Goal: Task Accomplishment & Management: Manage account settings

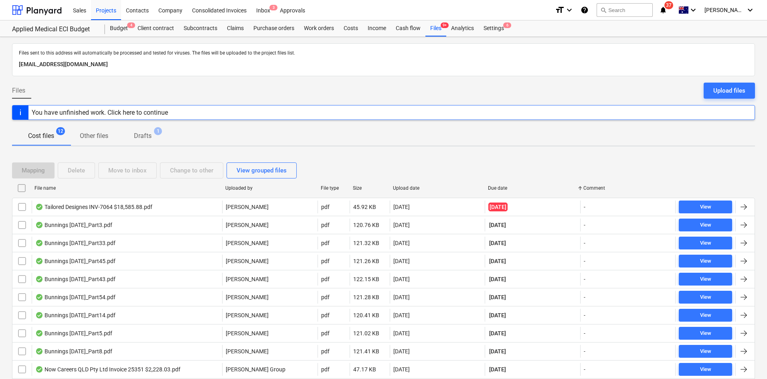
click at [376, 127] on div "Cost files 12 Other files Drafts 1" at bounding box center [383, 135] width 743 height 19
click at [435, 161] on div "Mapping Delete Move to inbox Change to other View grouped files" at bounding box center [383, 170] width 743 height 22
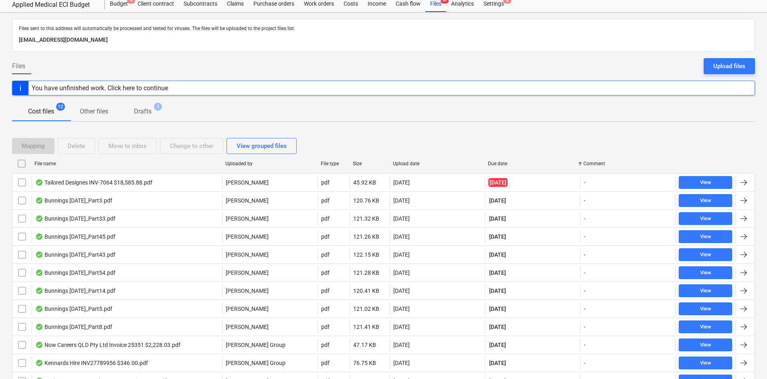
scroll to position [65, 0]
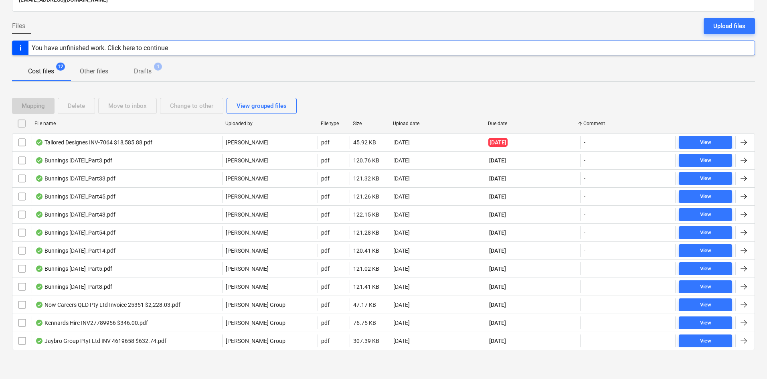
click at [503, 123] on div "Due date" at bounding box center [532, 124] width 89 height 6
checkbox input "false"
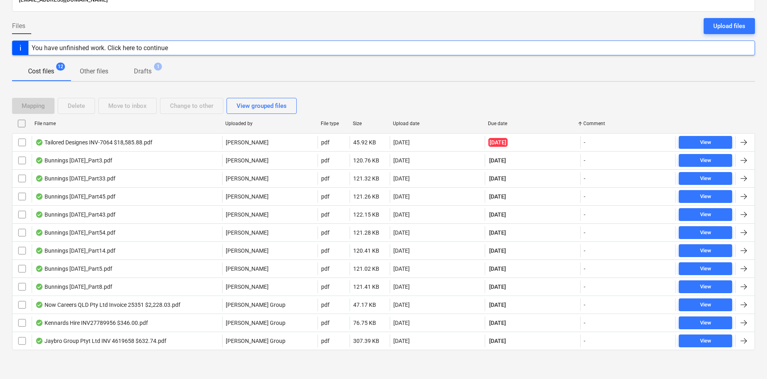
checkbox input "false"
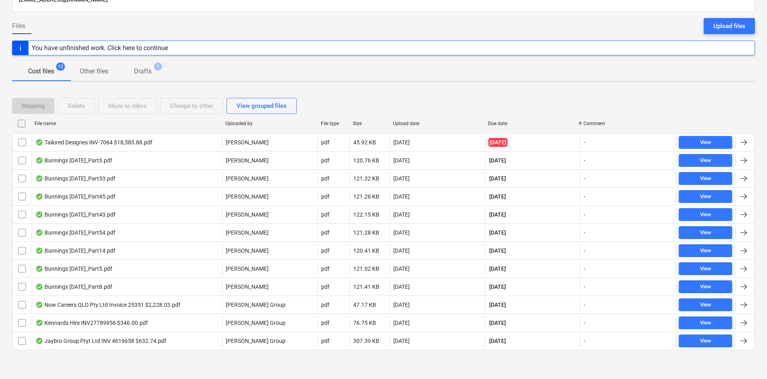
checkbox input "false"
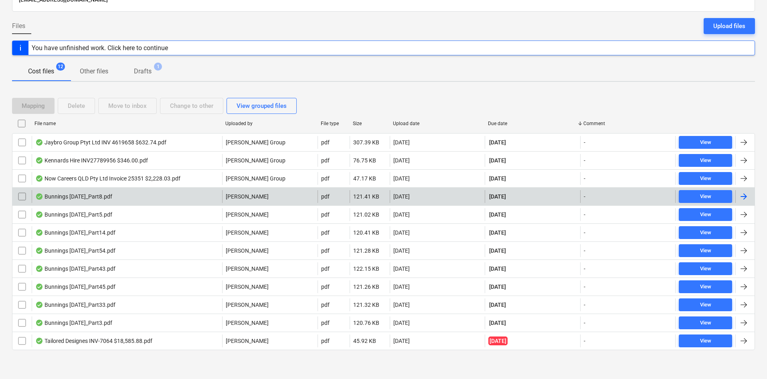
click at [171, 200] on div "Bunnings July 25_Part8.pdf" at bounding box center [127, 196] width 190 height 13
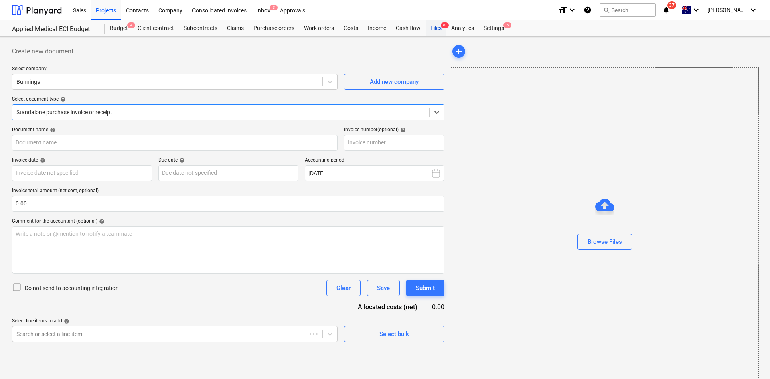
type input "8175/01550346"
type input "[DATE]"
type input "31 Aug 2025"
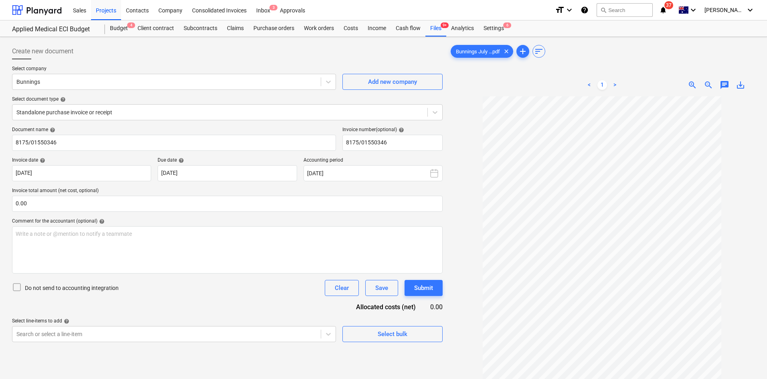
drag, startPoint x: 240, startPoint y: 0, endPoint x: 372, endPoint y: 53, distance: 141.8
click at [370, 60] on div at bounding box center [227, 62] width 431 height 6
click at [479, 49] on span "Bunnings July ...pdf" at bounding box center [478, 52] width 54 height 6
click at [441, 26] on span "9+" at bounding box center [445, 25] width 8 height 6
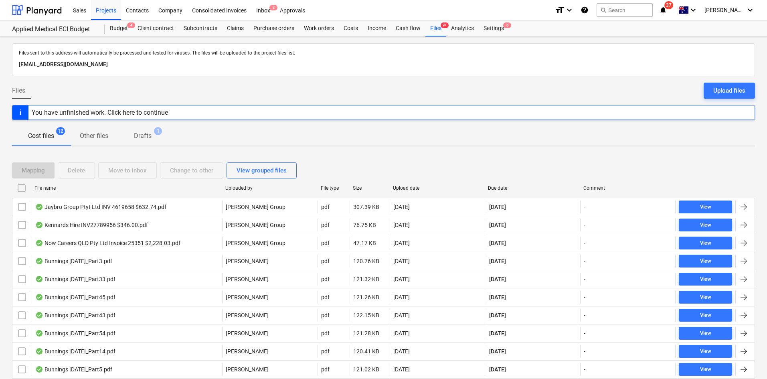
click at [505, 186] on div "Due date" at bounding box center [532, 188] width 89 height 6
checkbox input "false"
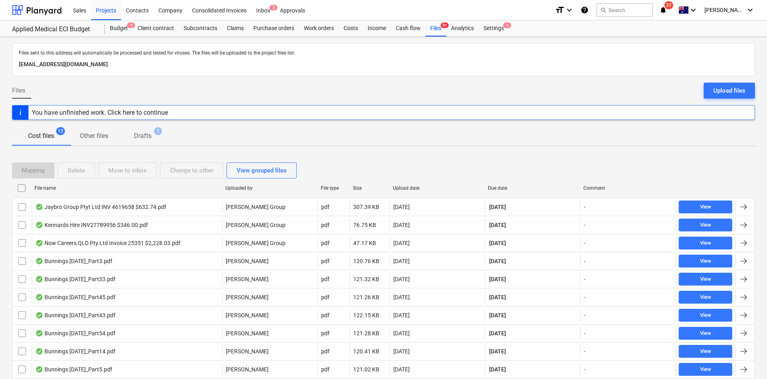
checkbox input "false"
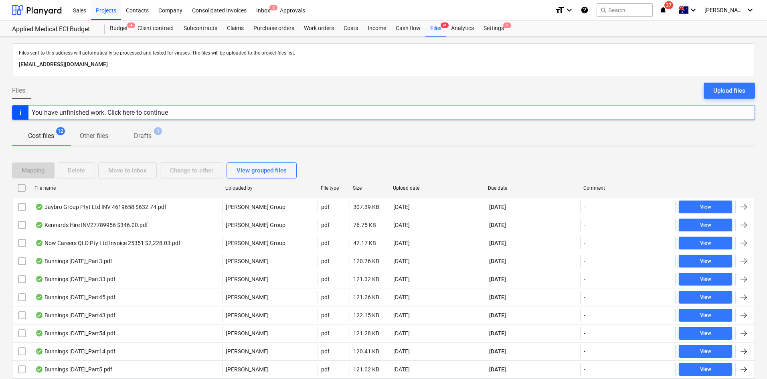
checkbox input "false"
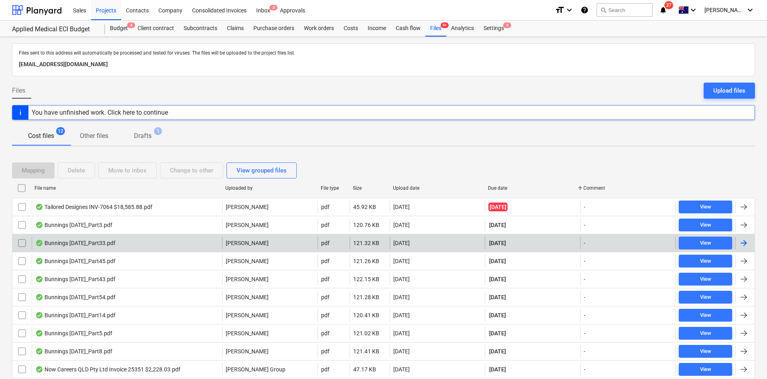
click at [134, 247] on div "Bunnings July 25_Part33.pdf" at bounding box center [127, 243] width 190 height 13
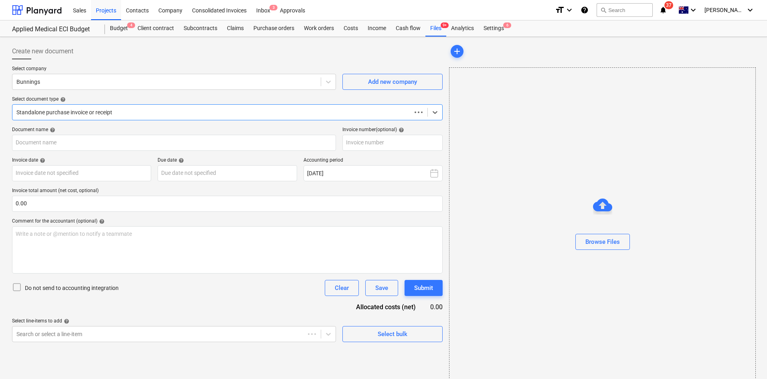
type input "8175/01558162"
type input "18 Jul 2025"
type input "[DATE]"
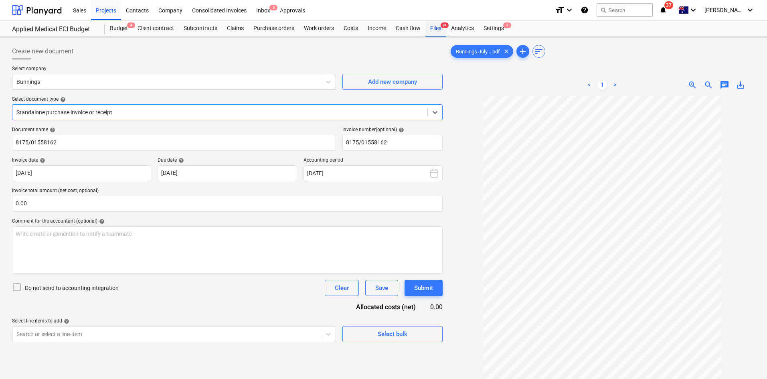
click at [437, 21] on div "Files 9+" at bounding box center [435, 28] width 21 height 16
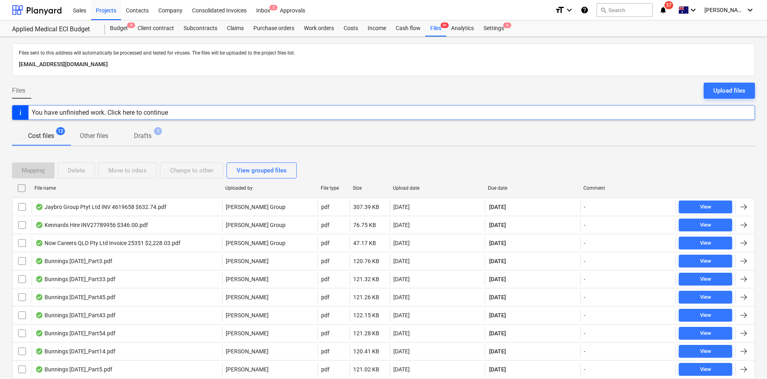
click at [500, 186] on div "Due date" at bounding box center [532, 188] width 89 height 6
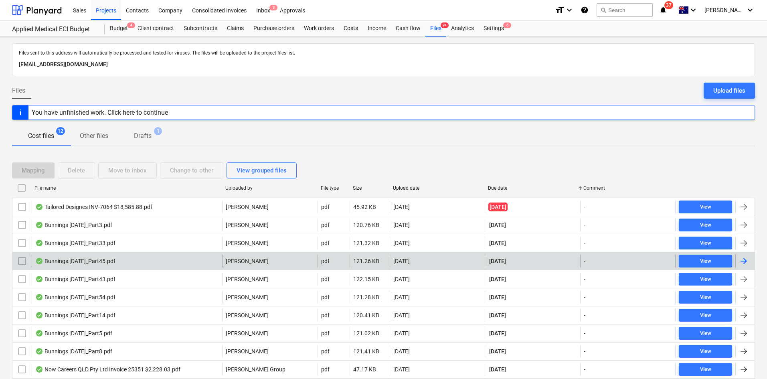
click at [114, 257] on div "Bunnings July 25_Part45.pdf" at bounding box center [127, 261] width 190 height 13
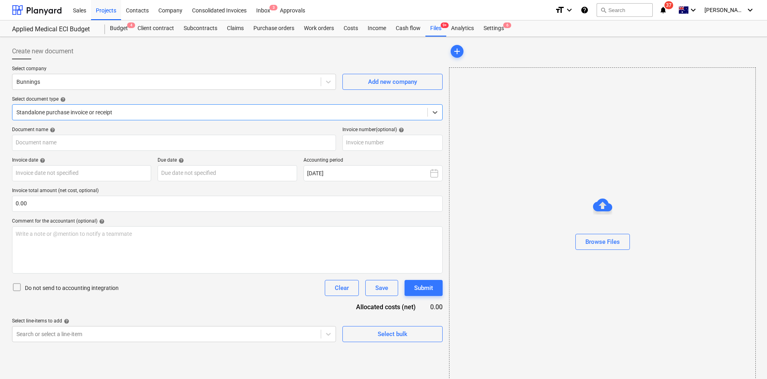
type input "8175/01318058"
type input "28 Jul 2025"
type input "[DATE]"
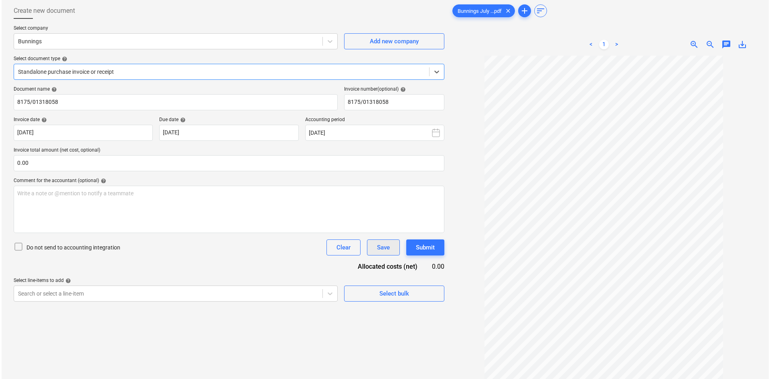
scroll to position [40, 0]
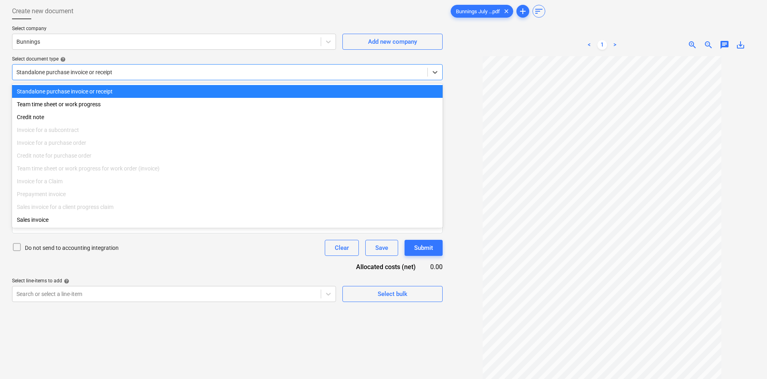
click at [89, 75] on div at bounding box center [219, 72] width 407 height 8
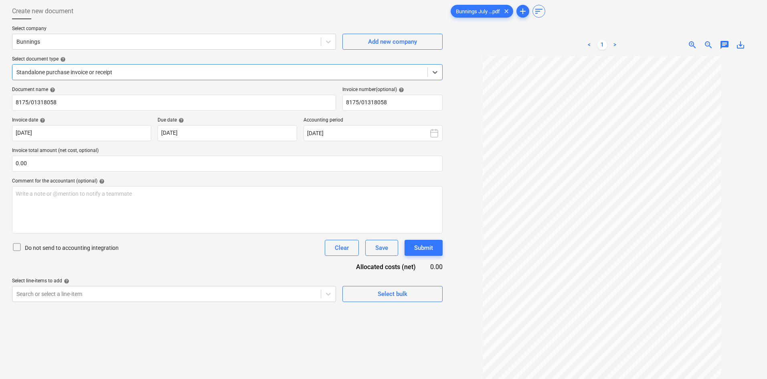
click at [93, 71] on div at bounding box center [219, 72] width 407 height 8
click at [82, 169] on input "text" at bounding box center [227, 164] width 431 height 16
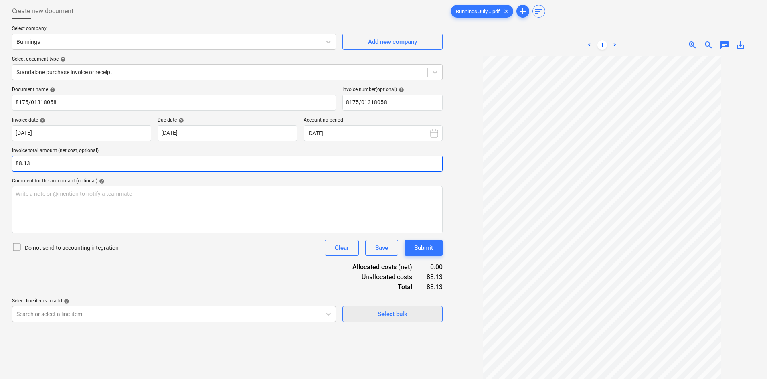
type input "88.13"
click at [366, 315] on span "Select bulk" at bounding box center [392, 314] width 80 height 10
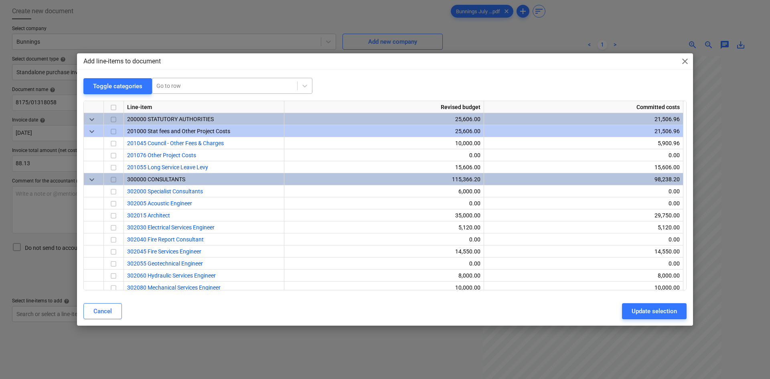
click at [195, 89] on div at bounding box center [224, 86] width 137 height 8
type input "small"
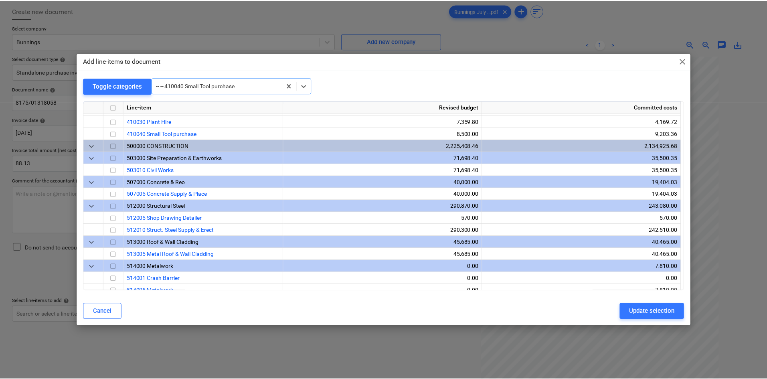
scroll to position [529, 0]
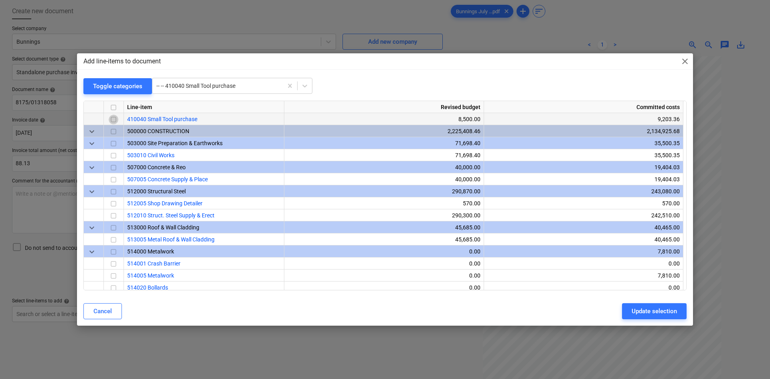
click at [115, 119] on input "checkbox" at bounding box center [114, 120] width 10 height 10
click at [646, 308] on div "Update selection" at bounding box center [654, 311] width 45 height 10
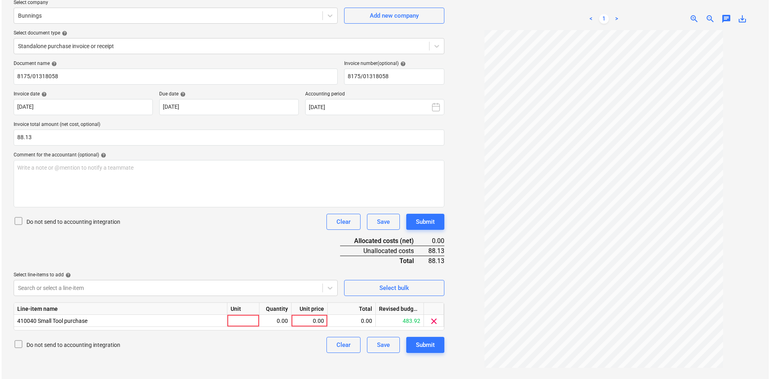
scroll to position [80, 0]
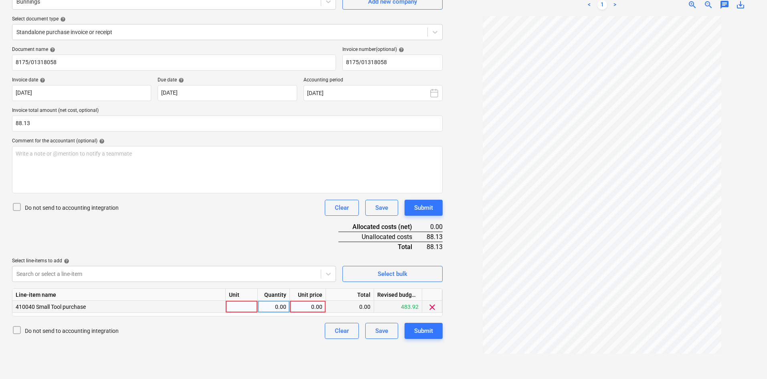
click at [247, 304] on div at bounding box center [242, 307] width 32 height 12
type input "item"
type input "88.13"
click at [200, 208] on div "Do not send to accounting integration Clear Save Submit" at bounding box center [227, 208] width 431 height 16
click at [416, 330] on div "Submit" at bounding box center [423, 331] width 19 height 10
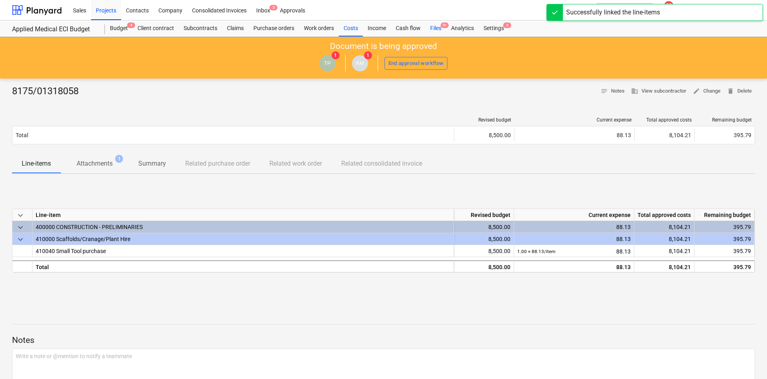
click at [438, 30] on div "Files 9+" at bounding box center [435, 28] width 21 height 16
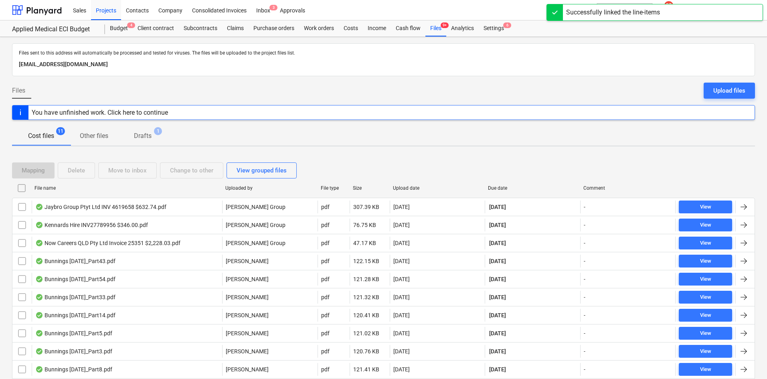
click at [494, 186] on div "Due date" at bounding box center [532, 188] width 89 height 6
checkbox input "false"
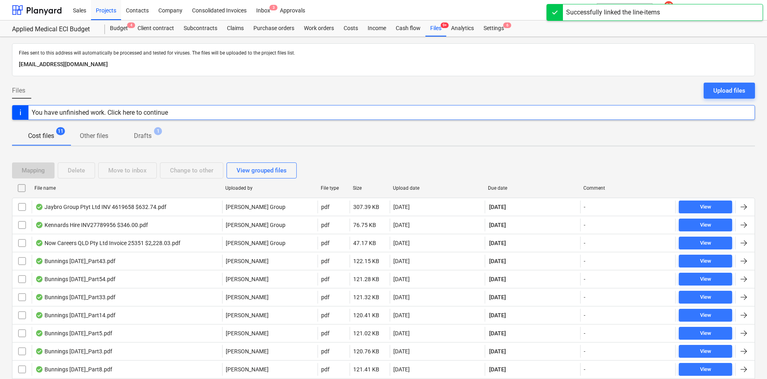
checkbox input "false"
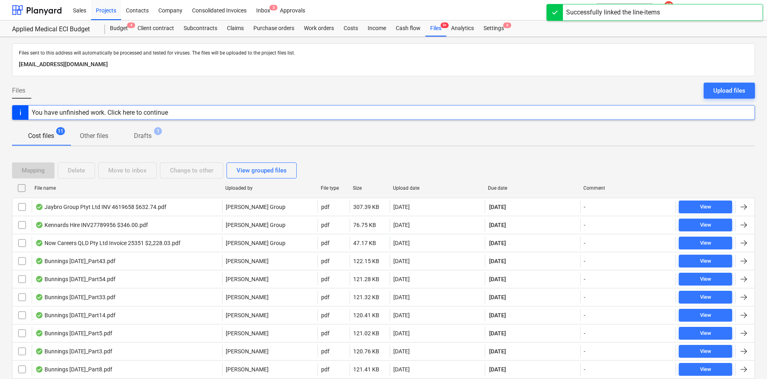
checkbox input "false"
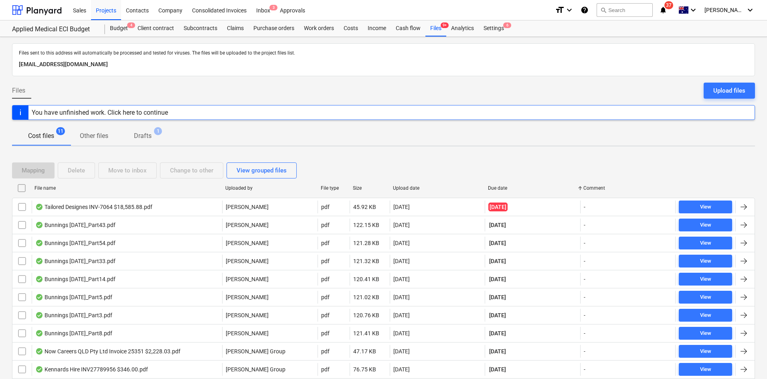
click at [498, 186] on div "Due date" at bounding box center [532, 188] width 89 height 6
checkbox input "false"
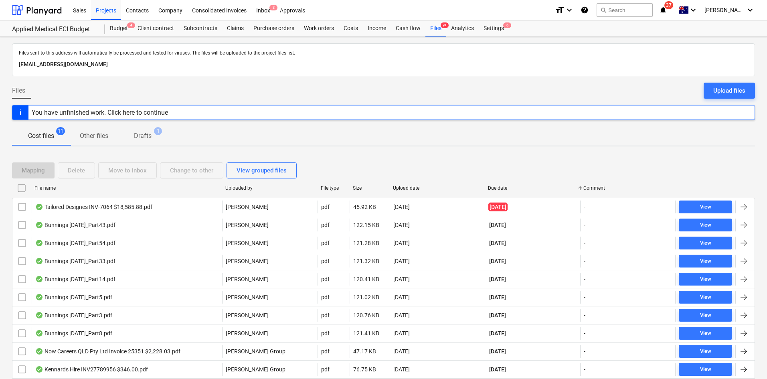
checkbox input "false"
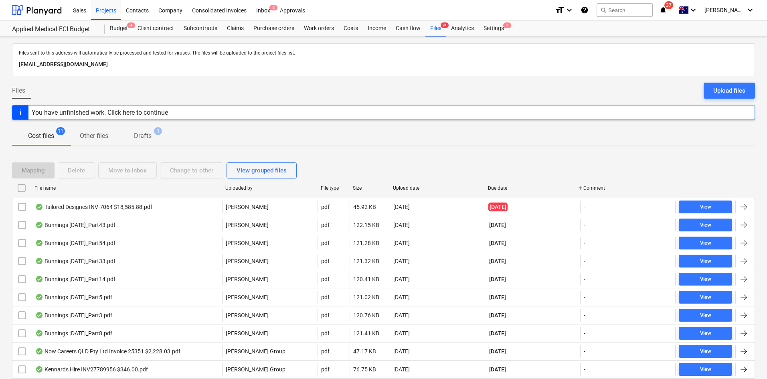
checkbox input "false"
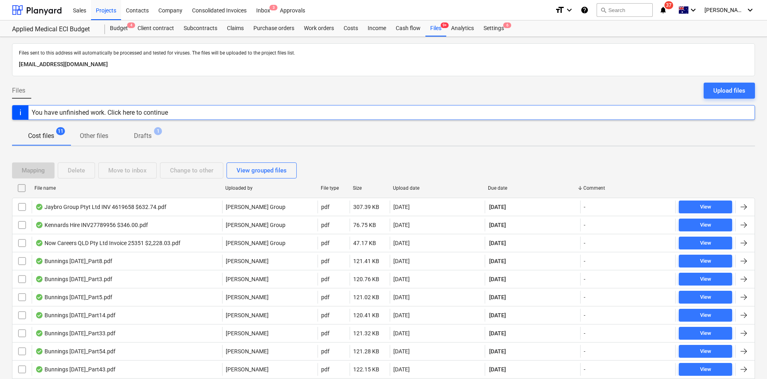
click at [498, 186] on div "Due date" at bounding box center [532, 188] width 89 height 6
checkbox input "false"
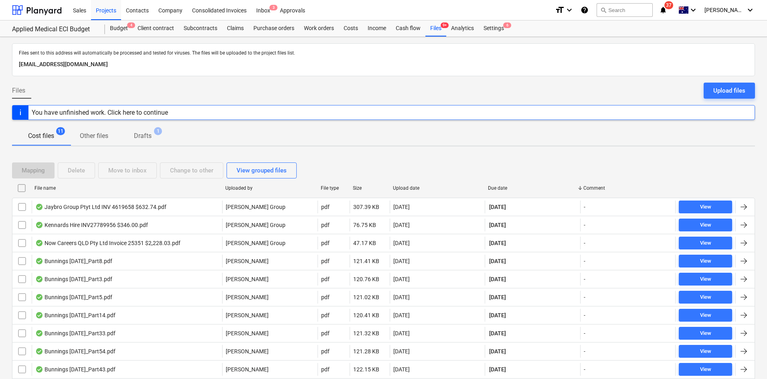
checkbox input "false"
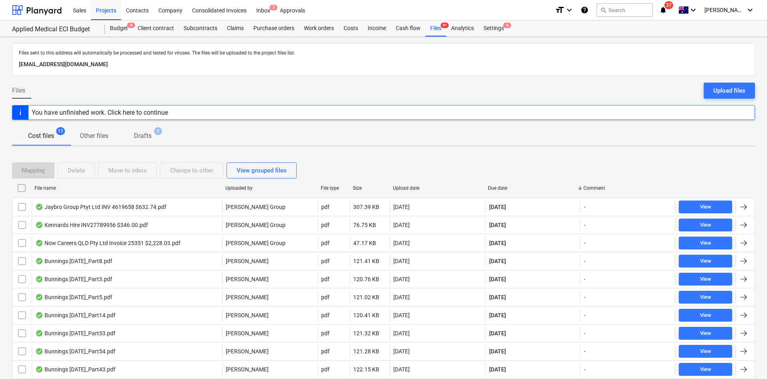
checkbox input "false"
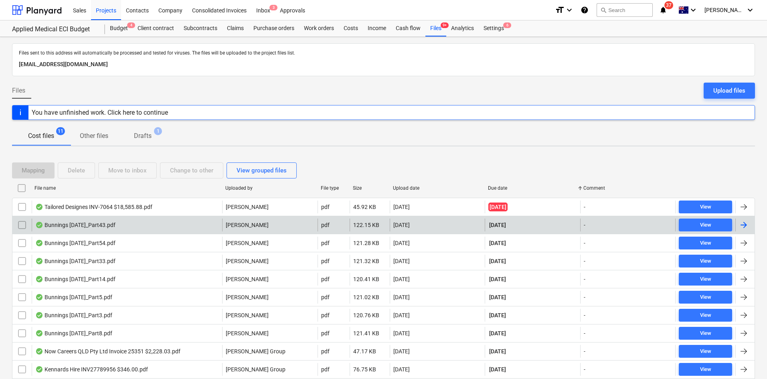
click at [145, 227] on div "Bunnings July 25_Part43.pdf" at bounding box center [127, 225] width 190 height 13
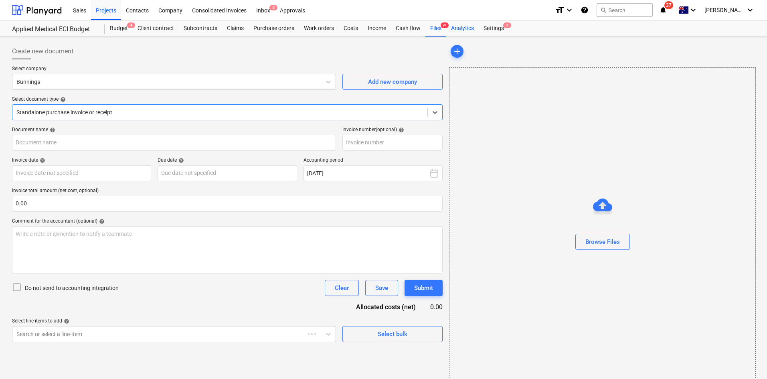
type input "8175/01315370"
type input "25 Jul 2025"
type input "[DATE]"
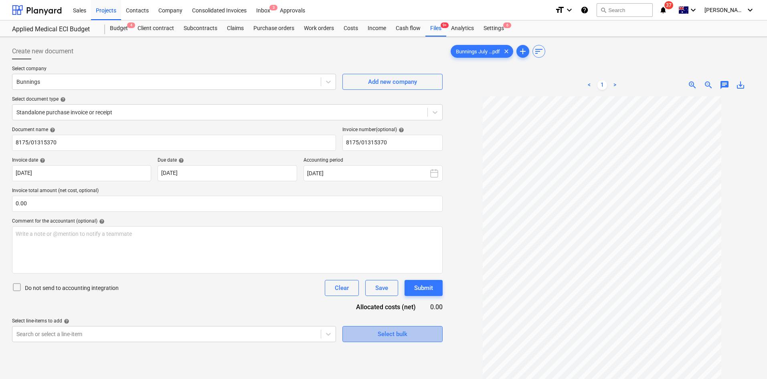
click at [372, 334] on span "Select bulk" at bounding box center [392, 334] width 80 height 10
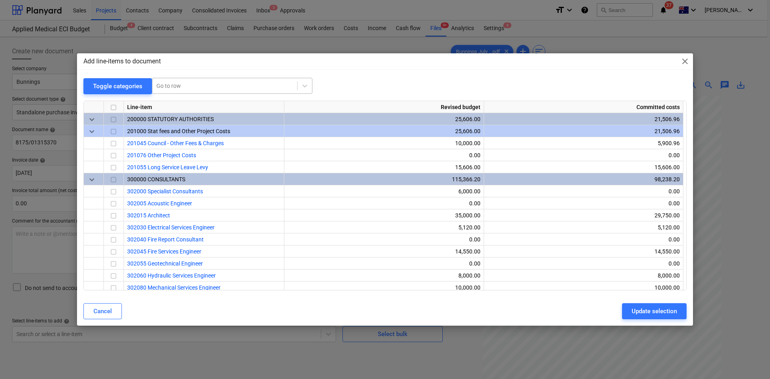
click at [197, 84] on div at bounding box center [224, 86] width 137 height 8
type input "small"
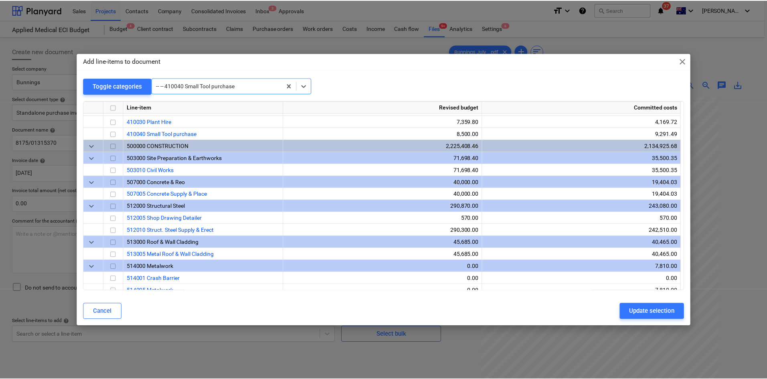
scroll to position [529, 0]
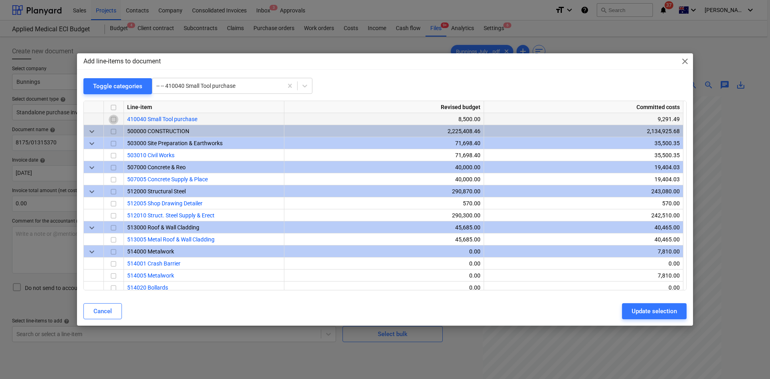
click at [115, 120] on input "checkbox" at bounding box center [114, 120] width 10 height 10
click at [629, 304] on button "Update selection" at bounding box center [654, 311] width 65 height 16
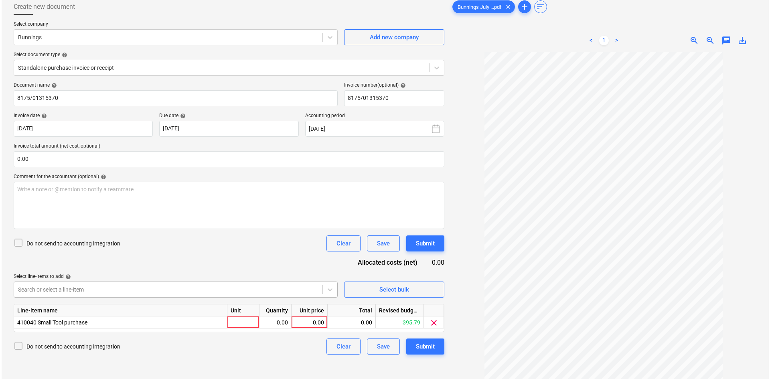
scroll to position [80, 0]
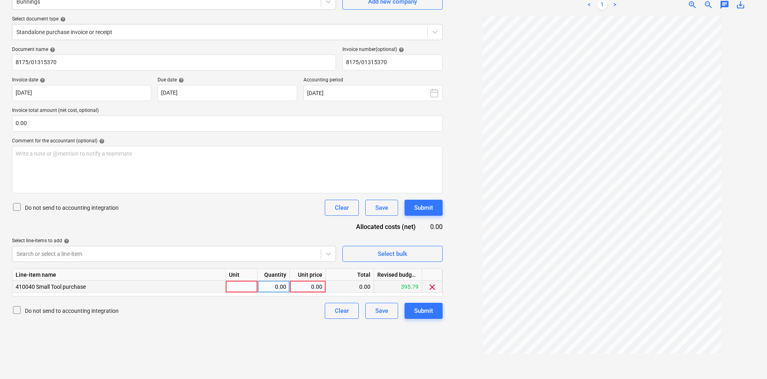
click at [237, 286] on div at bounding box center [242, 287] width 32 height 12
type input "item"
type input "299.33"
click at [95, 123] on input "0.00" at bounding box center [227, 123] width 431 height 16
type input "299.33"
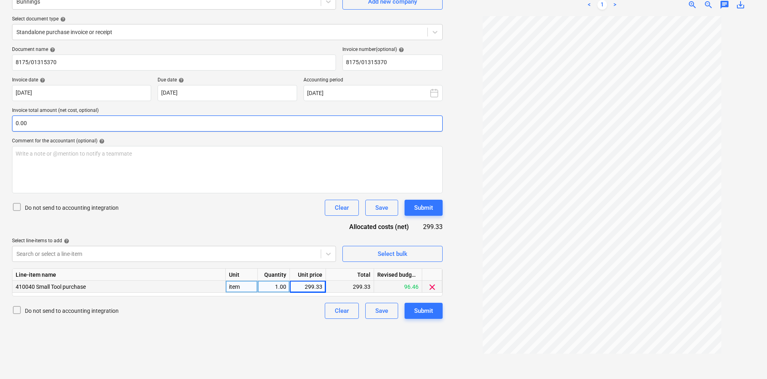
click at [128, 126] on input "0.00" at bounding box center [227, 123] width 431 height 16
click at [128, 126] on input "text" at bounding box center [227, 123] width 431 height 16
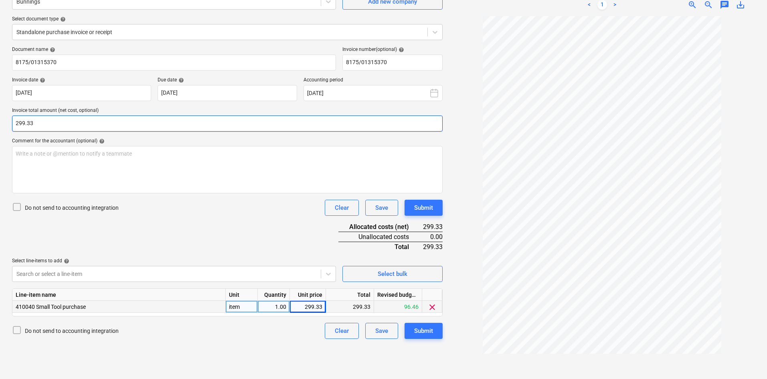
type input "299.33"
click at [214, 223] on div "Document name help 8175/01315370 Invoice number (optional) help 8175/01315370 I…" at bounding box center [227, 193] width 431 height 292
click at [422, 330] on div "Submit" at bounding box center [423, 331] width 19 height 10
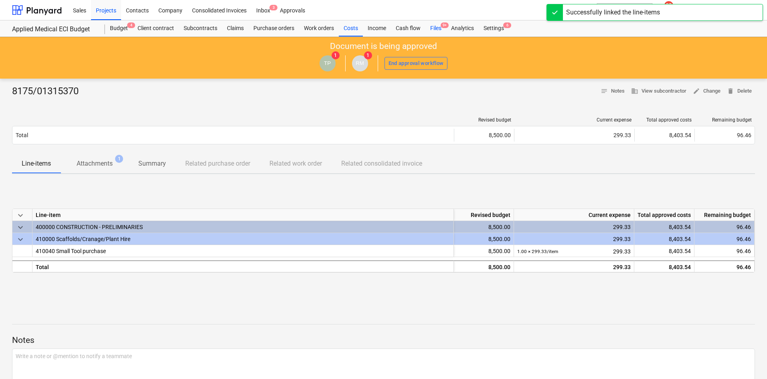
click at [439, 28] on div "Files 9+" at bounding box center [435, 28] width 21 height 16
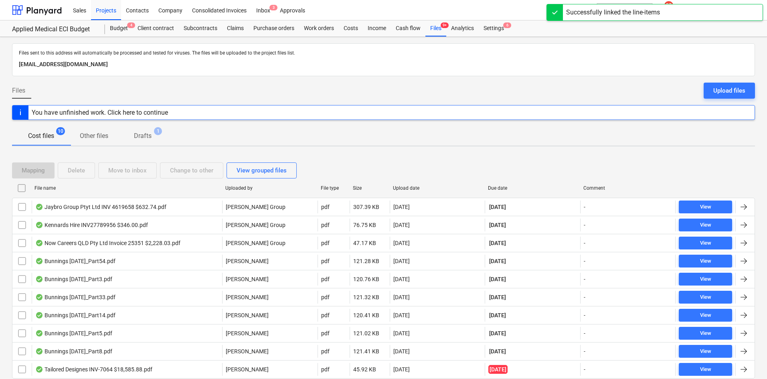
click at [501, 184] on div "Due date" at bounding box center [532, 188] width 95 height 13
checkbox input "false"
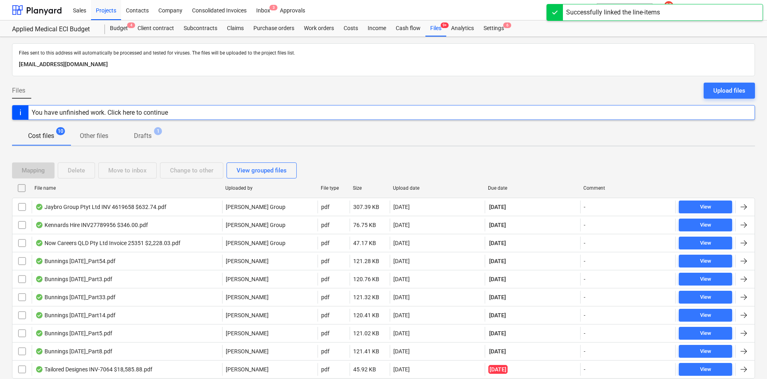
checkbox input "false"
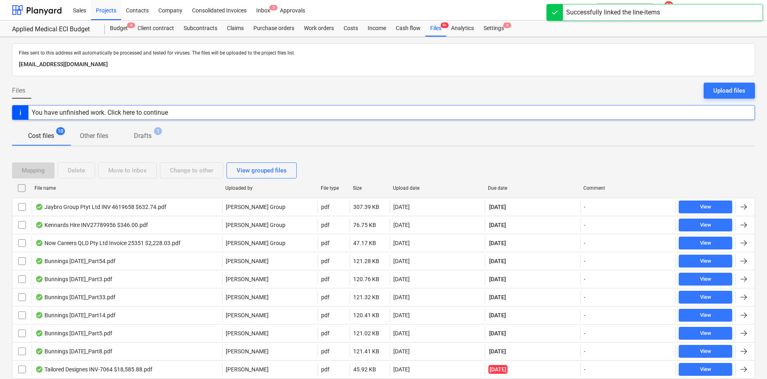
checkbox input "false"
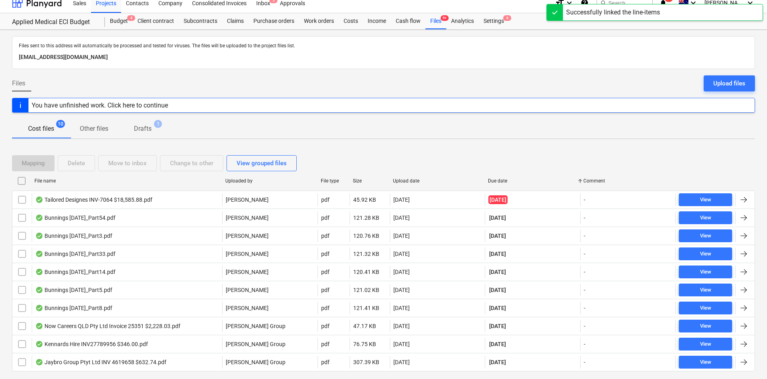
scroll to position [28, 0]
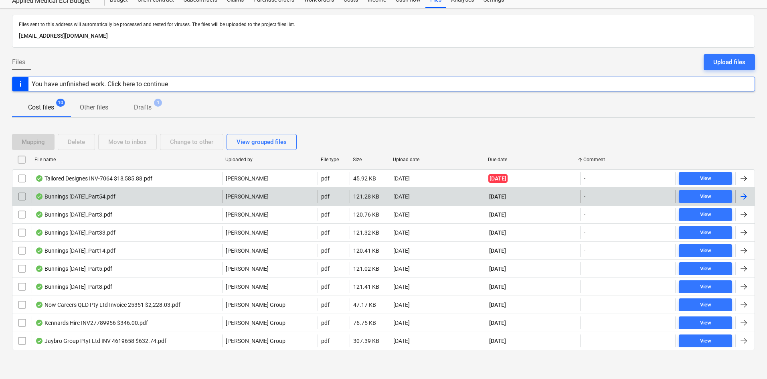
click at [195, 194] on div "Bunnings July 25_Part54.pdf" at bounding box center [127, 196] width 190 height 13
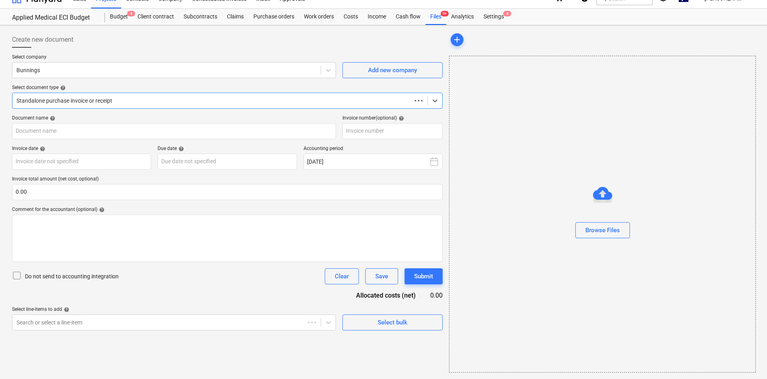
scroll to position [12, 0]
type input "8175/01320493"
type input "31 Jul 2025"
type input "[DATE]"
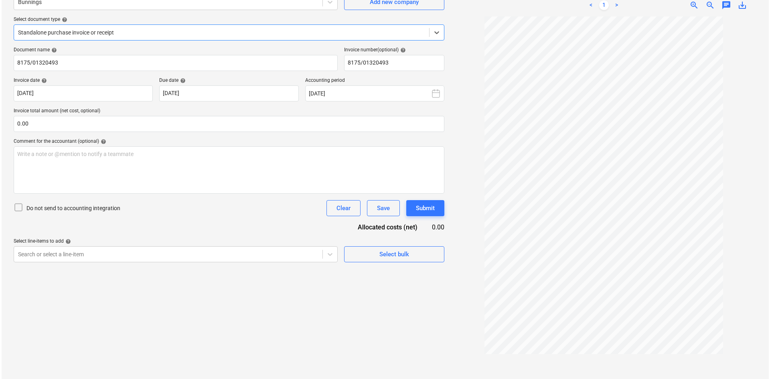
scroll to position [80, 0]
click at [125, 119] on input "text" at bounding box center [227, 123] width 431 height 16
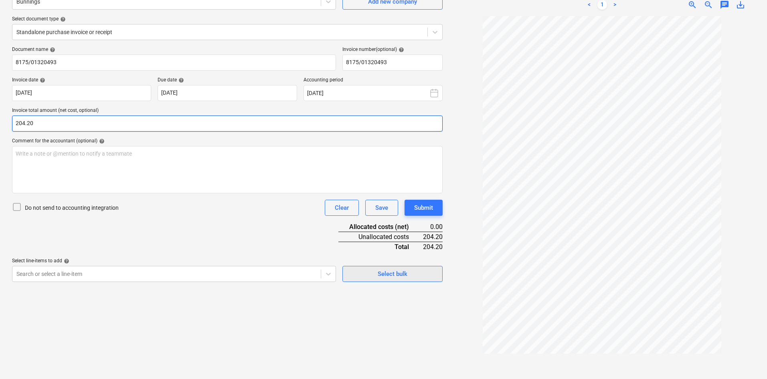
type input "204.20"
click at [407, 275] on div "Select bulk" at bounding box center [393, 274] width 30 height 10
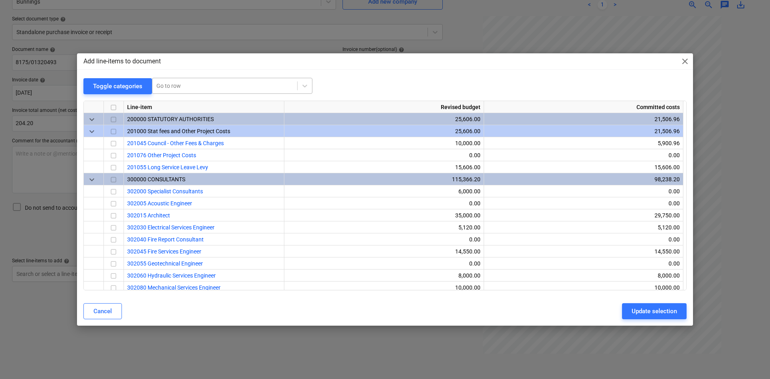
click at [211, 83] on div at bounding box center [224, 86] width 137 height 8
type input "small"
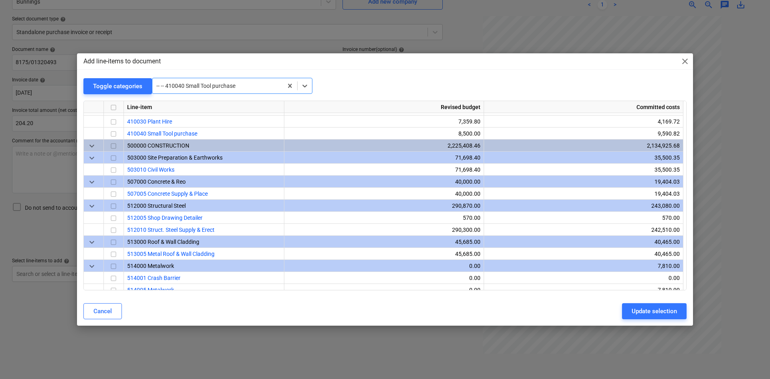
scroll to position [529, 0]
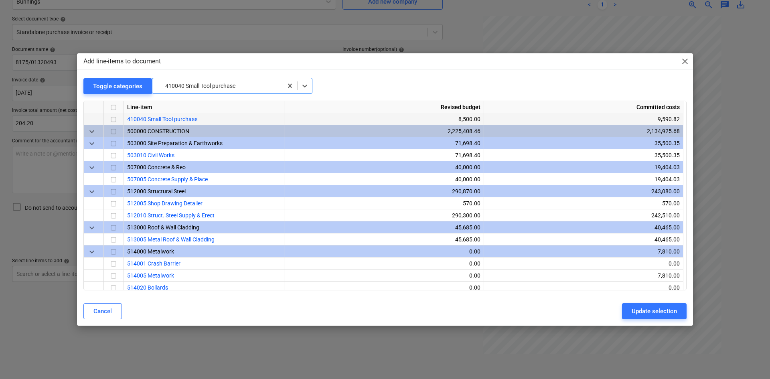
click at [113, 119] on input "checkbox" at bounding box center [114, 120] width 10 height 10
click at [656, 316] on div "Update selection" at bounding box center [654, 311] width 45 height 10
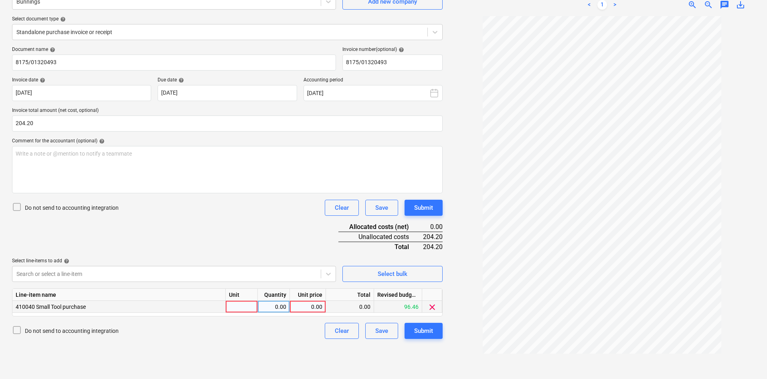
click at [237, 303] on div at bounding box center [242, 307] width 32 height 12
type input "item"
type input "204.20"
click at [249, 231] on div "Document name help 8175/01320493 Invoice number (optional) help 8175/01320493 I…" at bounding box center [227, 193] width 431 height 292
click at [109, 152] on p "Write a note or @mention to notify a teammate ﻿" at bounding box center [227, 154] width 423 height 8
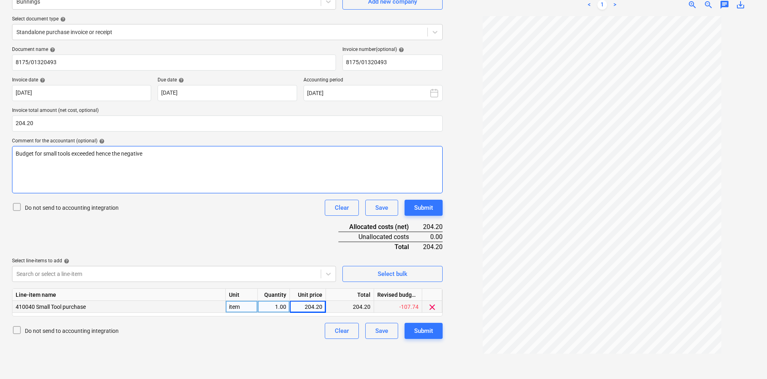
click at [161, 166] on div "Budget for small tools exceeded hence the negative" at bounding box center [227, 169] width 431 height 47
click at [181, 237] on div "Document name help 8175/01320493 Invoice number (optional) help 8175/01320493 I…" at bounding box center [227, 193] width 431 height 292
drag, startPoint x: 233, startPoint y: 152, endPoint x: -27, endPoint y: 166, distance: 260.6
click at [0, 166] on html "Sales Projects Contacts Company Consolidated Invoices Inbox 3 Approvals format_…" at bounding box center [383, 109] width 767 height 379
drag, startPoint x: 66, startPoint y: 126, endPoint x: 0, endPoint y: 126, distance: 66.2
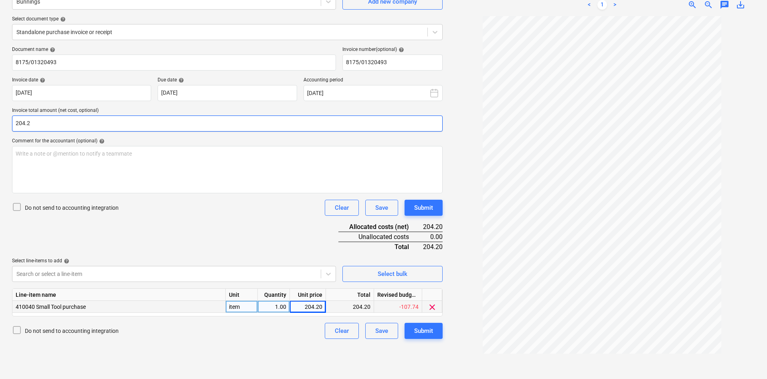
click at [0, 126] on div "Create new document Select company Bunnings Add new company Select document typ…" at bounding box center [383, 168] width 767 height 422
type input "185.63"
click at [316, 302] on div "204.20" at bounding box center [307, 307] width 29 height 12
type input "185.63"
click at [235, 242] on div "Document name help 8175/01320493 Invoice number (optional) help 8175/01320493 I…" at bounding box center [227, 193] width 431 height 292
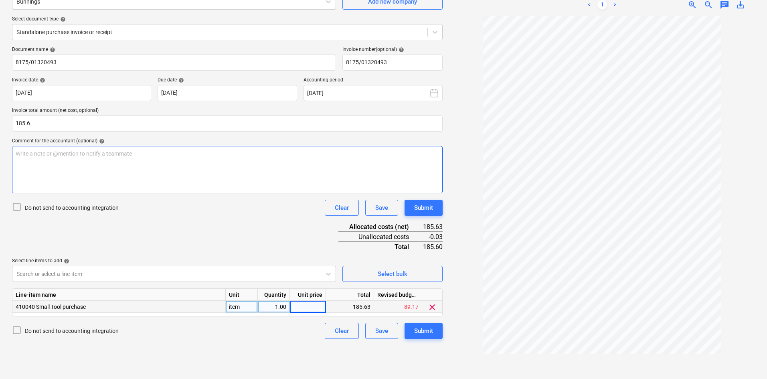
click at [151, 156] on p "Write a note or @mention to notify a teammate ﻿" at bounding box center [227, 154] width 423 height 8
click at [81, 122] on input "185.6" at bounding box center [227, 123] width 431 height 16
type input "185.63"
click at [169, 172] on div "Write a note or @mention to notify a teammate ﻿" at bounding box center [227, 169] width 431 height 47
click at [169, 172] on div "Budget for small tools exceeded hence the negative revised budget" at bounding box center [227, 169] width 431 height 47
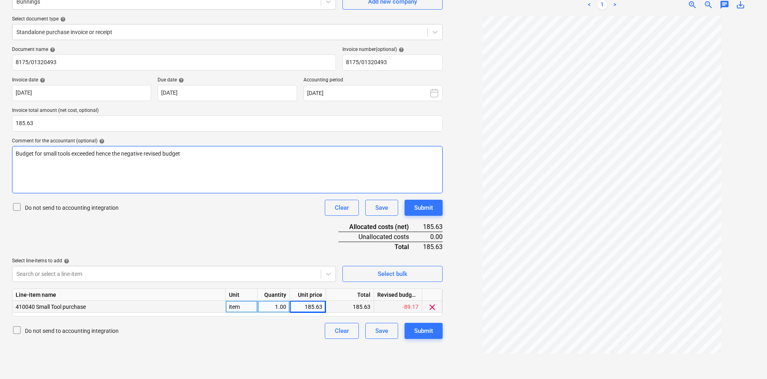
click at [209, 167] on div "Budget for small tools exceeded hence the negative revised budget" at bounding box center [227, 169] width 431 height 47
click at [237, 238] on div "Document name help 8175/01320493 Invoice number (optional) help 8175/01320493 I…" at bounding box center [227, 193] width 431 height 292
click at [432, 338] on button "Submit" at bounding box center [424, 331] width 38 height 16
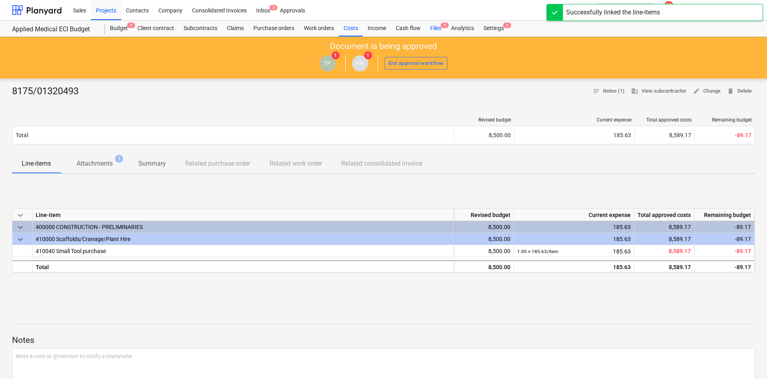
click at [440, 31] on div "Files 9" at bounding box center [435, 28] width 21 height 16
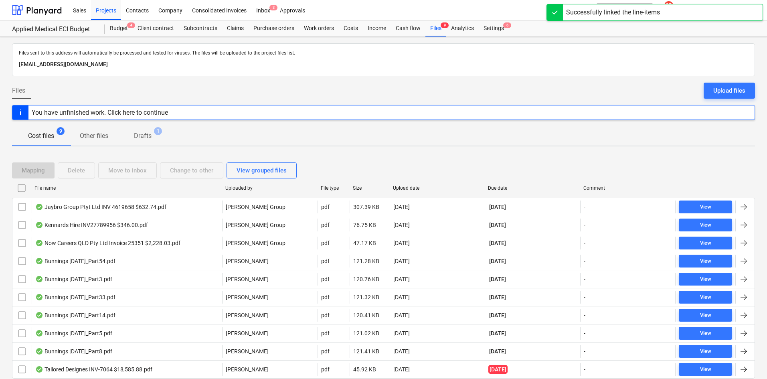
click at [504, 186] on div "Due date" at bounding box center [532, 188] width 89 height 6
checkbox input "false"
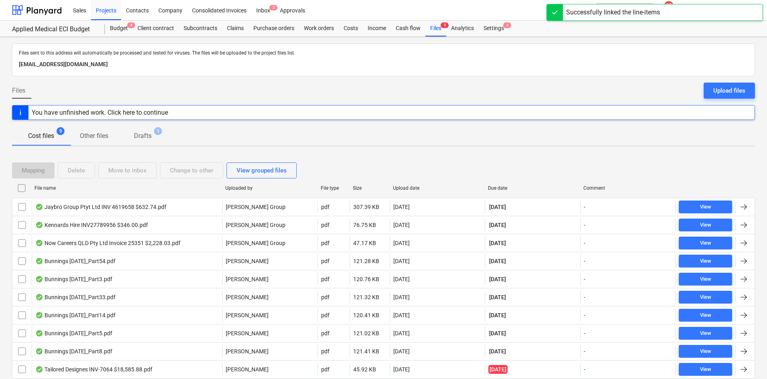
checkbox input "false"
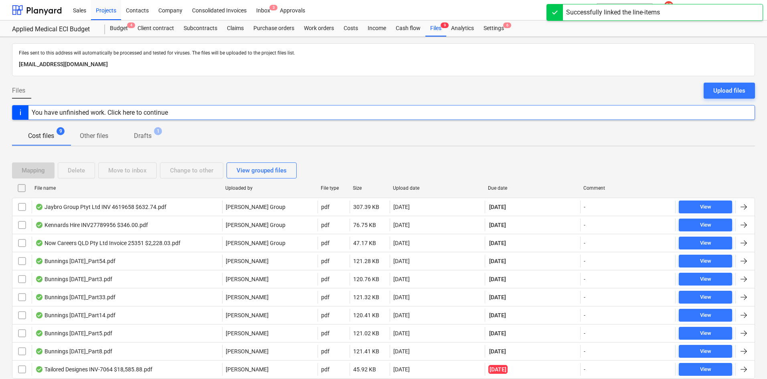
checkbox input "false"
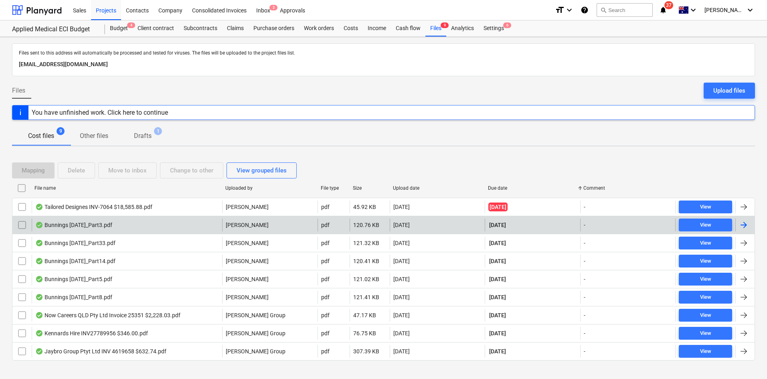
click at [169, 225] on div "Bunnings July 25_Part3.pdf" at bounding box center [127, 225] width 190 height 13
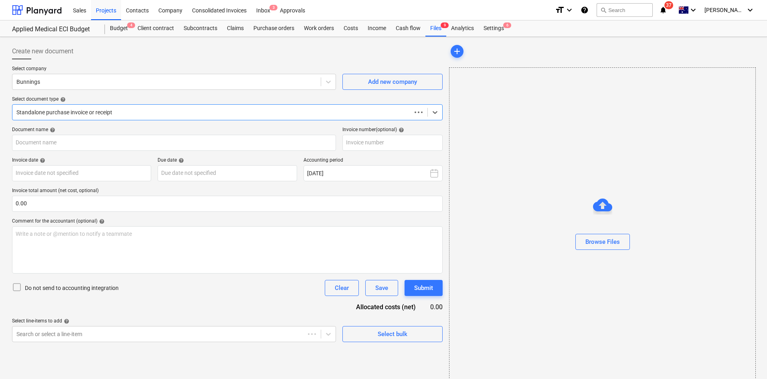
type input "8175/01549432"
type input "02 Jul 2025"
type input "[DATE]"
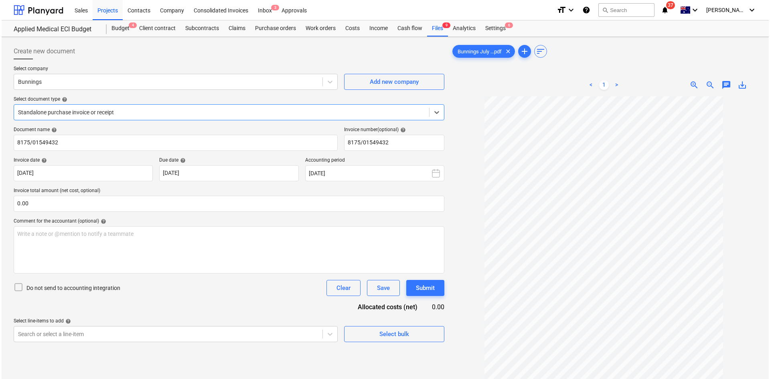
scroll to position [80, 0]
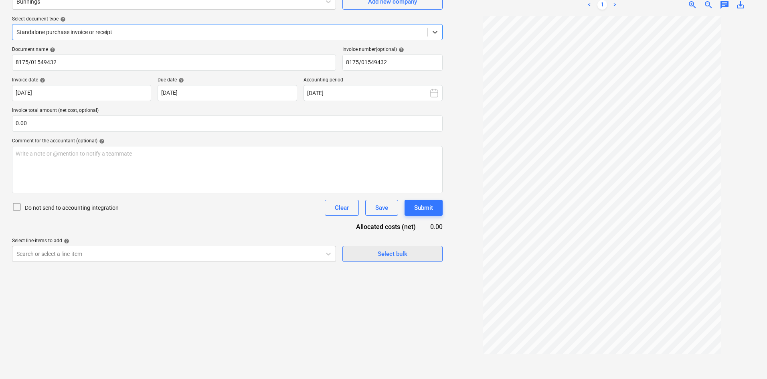
click at [415, 255] on span "Select bulk" at bounding box center [392, 254] width 80 height 10
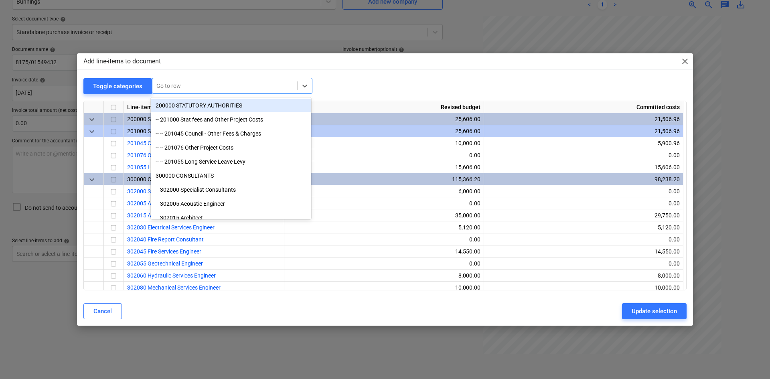
click at [217, 86] on div at bounding box center [224, 86] width 137 height 8
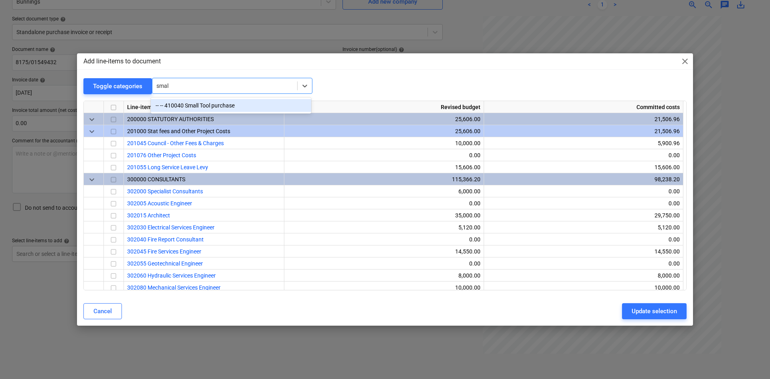
type input "small"
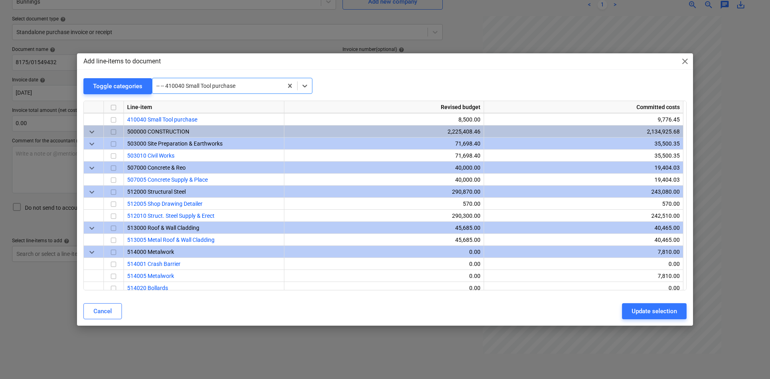
scroll to position [529, 0]
click at [111, 120] on input "checkbox" at bounding box center [114, 120] width 10 height 10
click at [661, 309] on div "Update selection" at bounding box center [654, 311] width 45 height 10
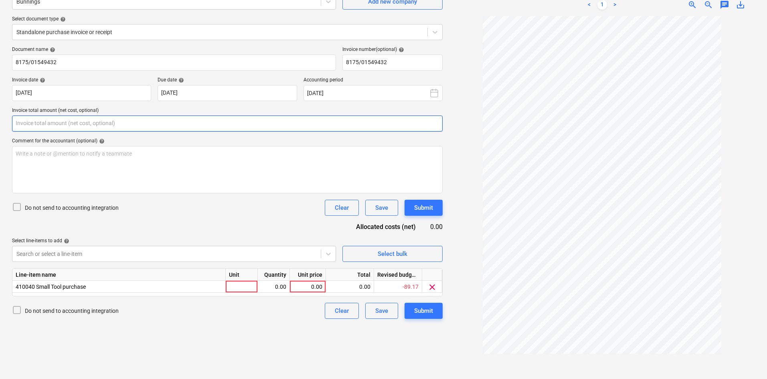
click at [79, 117] on input "text" at bounding box center [227, 123] width 431 height 16
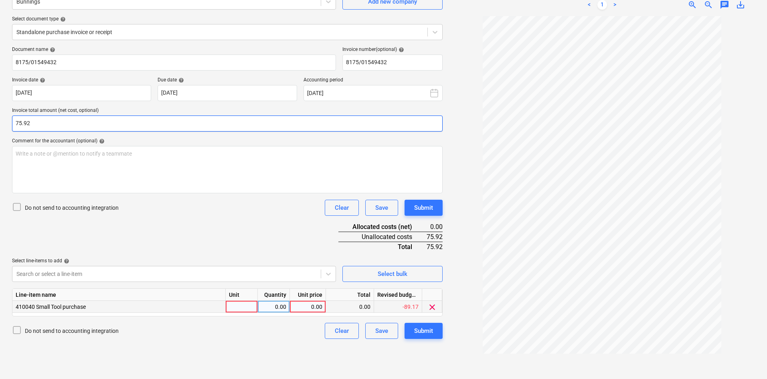
type input "75.92"
click at [250, 312] on div at bounding box center [242, 307] width 32 height 12
type input "item"
type input "75.92"
click at [245, 245] on div "Document name help 8175/01549432 Invoice number (optional) help 8175/01549432 I…" at bounding box center [227, 193] width 431 height 292
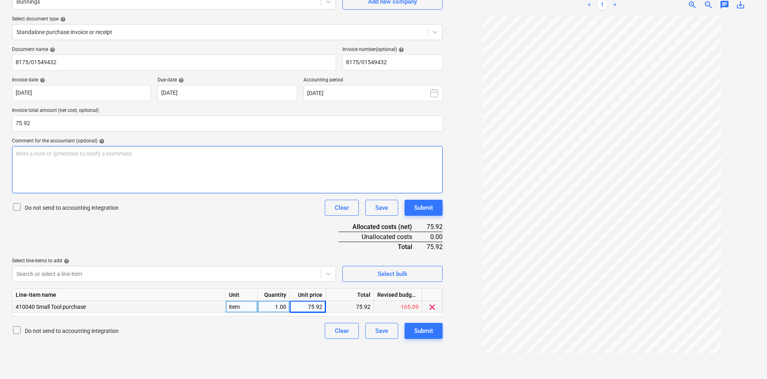
click at [172, 176] on div "Write a note or @mention to notify a teammate ﻿" at bounding box center [227, 169] width 431 height 47
click at [181, 231] on div "Document name help 8175/01549432 Invoice number (optional) help 8175/01549432 I…" at bounding box center [227, 193] width 431 height 292
click at [140, 162] on div "budget exceeded hence negative" at bounding box center [227, 169] width 431 height 47
click at [171, 229] on div "Document name help 8175/01549432 Invoice number (optional) help 8175/01549432 I…" at bounding box center [227, 193] width 431 height 292
drag, startPoint x: 52, startPoint y: 125, endPoint x: -6, endPoint y: 124, distance: 57.7
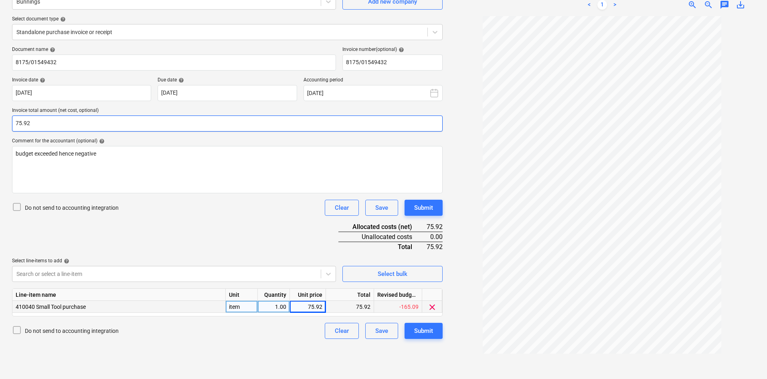
click at [0, 124] on html "Sales Projects Contacts Company Consolidated Invoices Inbox 3 Approvals format_…" at bounding box center [383, 109] width 767 height 379
type input "69.02"
click at [314, 309] on div "75.92" at bounding box center [307, 307] width 29 height 12
type input "69.02"
click at [212, 239] on div "Document name help 8175/01549432 Invoice number (optional) help 8175/01549432 I…" at bounding box center [227, 193] width 431 height 292
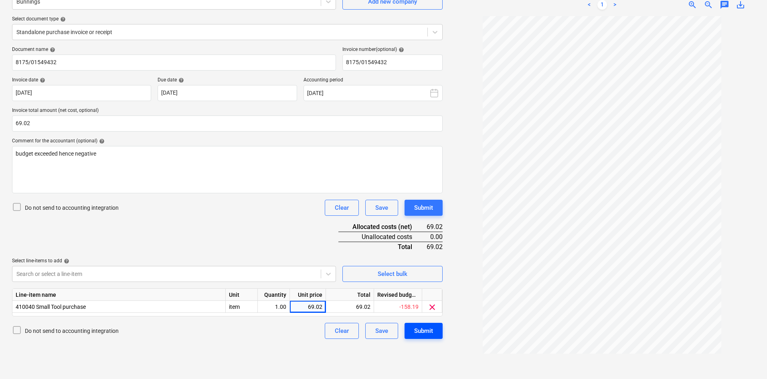
click at [423, 333] on div "Submit" at bounding box center [423, 331] width 19 height 10
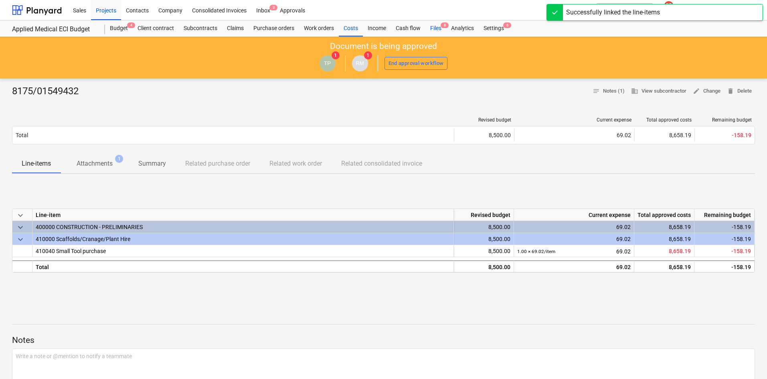
click at [440, 30] on div "Files 8" at bounding box center [435, 28] width 21 height 16
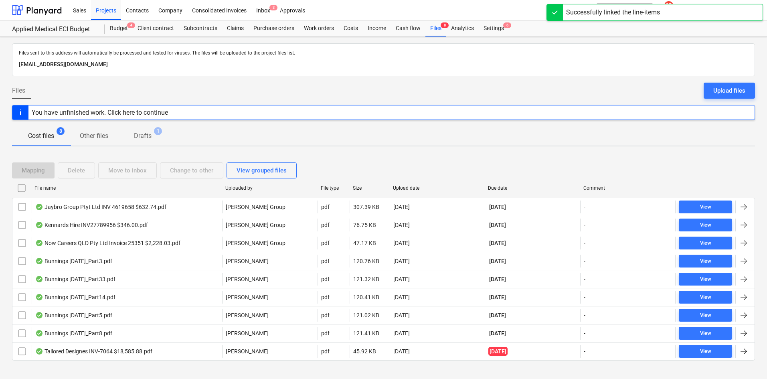
click at [496, 187] on div "Due date" at bounding box center [532, 188] width 89 height 6
checkbox input "false"
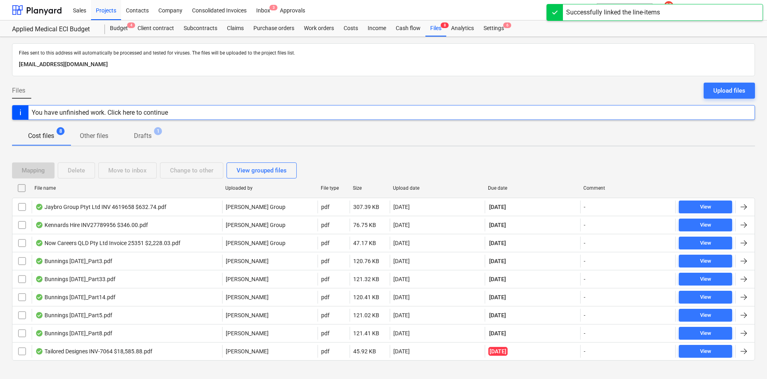
checkbox input "false"
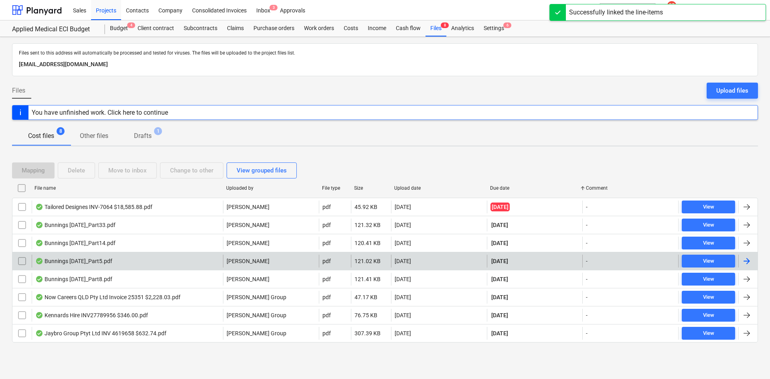
click at [192, 263] on div "Bunnings July 25_Part5.pdf" at bounding box center [127, 261] width 191 height 13
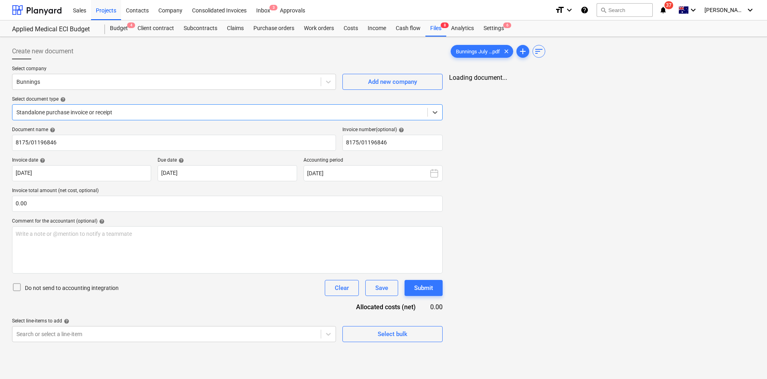
type input "8175/01196846"
type input "[DATE]"
click at [438, 27] on div "Files 8" at bounding box center [435, 28] width 21 height 16
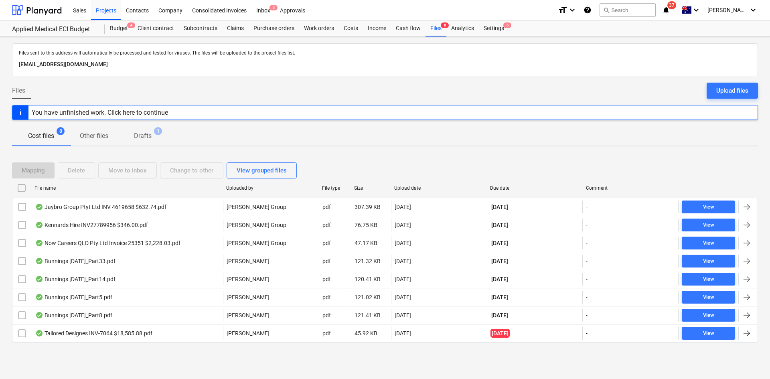
click at [504, 184] on div "Due date" at bounding box center [535, 188] width 96 height 13
checkbox input "false"
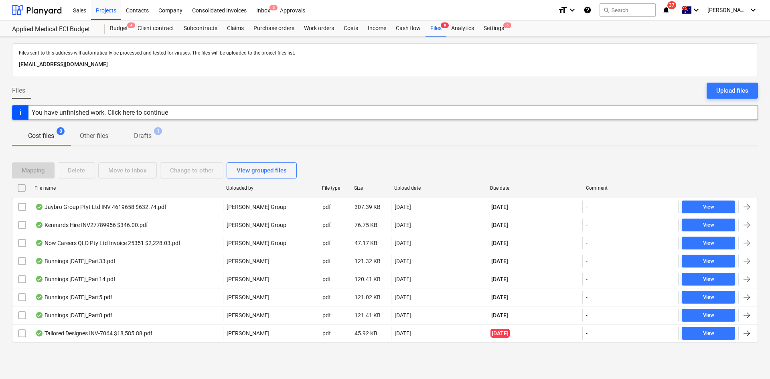
checkbox input "false"
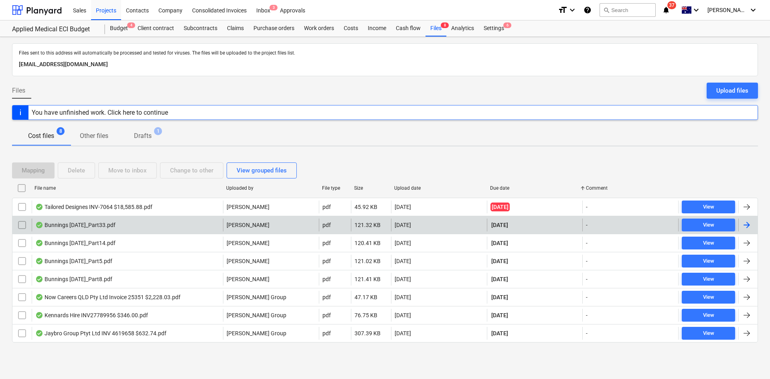
click at [189, 225] on div "Bunnings July 25_Part33.pdf" at bounding box center [127, 225] width 191 height 13
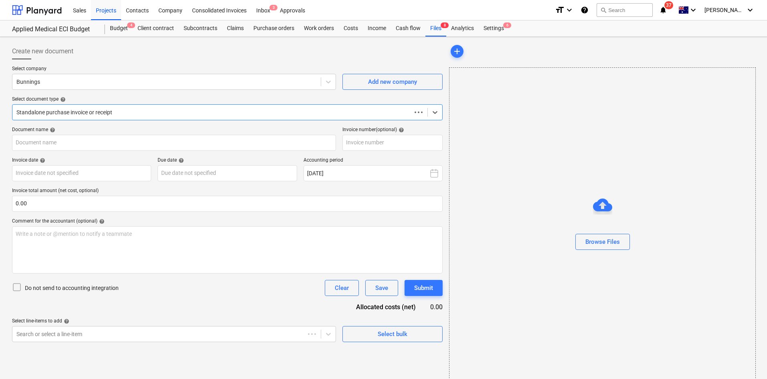
type input "8175/01558162"
type input "18 Jul 2025"
type input "[DATE]"
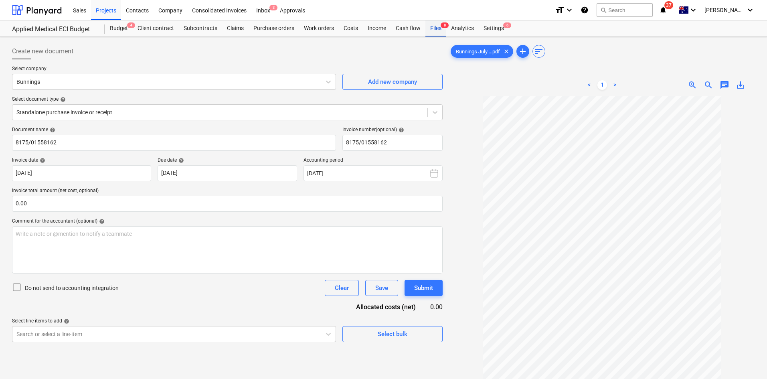
click at [443, 28] on div "Files 8" at bounding box center [435, 28] width 21 height 16
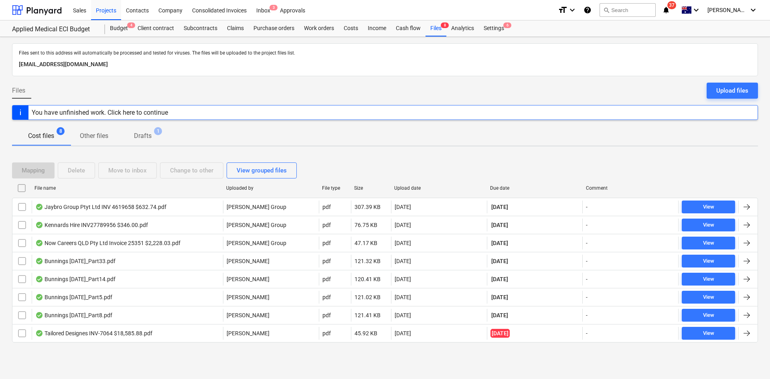
click at [497, 186] on div "Due date" at bounding box center [534, 188] width 89 height 6
checkbox input "false"
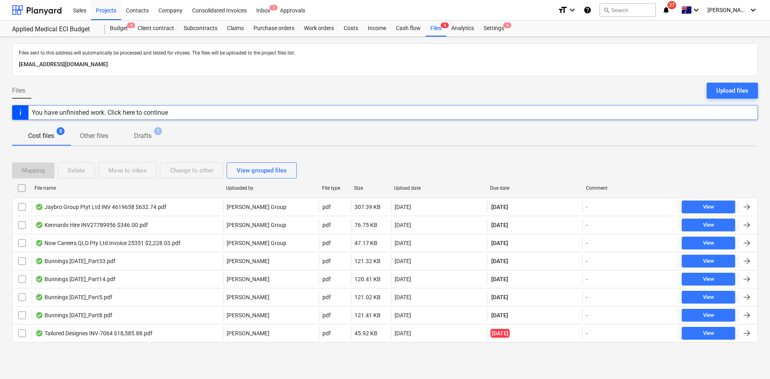
checkbox input "false"
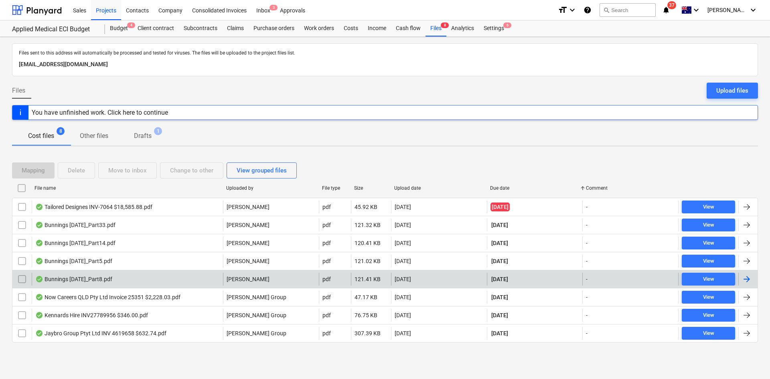
click at [153, 277] on div "Bunnings July 25_Part8.pdf" at bounding box center [127, 279] width 191 height 13
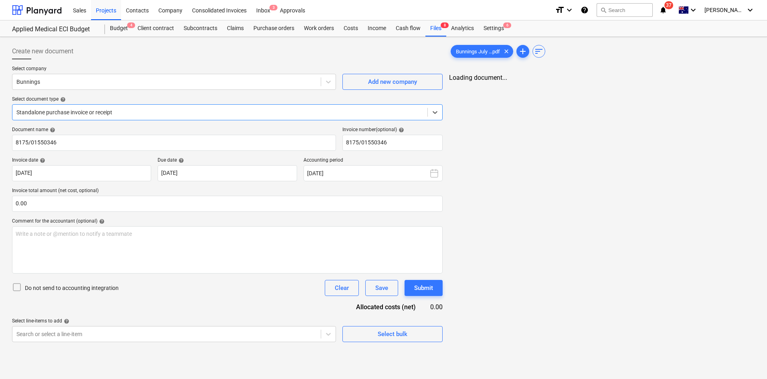
type input "8175/01550346"
type input "[DATE]"
click at [442, 29] on div "Files 8" at bounding box center [435, 28] width 21 height 16
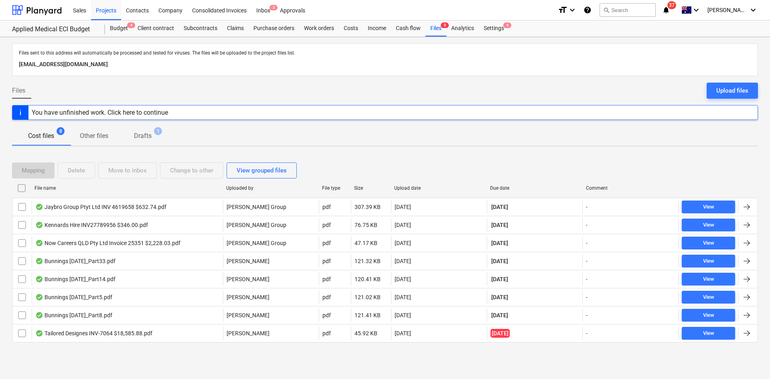
click at [499, 183] on div "Due date" at bounding box center [535, 188] width 96 height 13
checkbox input "false"
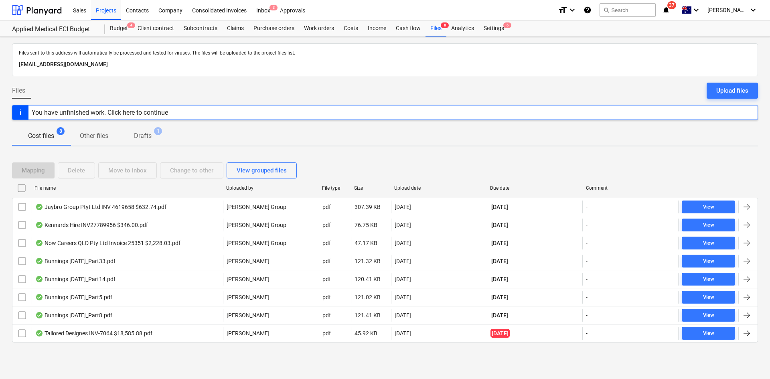
checkbox input "false"
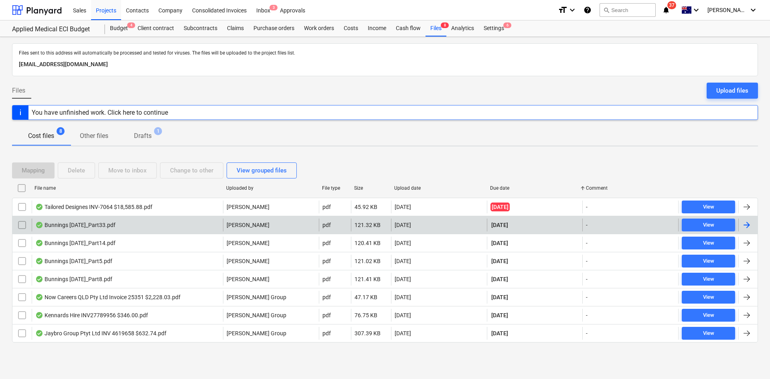
click at [163, 228] on div "Bunnings July 25_Part33.pdf" at bounding box center [127, 225] width 191 height 13
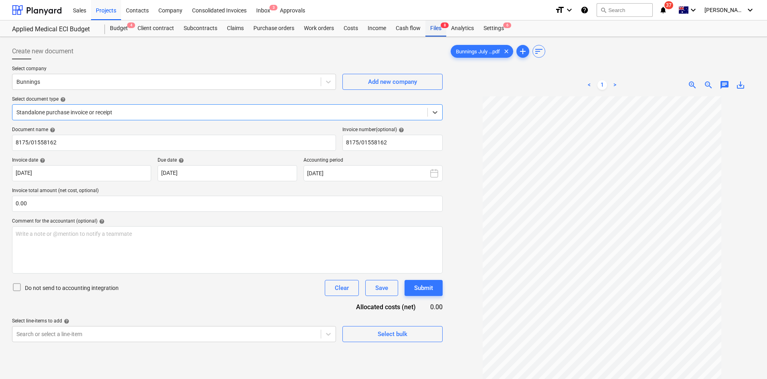
click at [438, 27] on div "Files 8" at bounding box center [435, 28] width 21 height 16
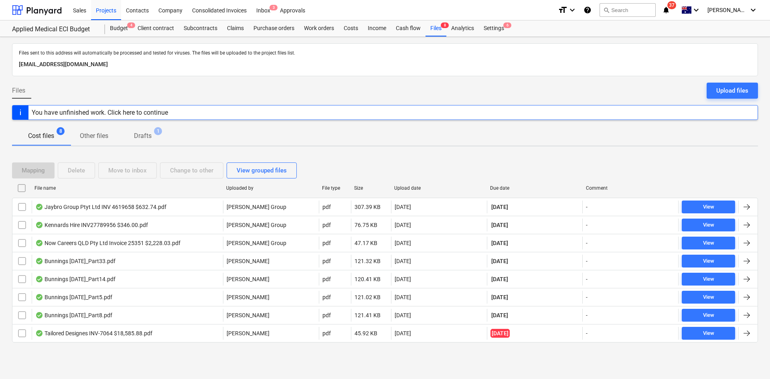
click at [506, 184] on div "Due date" at bounding box center [535, 188] width 96 height 13
checkbox input "false"
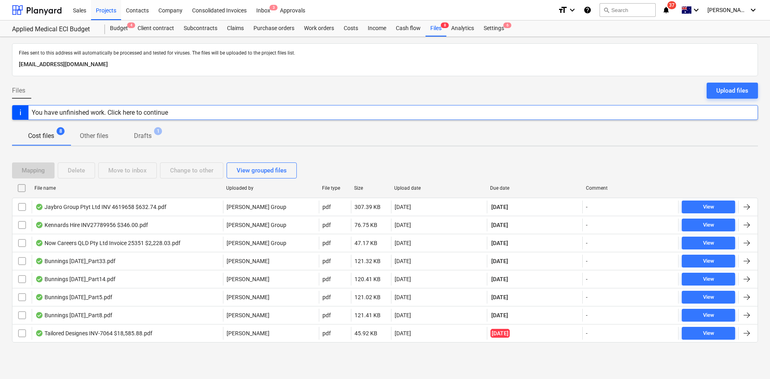
checkbox input "false"
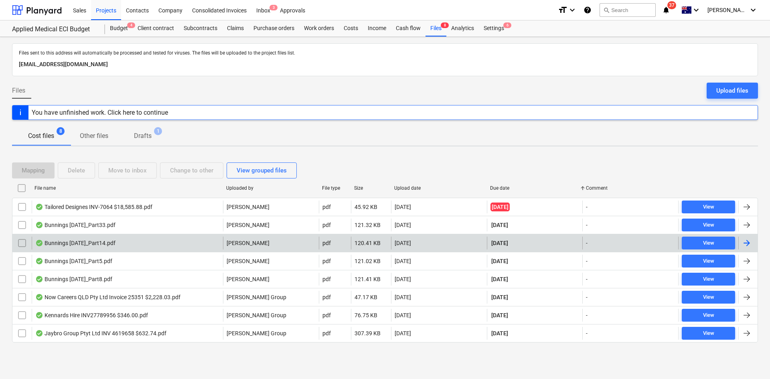
click at [144, 239] on div "Bunnings July 25_Part14.pdf" at bounding box center [127, 243] width 191 height 13
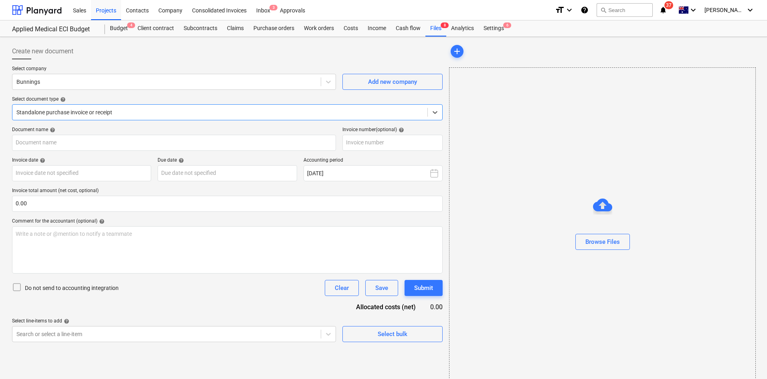
type input "8175/00148772"
type input "07 Jul 2025"
type input "[DATE]"
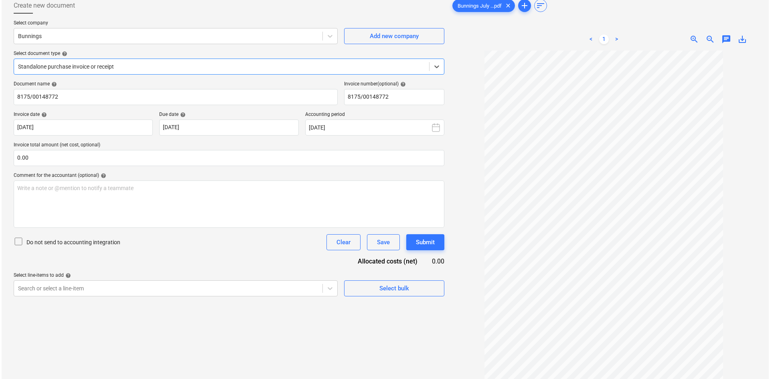
scroll to position [80, 0]
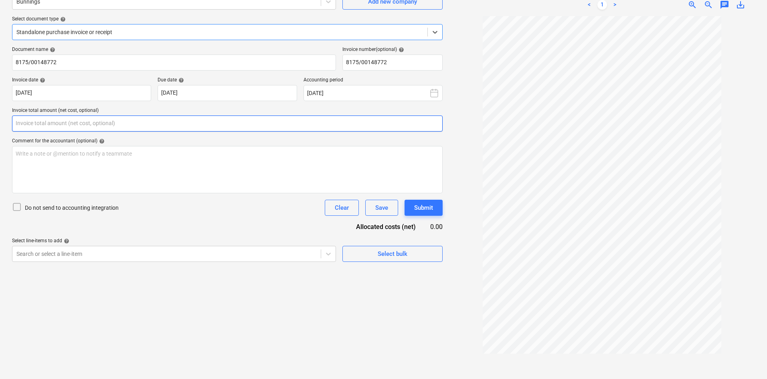
click at [133, 130] on input "text" at bounding box center [227, 123] width 431 height 16
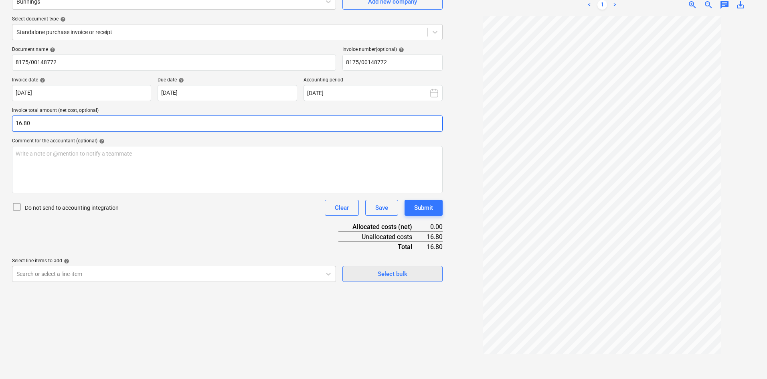
type input "16.80"
click at [387, 268] on button "Select bulk" at bounding box center [392, 274] width 100 height 16
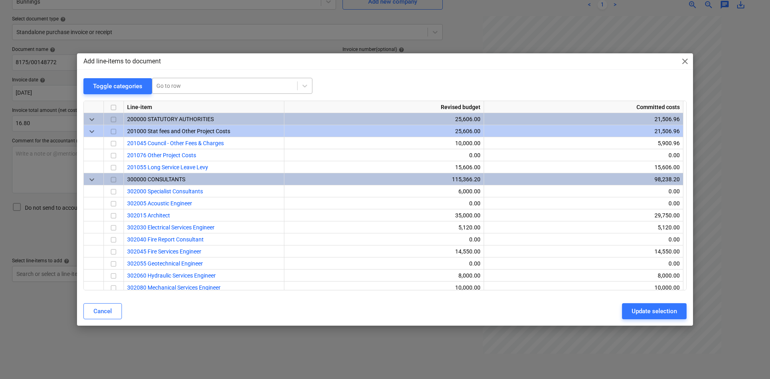
click at [167, 85] on div at bounding box center [224, 86] width 137 height 8
type input "small"
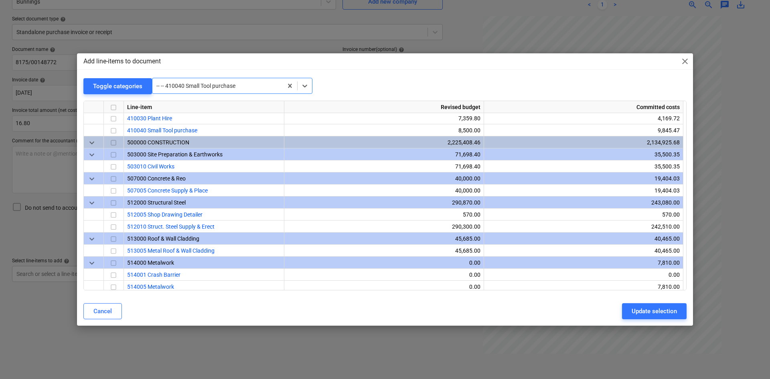
scroll to position [529, 0]
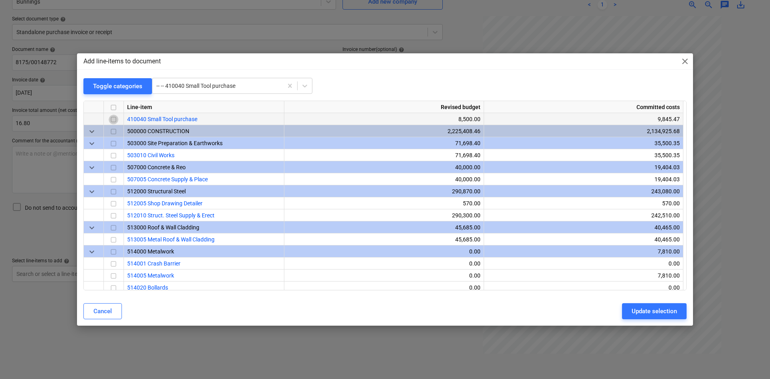
click at [115, 120] on input "checkbox" at bounding box center [114, 120] width 10 height 10
click at [652, 312] on div "Update selection" at bounding box center [654, 311] width 45 height 10
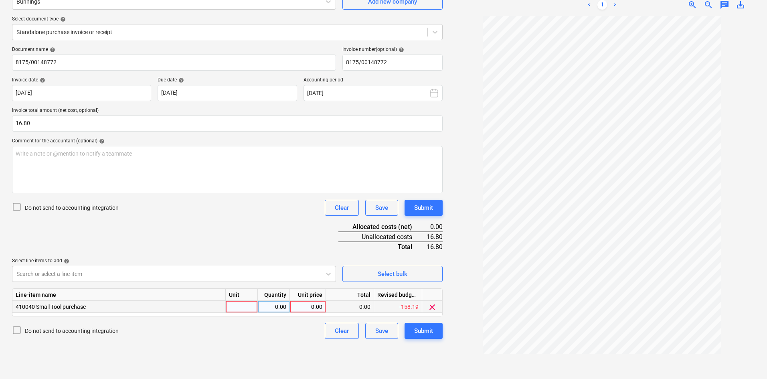
click at [246, 306] on div at bounding box center [242, 307] width 32 height 12
type input "item"
type input "16.80"
click at [202, 222] on div "Document name help 8175/00148772 Invoice number (optional) help 8175/00148772 I…" at bounding box center [227, 193] width 431 height 292
click at [170, 177] on div "Write a note or @mention to notify a teammate ﻿" at bounding box center [227, 169] width 431 height 47
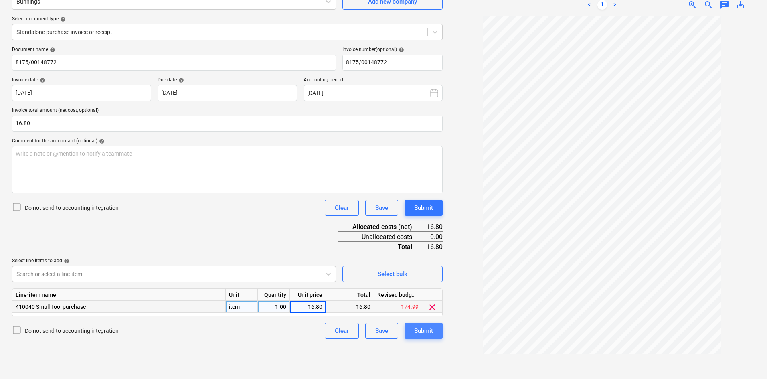
click at [423, 329] on div "Submit" at bounding box center [423, 331] width 19 height 10
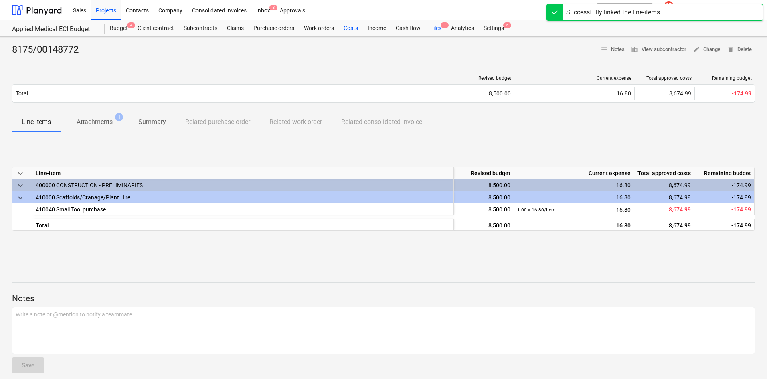
click at [441, 25] on span "7" at bounding box center [445, 25] width 8 height 6
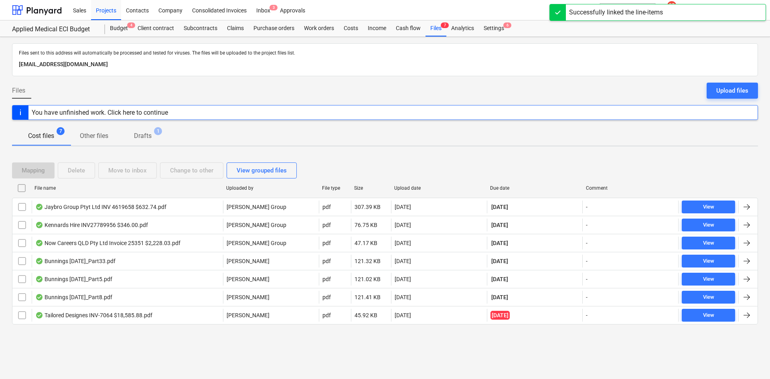
click at [496, 185] on div "Due date" at bounding box center [534, 188] width 89 height 6
checkbox input "false"
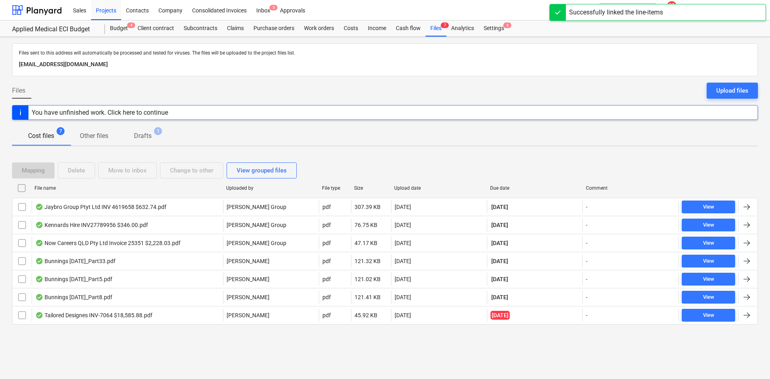
checkbox input "false"
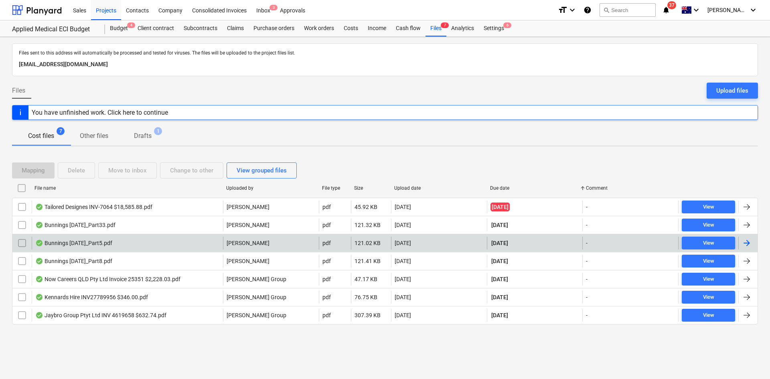
click at [154, 247] on div "Bunnings July 25_Part5.pdf" at bounding box center [127, 243] width 191 height 13
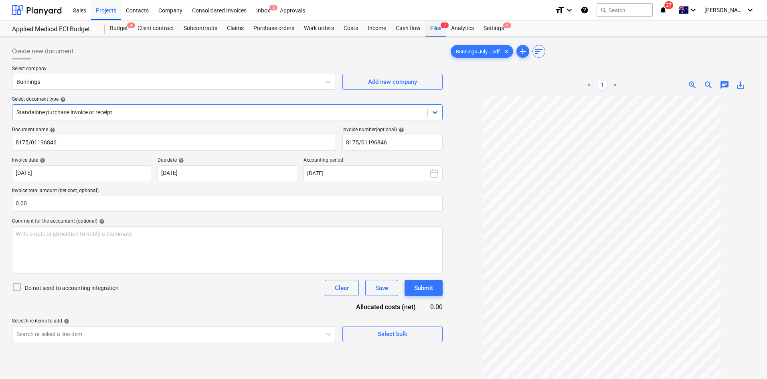
click at [439, 29] on div "Files 7" at bounding box center [435, 28] width 21 height 16
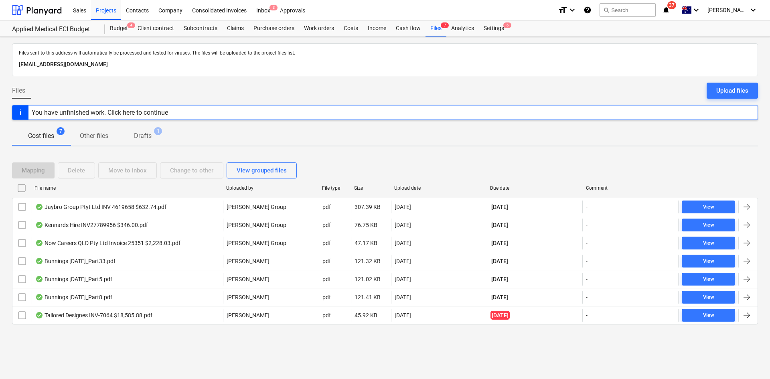
click at [504, 186] on div "Due date" at bounding box center [534, 188] width 89 height 6
checkbox input "false"
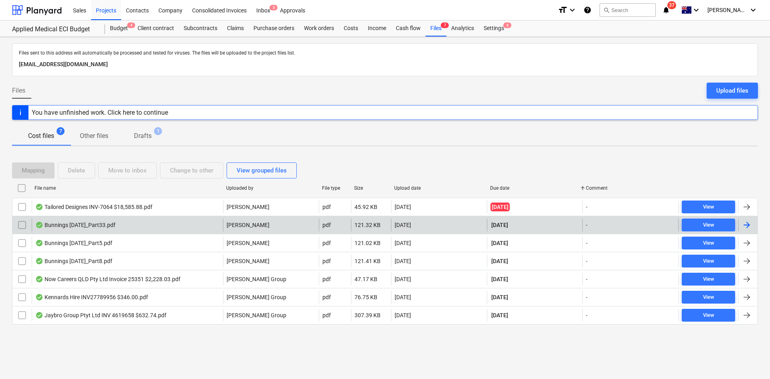
click at [188, 229] on div "Bunnings July 25_Part33.pdf" at bounding box center [127, 225] width 191 height 13
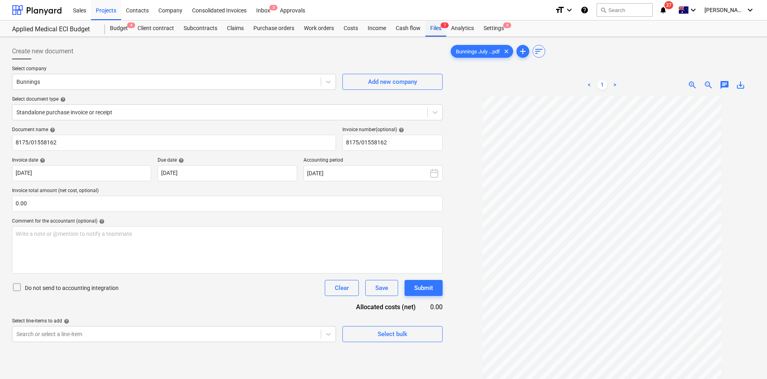
click at [439, 24] on div "Files 7" at bounding box center [435, 28] width 21 height 16
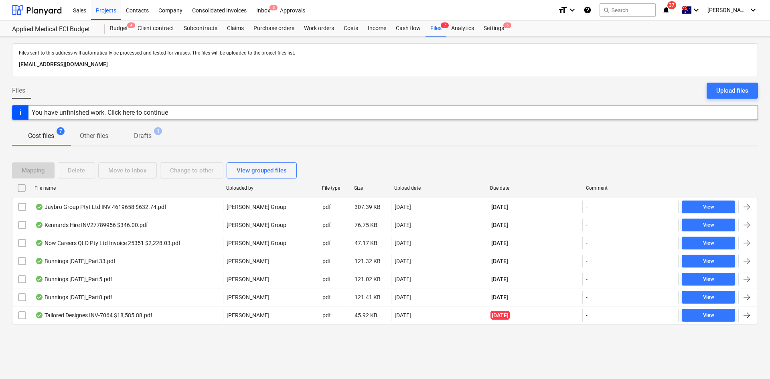
click at [504, 185] on div "Due date" at bounding box center [534, 188] width 89 height 6
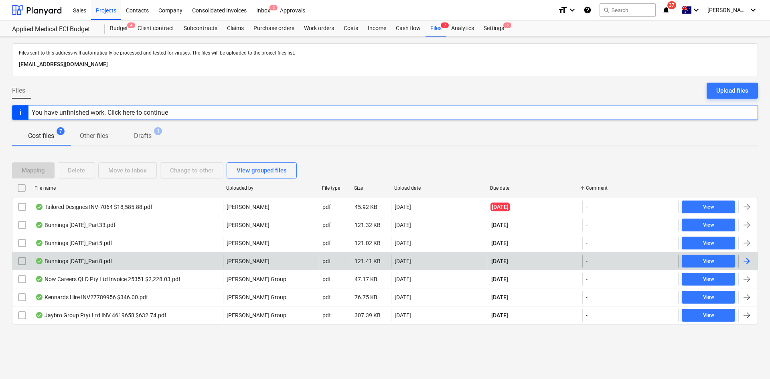
click at [109, 261] on div "Bunnings July 25_Part8.pdf" at bounding box center [73, 261] width 77 height 6
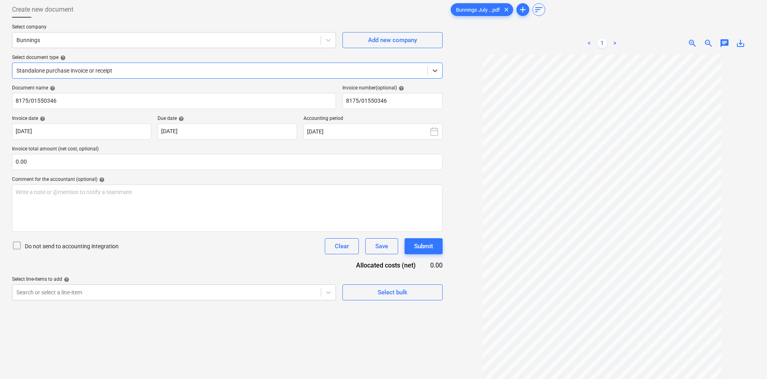
scroll to position [80, 0]
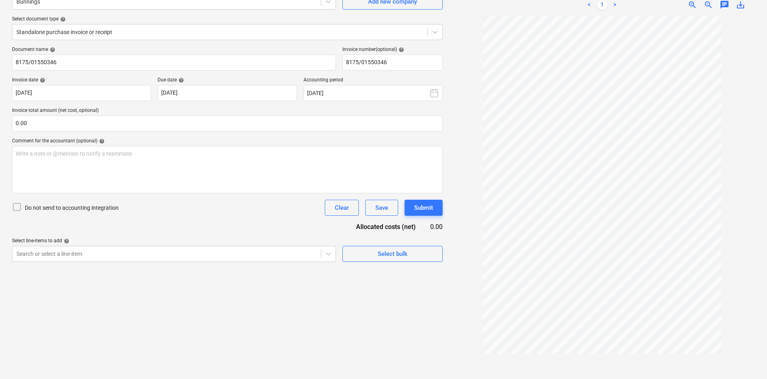
click at [435, 323] on div "Create new document Select company Bunnings Add new company Select document typ…" at bounding box center [227, 168] width 437 height 416
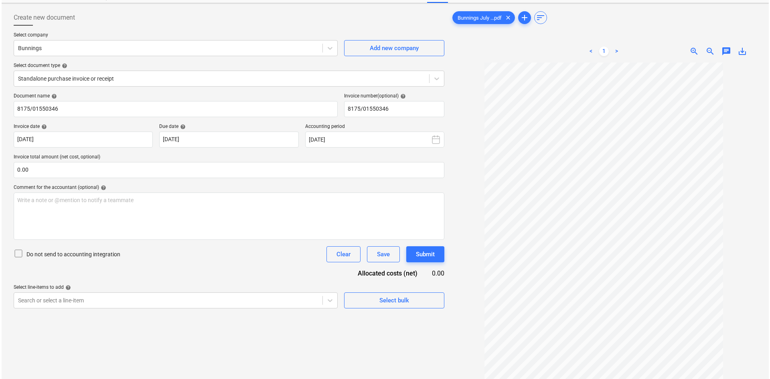
scroll to position [0, 0]
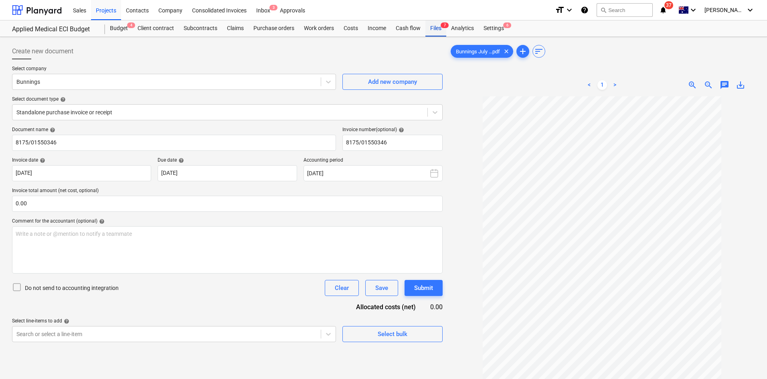
click at [439, 29] on div "Files 7" at bounding box center [435, 28] width 21 height 16
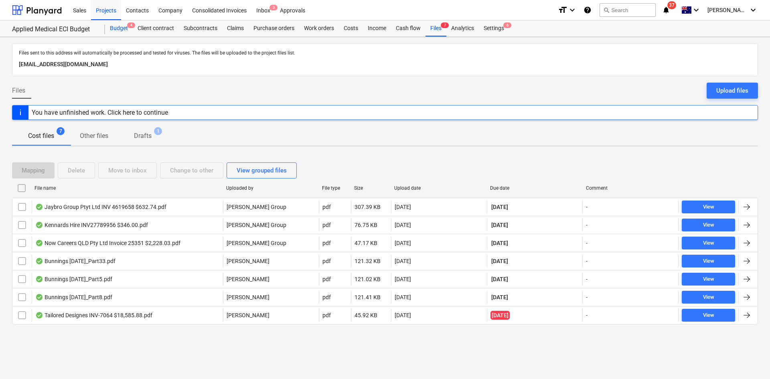
click at [122, 29] on div "Budget 4" at bounding box center [119, 28] width 28 height 16
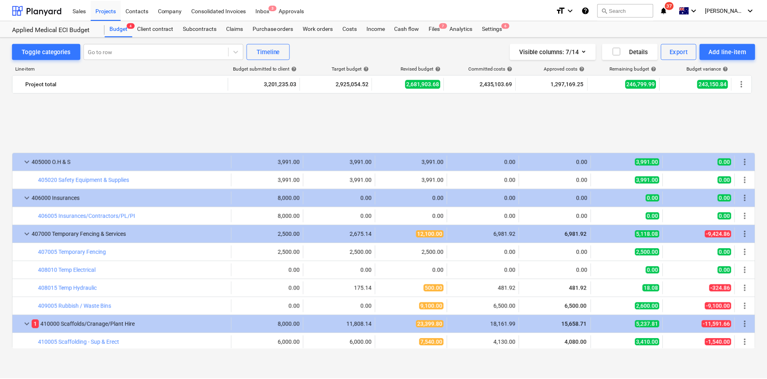
scroll to position [601, 0]
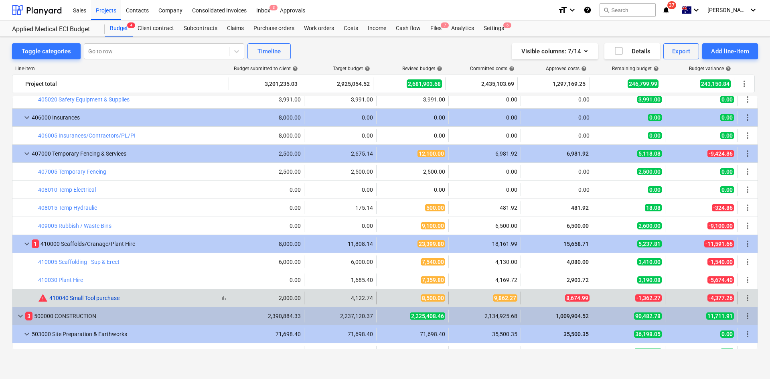
click at [75, 296] on link "410040 Small Tool purchase" at bounding box center [84, 298] width 70 height 6
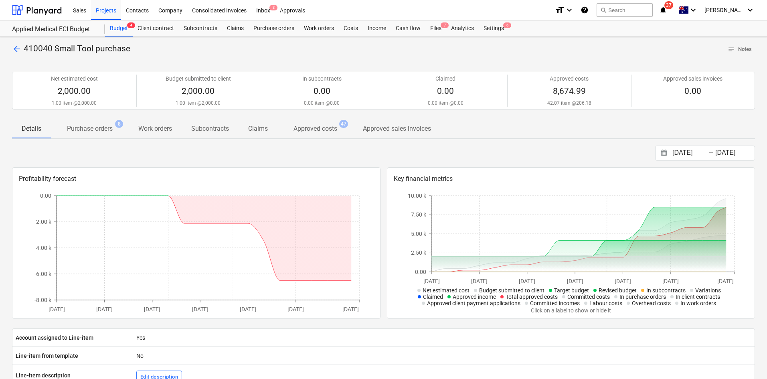
click at [101, 130] on p "Purchase orders" at bounding box center [90, 129] width 46 height 10
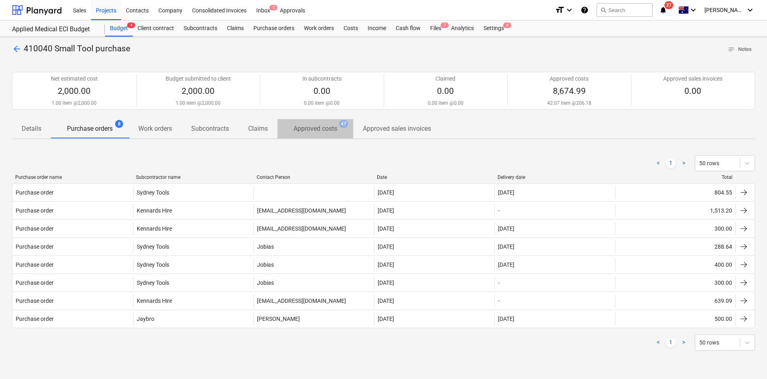
click at [316, 127] on p "Approved costs" at bounding box center [316, 129] width 44 height 10
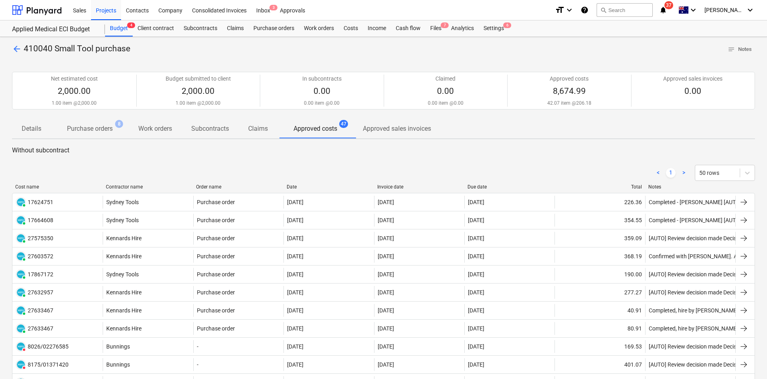
click at [137, 186] on div "Contractor name" at bounding box center [148, 187] width 84 height 6
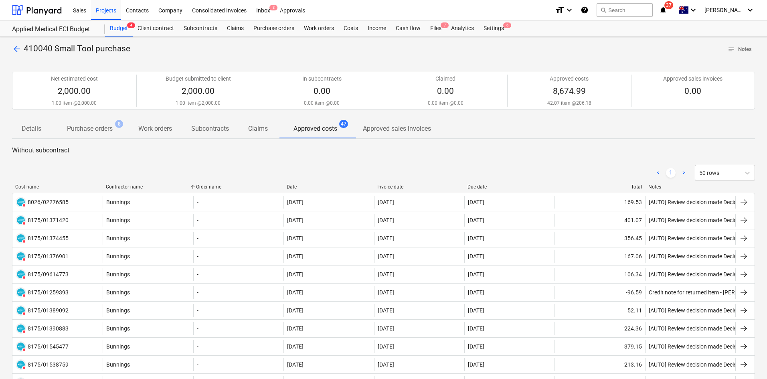
click at [100, 132] on p "Purchase orders" at bounding box center [90, 129] width 46 height 10
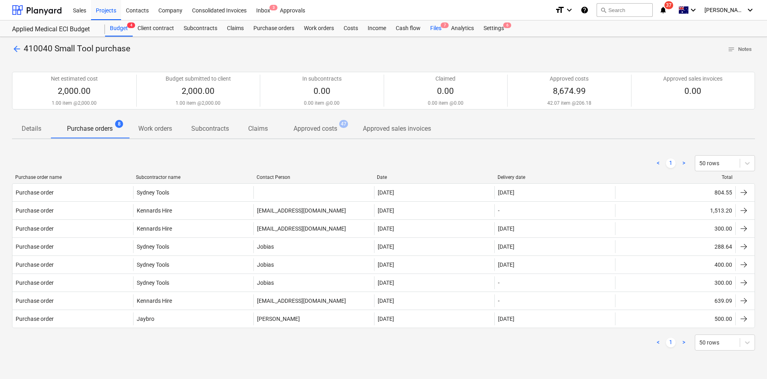
click at [433, 29] on div "Files 7" at bounding box center [435, 28] width 21 height 16
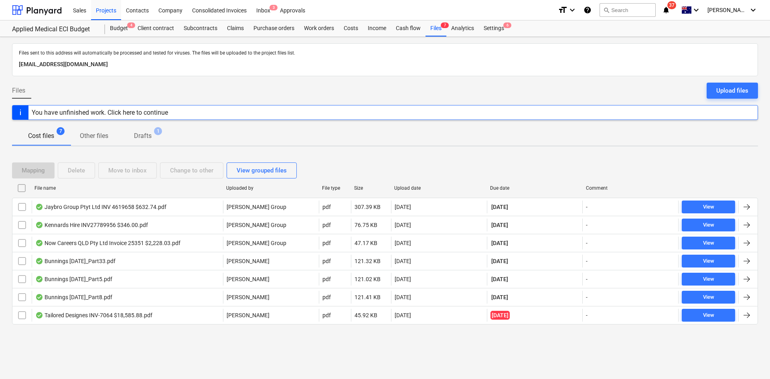
click at [505, 188] on div "Due date" at bounding box center [534, 188] width 89 height 6
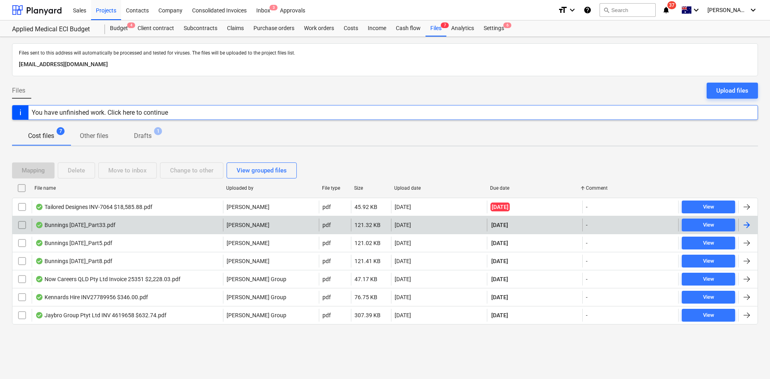
click at [128, 227] on div "Bunnings July 25_Part33.pdf" at bounding box center [127, 225] width 191 height 13
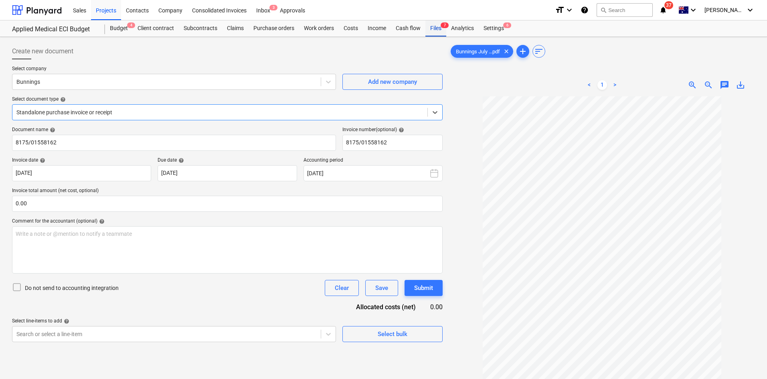
click at [437, 28] on div "Files 7" at bounding box center [435, 28] width 21 height 16
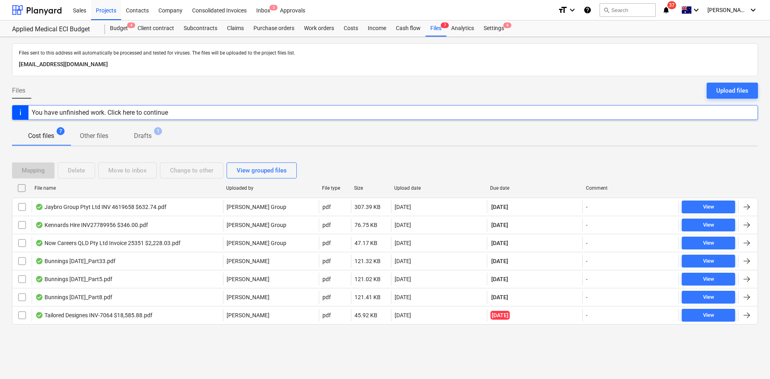
drag, startPoint x: 497, startPoint y: 186, endPoint x: 492, endPoint y: 185, distance: 4.4
click at [497, 185] on div "Due date" at bounding box center [534, 188] width 89 height 6
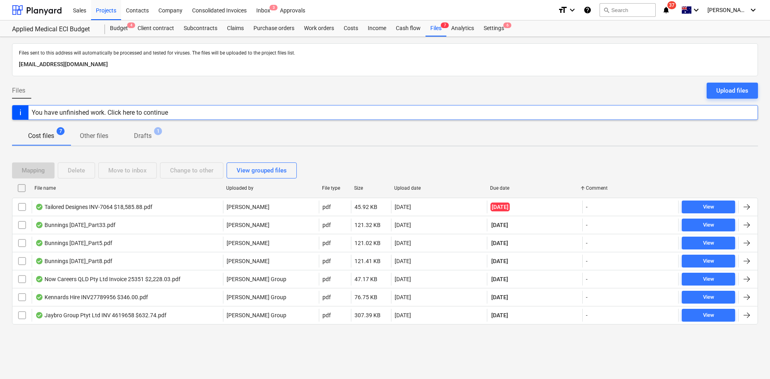
click at [418, 187] on div "Upload date" at bounding box center [438, 188] width 89 height 6
click at [502, 189] on div "Due date" at bounding box center [534, 188] width 89 height 6
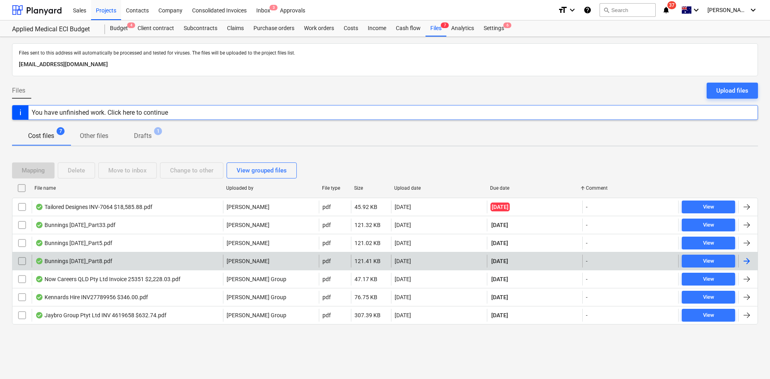
drag, startPoint x: 100, startPoint y: 260, endPoint x: 88, endPoint y: 262, distance: 12.2
click at [88, 262] on div "Bunnings July 25_Part8.pdf" at bounding box center [73, 261] width 77 height 6
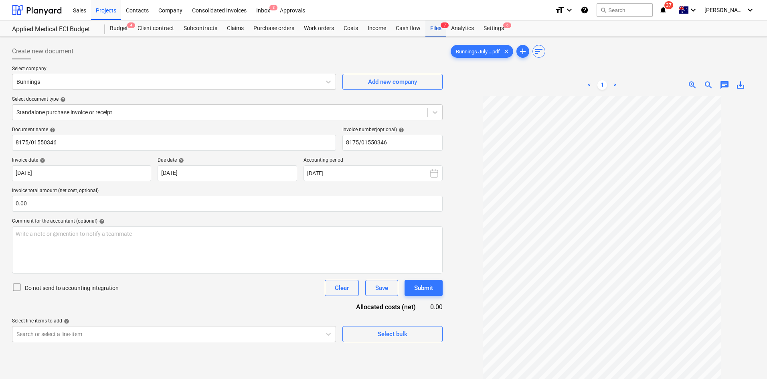
click at [438, 28] on div "Files 7" at bounding box center [435, 28] width 21 height 16
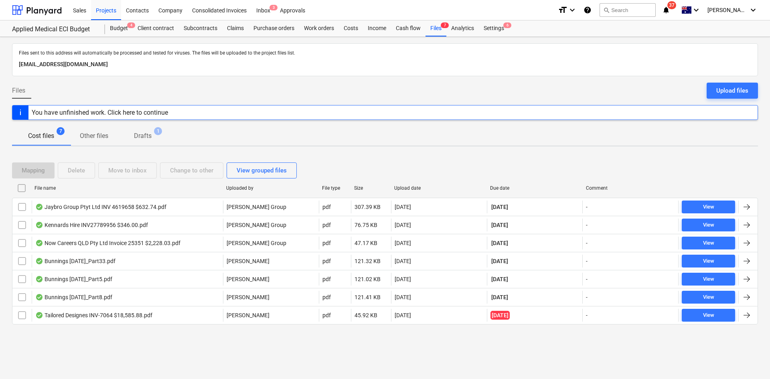
click at [490, 186] on div at bounding box center [487, 188] width 14 height 13
click at [493, 191] on div at bounding box center [487, 188] width 14 height 13
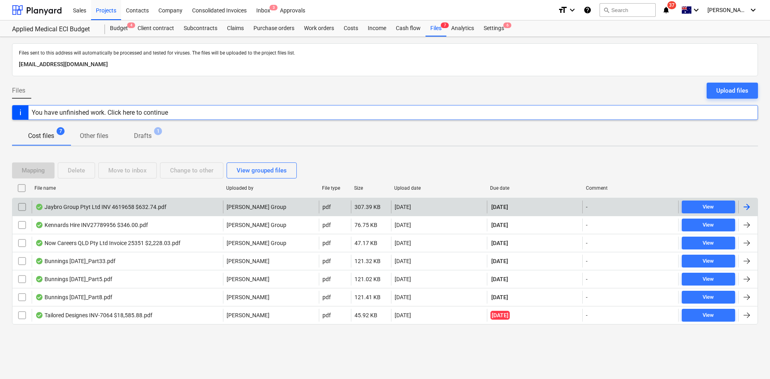
click at [80, 205] on div "Jaybro Group Ptyt Ltd INV 4619658 $632.74.pdf" at bounding box center [100, 207] width 131 height 6
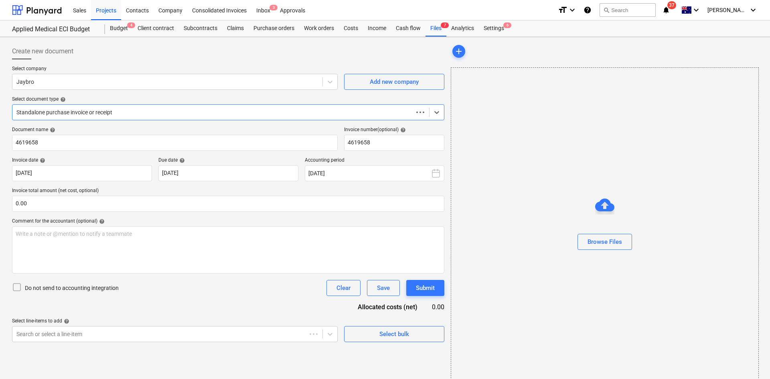
click at [134, 112] on div at bounding box center [212, 112] width 393 height 8
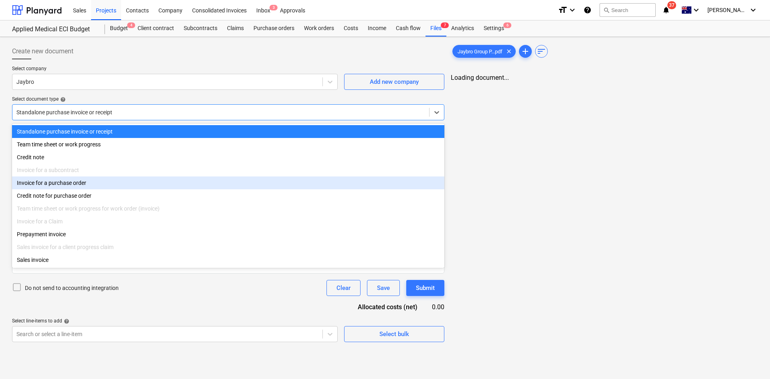
click at [79, 181] on div "Invoice for a purchase order" at bounding box center [228, 182] width 432 height 13
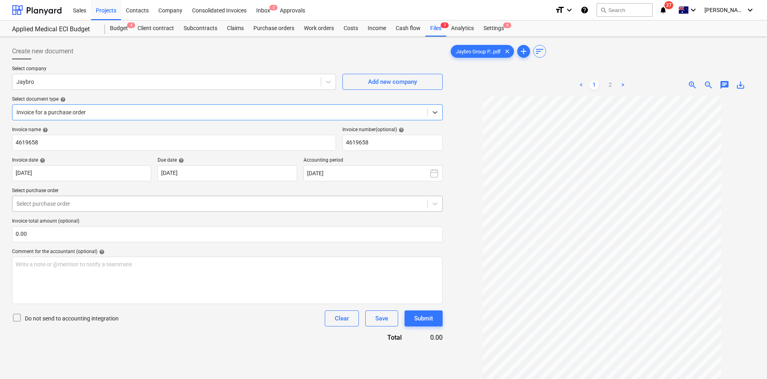
click at [119, 201] on div at bounding box center [219, 204] width 407 height 8
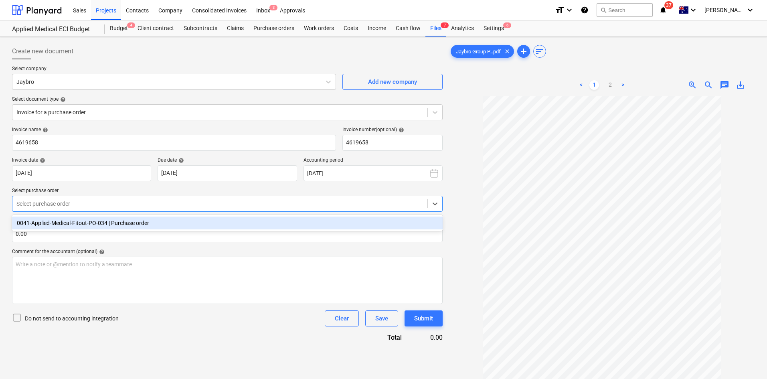
click at [94, 225] on div "0041-Applied-Medical-Fitout-PO-034 | Purchase order" at bounding box center [227, 223] width 431 height 13
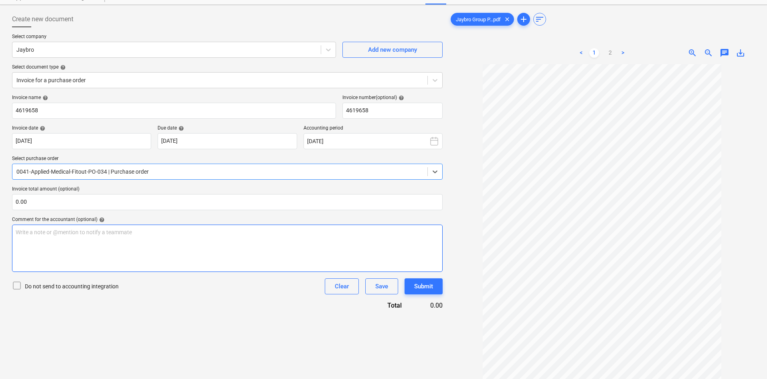
scroll to position [80, 0]
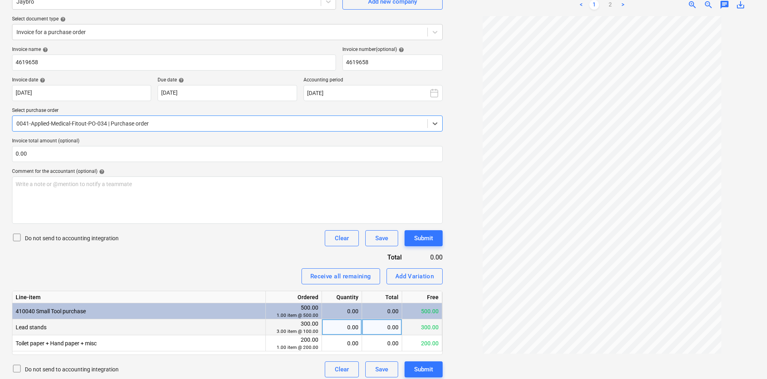
click at [343, 327] on div "0.00" at bounding box center [341, 327] width 33 height 16
click at [211, 252] on div "Invoice name help 4619658 Invoice number (optional) help 4619658 Invoice date h…" at bounding box center [227, 212] width 431 height 331
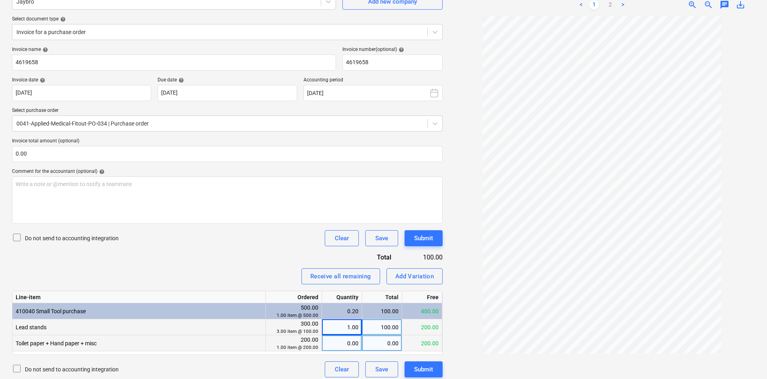
click at [343, 344] on div "0.00" at bounding box center [341, 343] width 33 height 16
click at [379, 342] on div "0.00" at bounding box center [382, 343] width 40 height 16
click at [345, 326] on div "1.00" at bounding box center [341, 327] width 33 height 16
click at [269, 268] on div "Receive all remaining Add Variation" at bounding box center [227, 276] width 431 height 16
click at [381, 343] on div "0.00" at bounding box center [382, 343] width 40 height 16
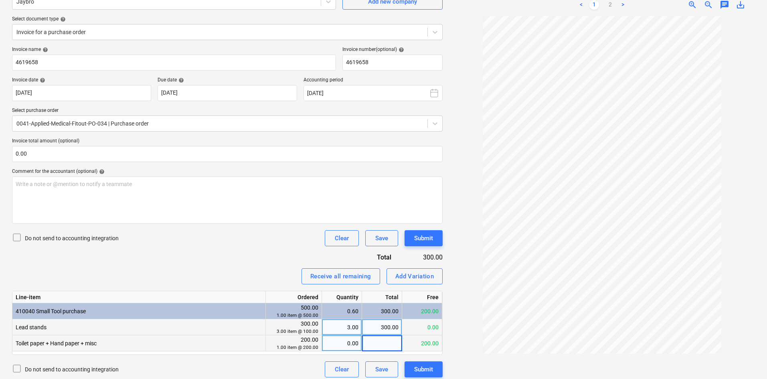
click at [231, 251] on div "Invoice name help 4619658 Invoice number (optional) help 4619658 Invoice date h…" at bounding box center [227, 212] width 431 height 331
click at [100, 154] on input "text" at bounding box center [227, 154] width 431 height 16
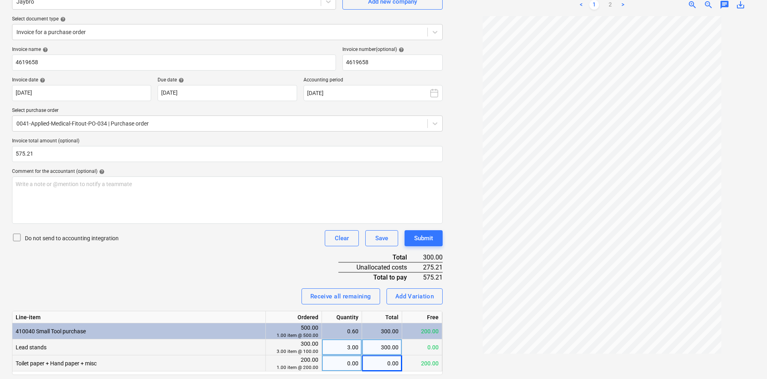
click at [149, 287] on div "Invoice name help 4619658 Invoice number (optional) help 4619658 Invoice date h…" at bounding box center [227, 222] width 431 height 351
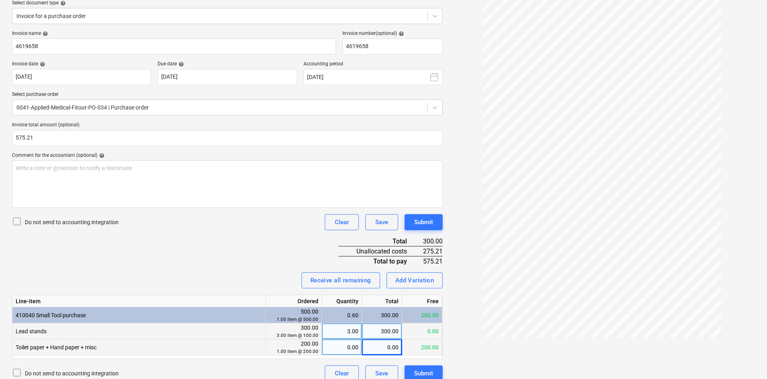
scroll to position [105, 0]
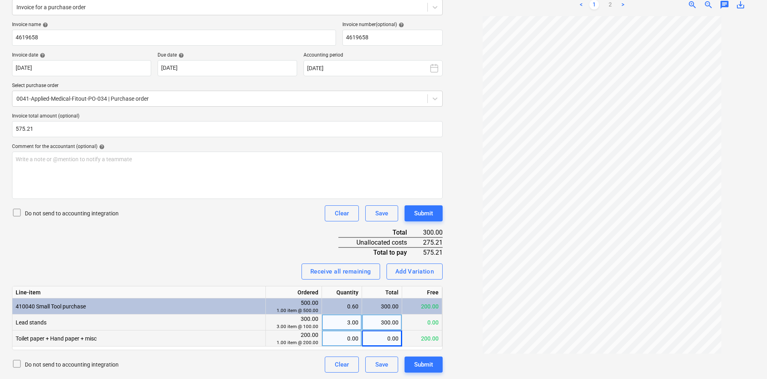
click at [342, 338] on div "0.00" at bounding box center [341, 338] width 33 height 16
click at [246, 257] on div "Invoice name help 4619658 Invoice number (optional) help 4619658 Invoice date h…" at bounding box center [227, 197] width 431 height 351
click at [255, 254] on div "Invoice name help 4619658 Invoice number (optional) help 4619658 Invoice date h…" at bounding box center [227, 197] width 431 height 351
click at [419, 274] on div "Add Variation" at bounding box center [414, 271] width 39 height 10
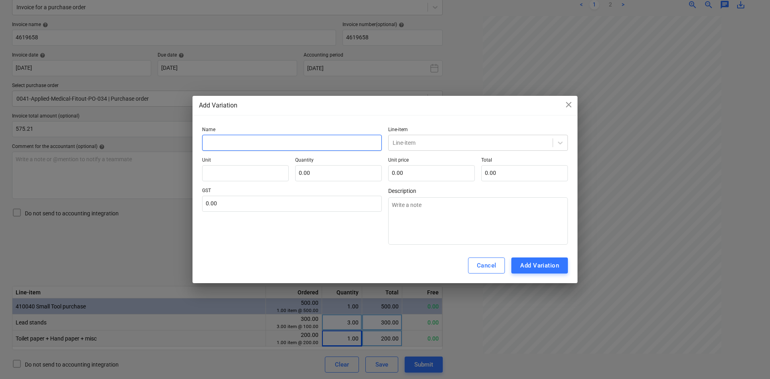
click at [281, 149] on input "text" at bounding box center [292, 143] width 180 height 16
click at [437, 139] on div at bounding box center [471, 143] width 156 height 8
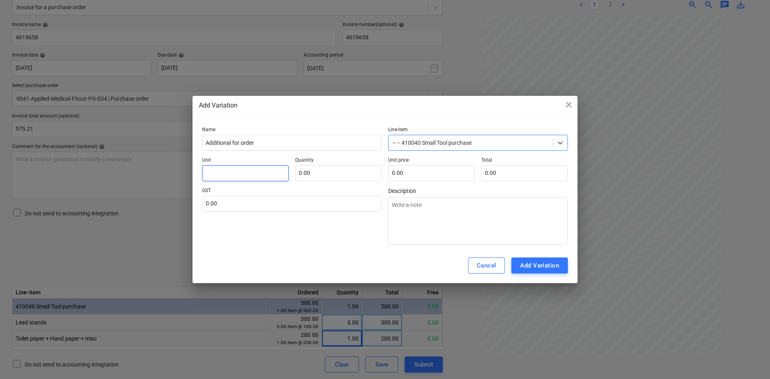
click at [247, 174] on input "text" at bounding box center [245, 173] width 87 height 16
click at [227, 207] on input "text" at bounding box center [292, 204] width 180 height 16
drag, startPoint x: 322, startPoint y: 247, endPoint x: 500, endPoint y: 267, distance: 178.4
click at [329, 249] on div "Add Variation close Name Additional for order Line-item -- -- 410040 Small Tool…" at bounding box center [384, 189] width 385 height 187
click at [319, 266] on div "Cancel Add Variation" at bounding box center [384, 265] width 385 height 35
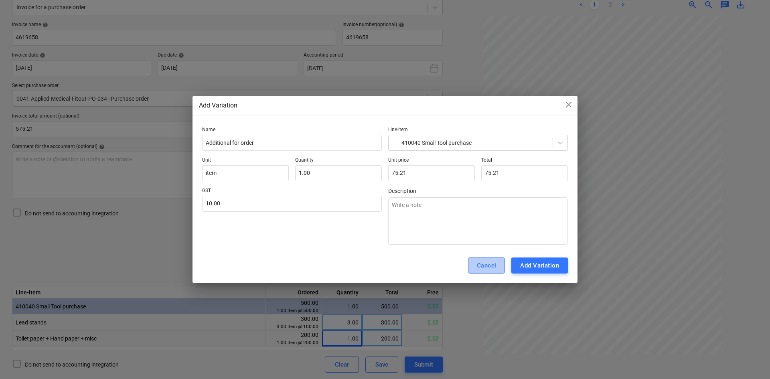
click at [469, 270] on button "Cancel" at bounding box center [486, 265] width 37 height 16
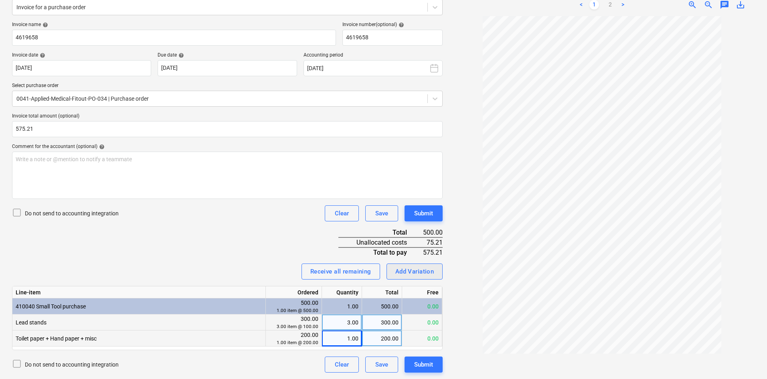
click at [415, 279] on div "Invoice name help 4619658 Invoice number (optional) help 4619658 Invoice date h…" at bounding box center [227, 197] width 431 height 351
click at [421, 276] on div "Add Variation" at bounding box center [414, 271] width 39 height 10
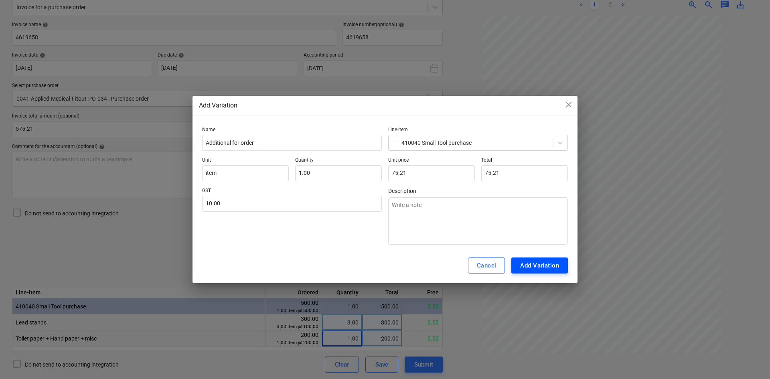
click at [532, 263] on div "Add Variation" at bounding box center [539, 265] width 39 height 10
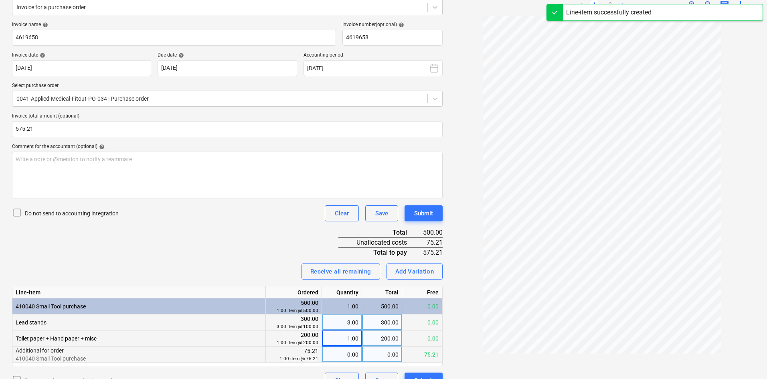
click at [350, 359] on div "0.00" at bounding box center [341, 354] width 33 height 16
click at [188, 254] on div "Invoice name help 4619658 Invoice number (optional) help 4619658 Invoice date h…" at bounding box center [227, 205] width 431 height 367
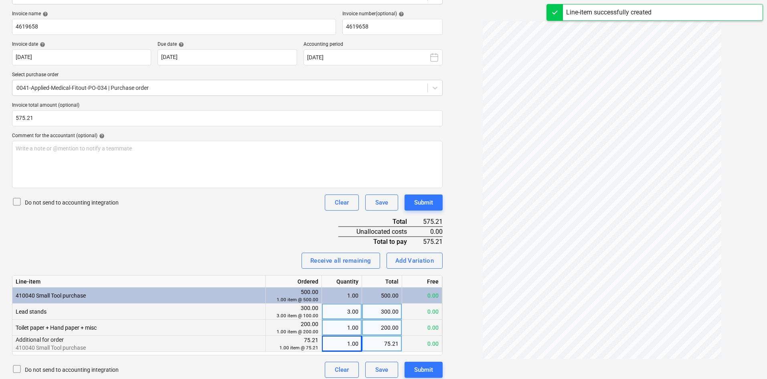
scroll to position [121, 0]
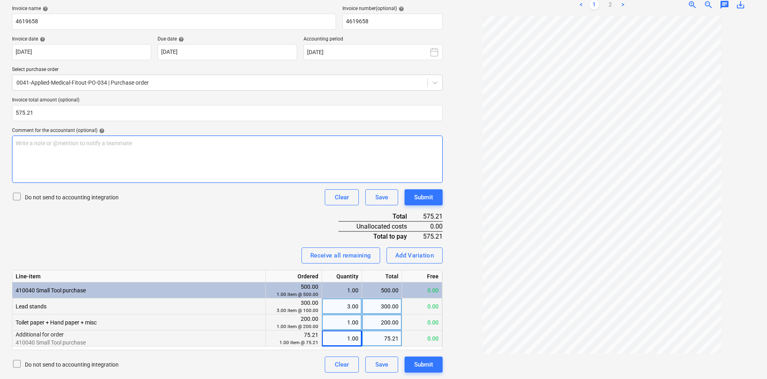
click at [121, 150] on div "Write a note or @mention to notify a teammate ﻿" at bounding box center [227, 159] width 431 height 47
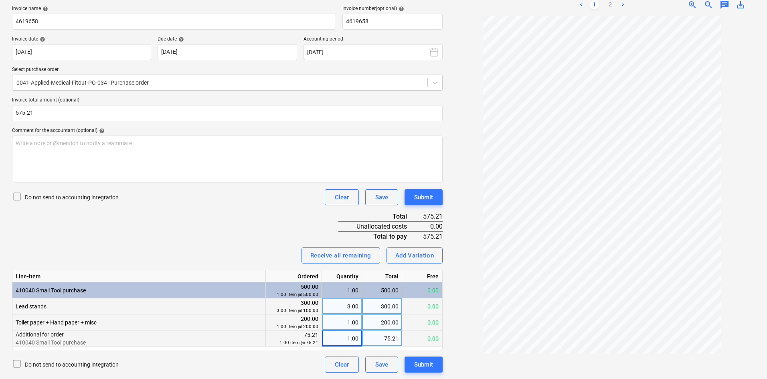
click at [241, 227] on div "Invoice name help 4619658 Invoice number (optional) help 4619658 Invoice date h…" at bounding box center [227, 189] width 431 height 367
click at [434, 366] on button "Submit" at bounding box center [424, 364] width 38 height 16
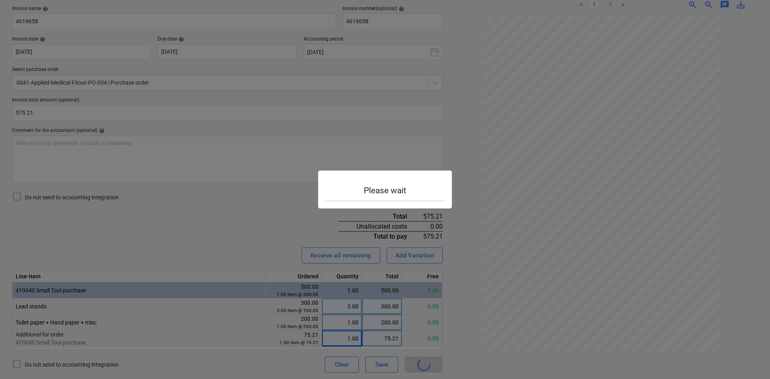
click at [205, 219] on div at bounding box center [385, 189] width 770 height 379
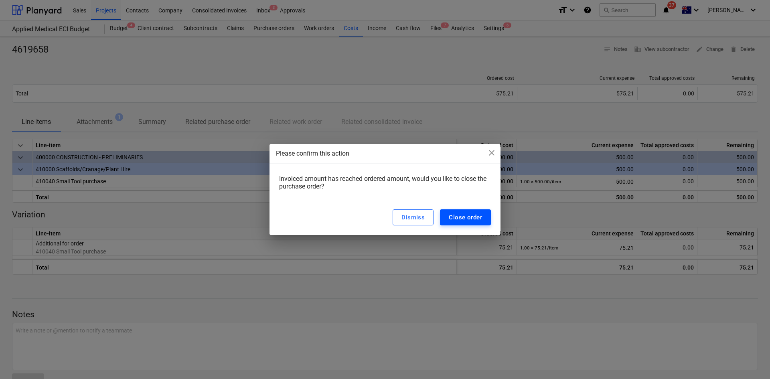
click at [456, 217] on div "Close order" at bounding box center [465, 217] width 33 height 10
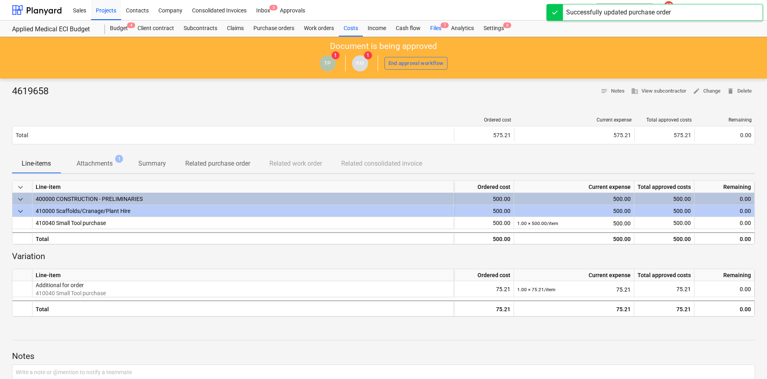
click at [433, 30] on div "Files 7" at bounding box center [435, 28] width 21 height 16
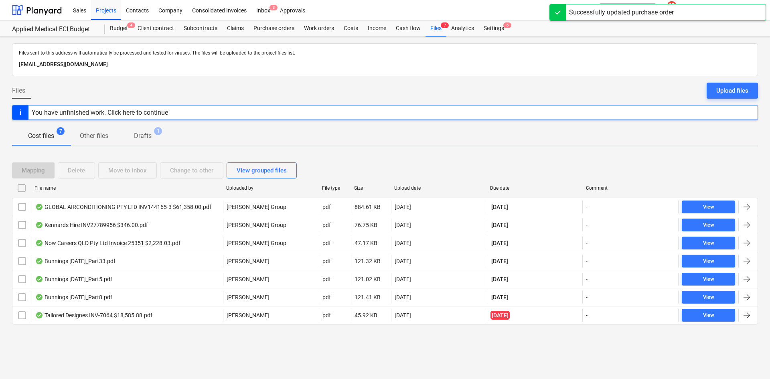
click at [505, 190] on div "Due date" at bounding box center [534, 188] width 89 height 6
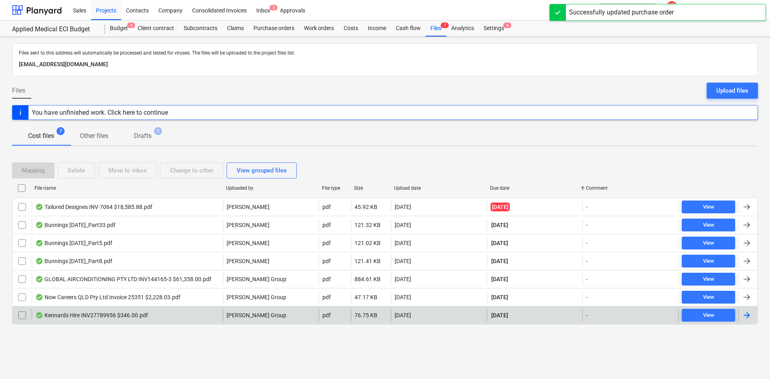
click at [183, 315] on div "Kennards Hire INV27789956 $346.00.pdf" at bounding box center [127, 315] width 191 height 13
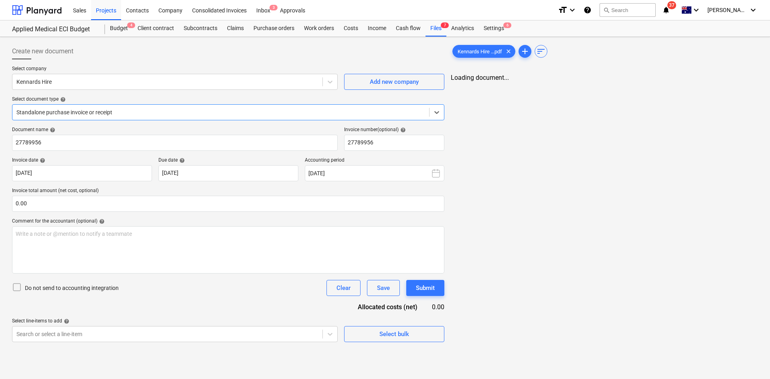
click at [145, 105] on div "Standalone purchase invoice or receipt" at bounding box center [228, 112] width 432 height 16
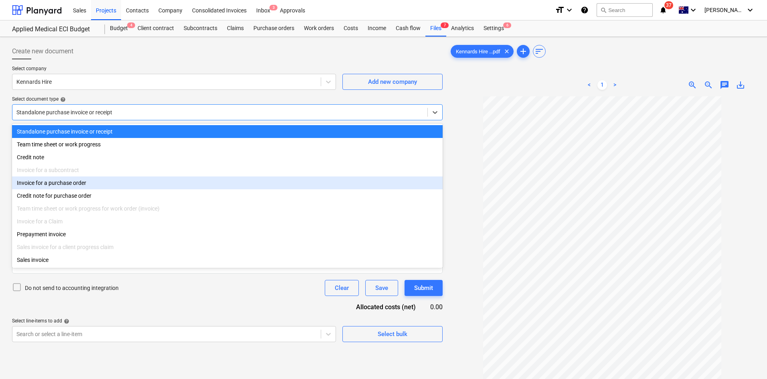
click at [77, 185] on div "Invoice for a purchase order" at bounding box center [227, 182] width 431 height 13
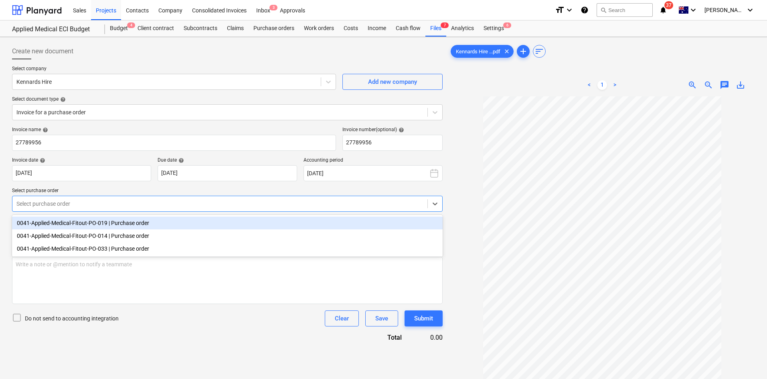
click at [91, 200] on div at bounding box center [219, 204] width 407 height 8
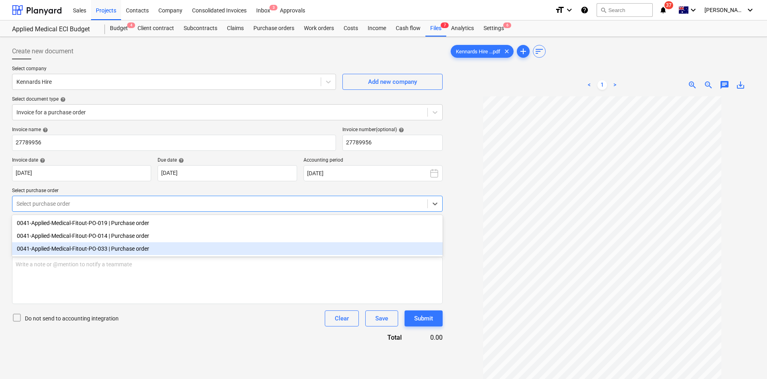
click at [125, 246] on div "0041-Applied-Medical-Fitout-PO-033 | Purchase order" at bounding box center [227, 248] width 431 height 13
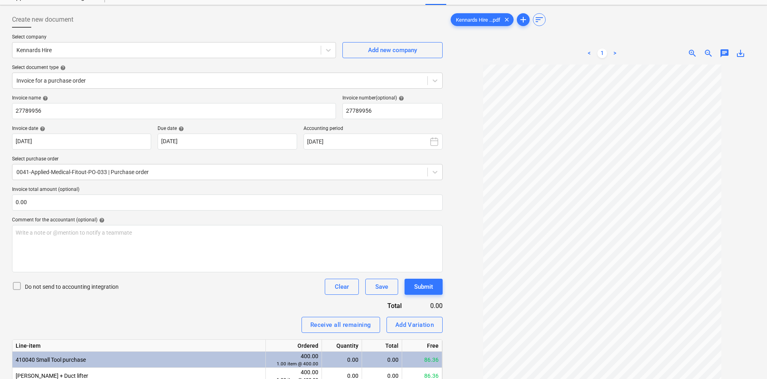
scroll to position [80, 0]
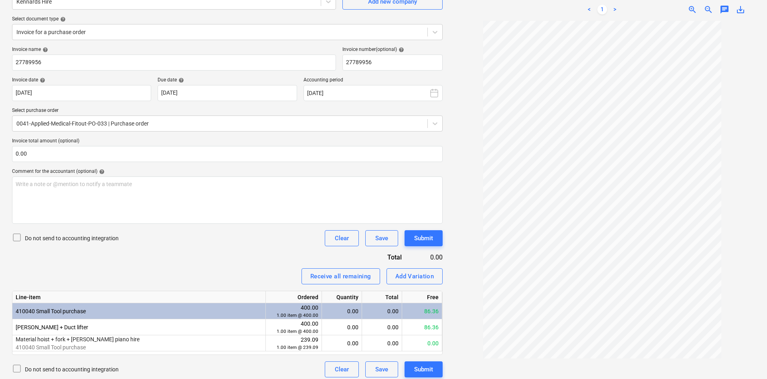
click at [694, 11] on span "zoom_in" at bounding box center [693, 10] width 10 height 10
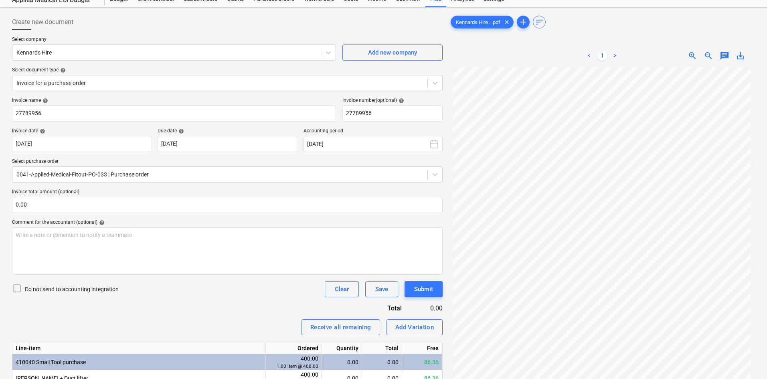
scroll to position [0, 0]
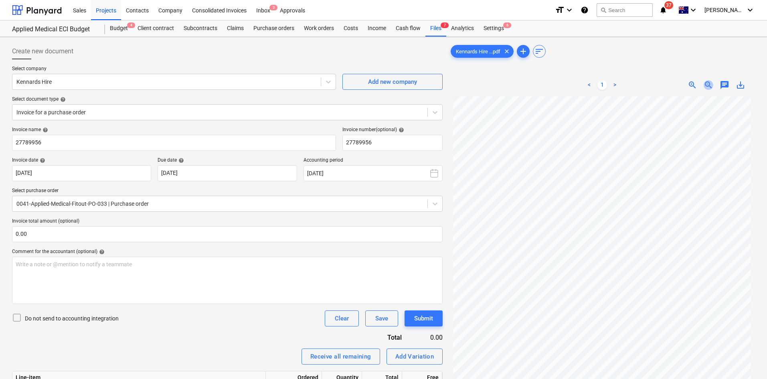
click at [709, 85] on span "zoom_out" at bounding box center [709, 85] width 10 height 10
click at [626, 72] on div at bounding box center [602, 72] width 306 height 3
click at [468, 77] on div "< 1 > zoom_in zoom_out chat 0 save_alt" at bounding box center [602, 85] width 306 height 22
click at [441, 27] on span "7" at bounding box center [445, 25] width 8 height 6
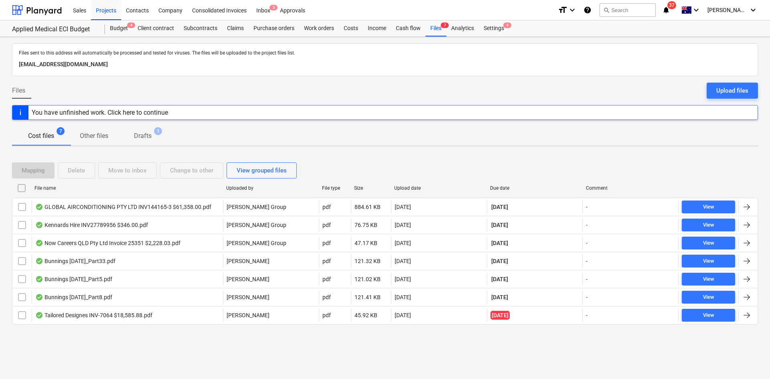
click at [498, 188] on div "Due date" at bounding box center [534, 188] width 89 height 6
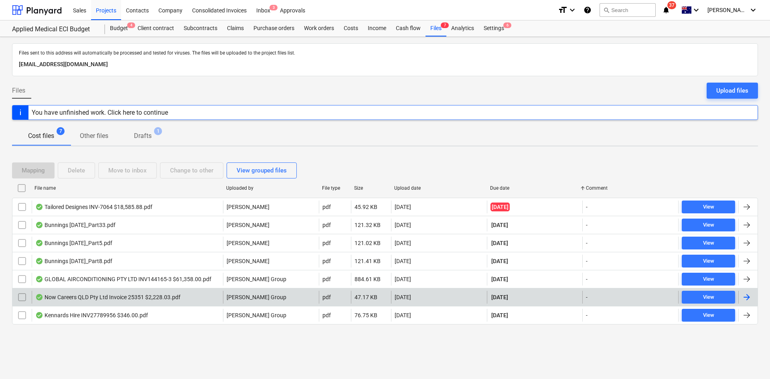
click at [117, 299] on div "Now Careers QLD Pty Ltd Invoice 25351 $2,228.03.pdf" at bounding box center [107, 297] width 145 height 6
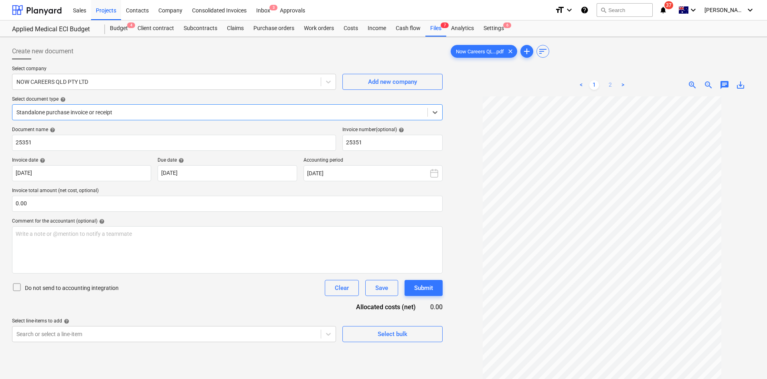
click at [612, 81] on link "2" at bounding box center [610, 85] width 10 height 10
click at [593, 85] on link "1" at bounding box center [594, 85] width 10 height 10
click at [609, 84] on link "2" at bounding box center [610, 85] width 10 height 10
click at [593, 86] on link "1" at bounding box center [594, 85] width 10 height 10
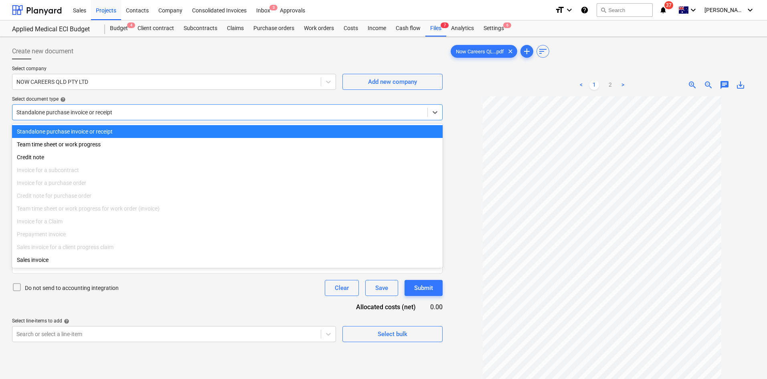
click at [163, 111] on div at bounding box center [219, 112] width 407 height 8
click at [168, 111] on div at bounding box center [219, 112] width 407 height 8
click at [108, 114] on div at bounding box center [219, 112] width 407 height 8
click at [108, 112] on div at bounding box center [219, 112] width 407 height 8
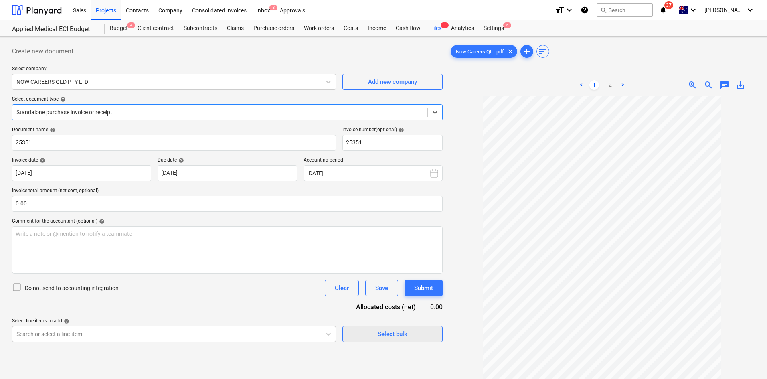
click at [381, 334] on div "Select bulk" at bounding box center [393, 334] width 30 height 10
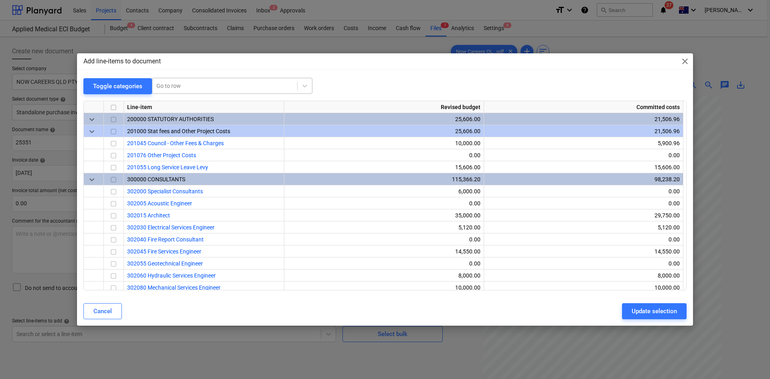
click at [219, 83] on div at bounding box center [224, 86] width 137 height 8
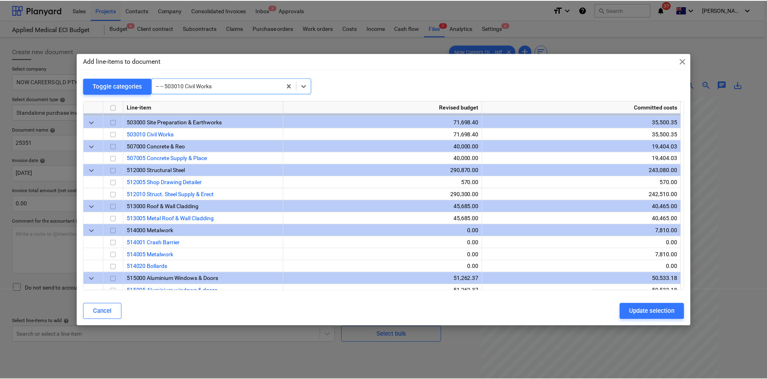
scroll to position [565, 0]
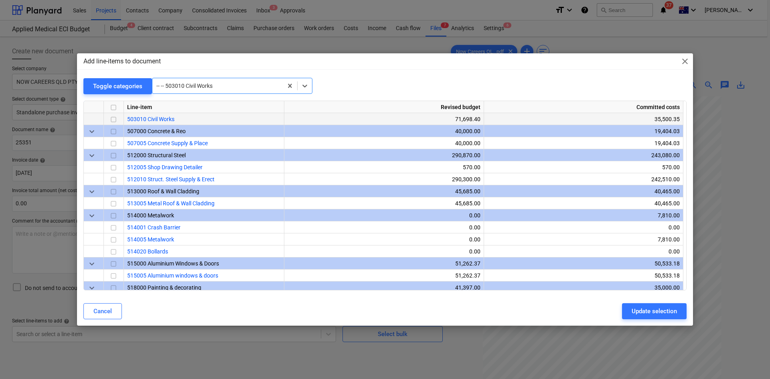
click at [112, 119] on input "checkbox" at bounding box center [114, 120] width 10 height 10
click at [651, 308] on div "Update selection" at bounding box center [654, 311] width 45 height 10
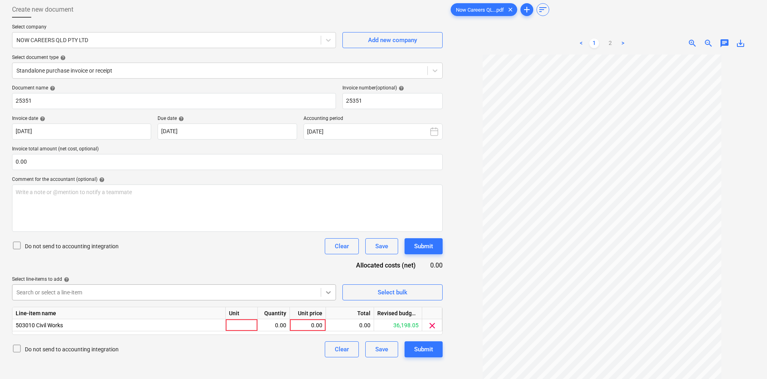
scroll to position [80, 0]
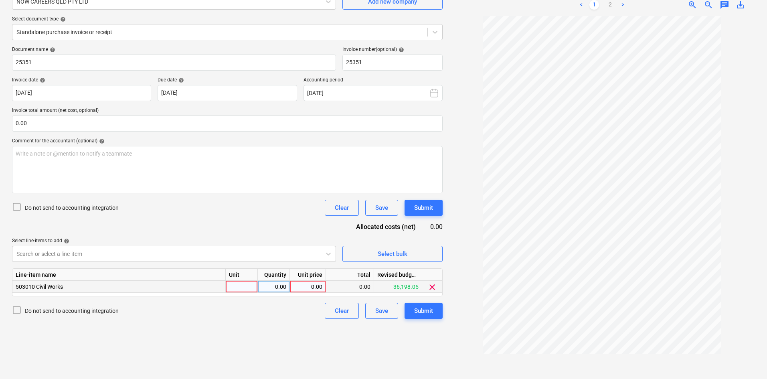
click at [241, 283] on div at bounding box center [242, 287] width 32 height 12
click at [310, 284] on div "0.00" at bounding box center [307, 287] width 29 height 12
click at [267, 321] on div "Create new document Select company NOW CAREERS QLD PTY LTD Add new company Sele…" at bounding box center [227, 168] width 437 height 416
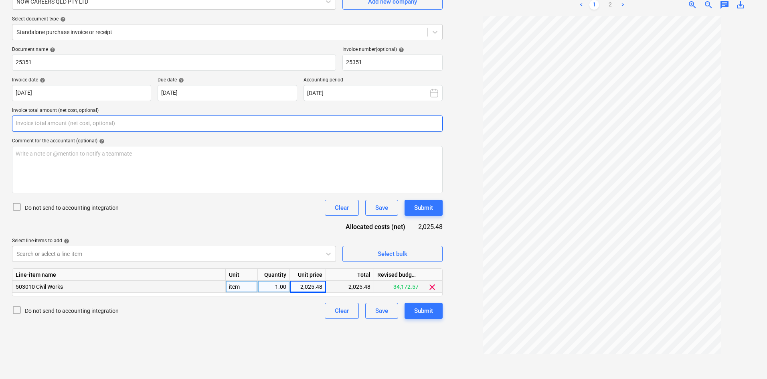
click at [102, 119] on input "text" at bounding box center [227, 123] width 431 height 16
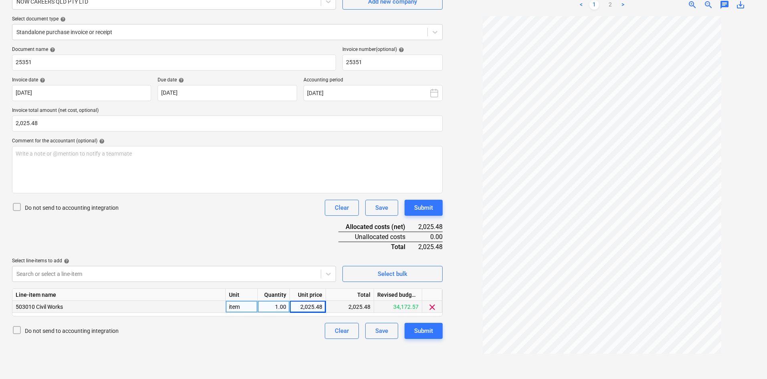
click at [188, 232] on div "Document name help 25351 Invoice number (optional) help 25351 Invoice date help…" at bounding box center [227, 193] width 431 height 292
click at [434, 335] on button "Submit" at bounding box center [424, 331] width 38 height 16
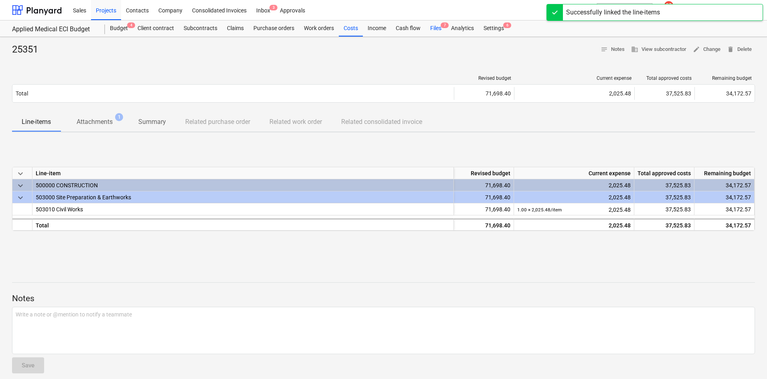
click at [438, 25] on div "Files 7" at bounding box center [435, 28] width 21 height 16
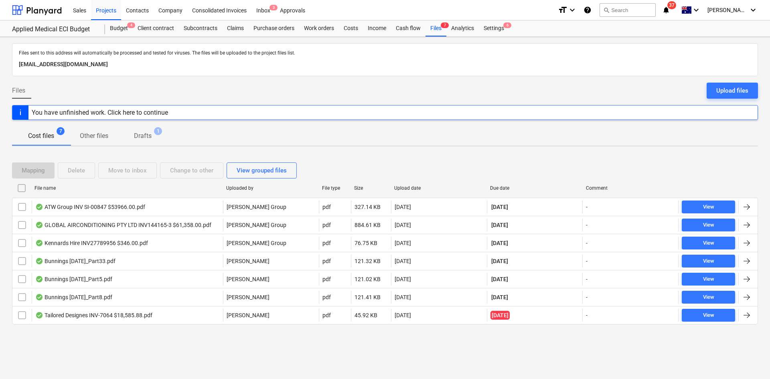
click at [499, 186] on div "Due date" at bounding box center [534, 188] width 89 height 6
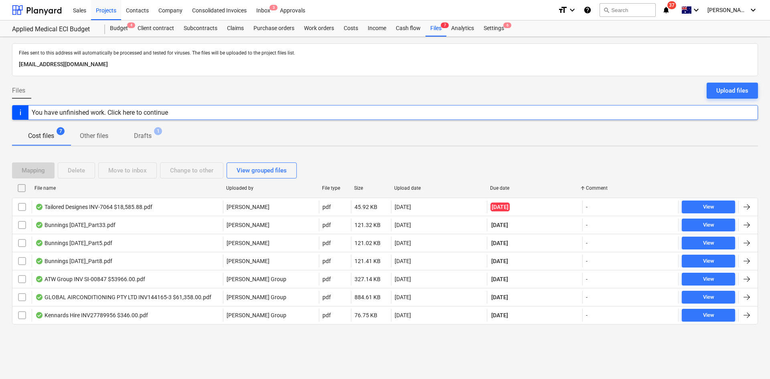
click at [150, 348] on div "Files sent to this address will automatically be processed and tested for virus…" at bounding box center [385, 208] width 770 height 342
click at [132, 353] on div "Files sent to this address will automatically be processed and tested for virus…" at bounding box center [385, 208] width 770 height 342
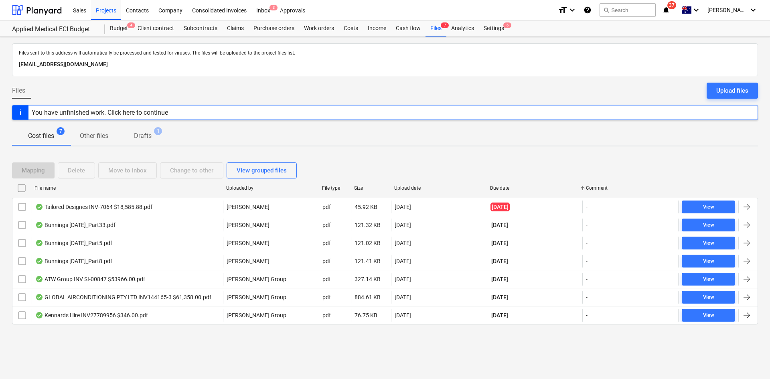
click at [258, 124] on div at bounding box center [385, 123] width 746 height 6
click at [253, 126] on div "Cost files 7 Other files Drafts 1" at bounding box center [385, 135] width 746 height 19
click at [267, 94] on div "Files Upload files" at bounding box center [385, 94] width 746 height 22
click at [437, 142] on div "Cost files 7 Other files Drafts 1" at bounding box center [385, 135] width 746 height 19
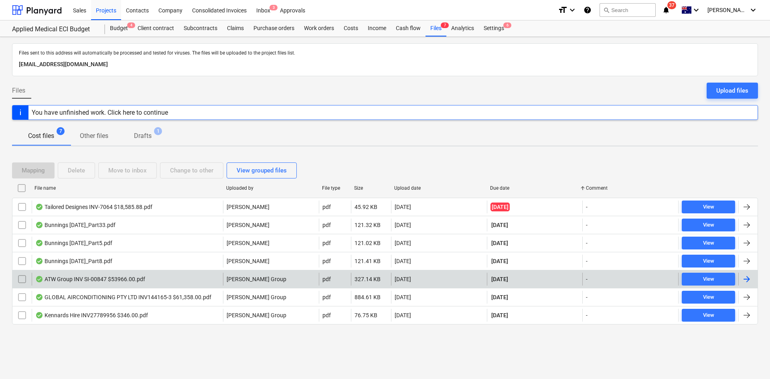
click at [123, 282] on div "ATW Group INV SI-00847 $53966.00.pdf" at bounding box center [90, 279] width 110 height 6
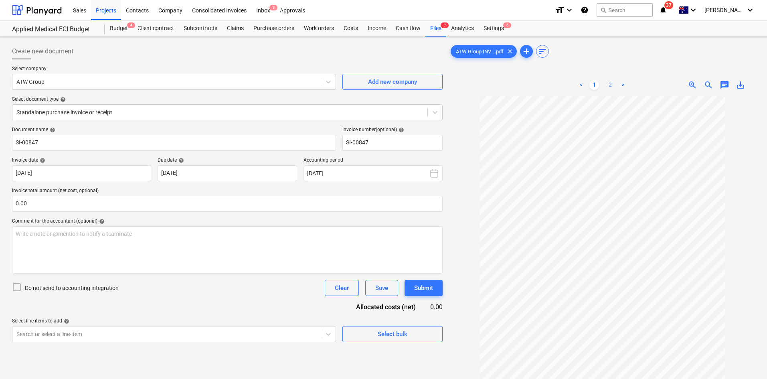
click at [610, 88] on link "2" at bounding box center [610, 85] width 10 height 10
click at [595, 86] on link "1" at bounding box center [594, 85] width 10 height 10
click at [438, 30] on div "Files 7" at bounding box center [435, 28] width 21 height 16
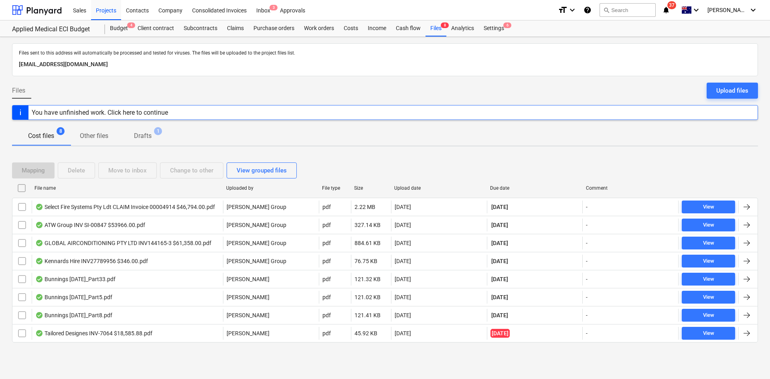
click at [498, 188] on div "Due date" at bounding box center [534, 188] width 89 height 6
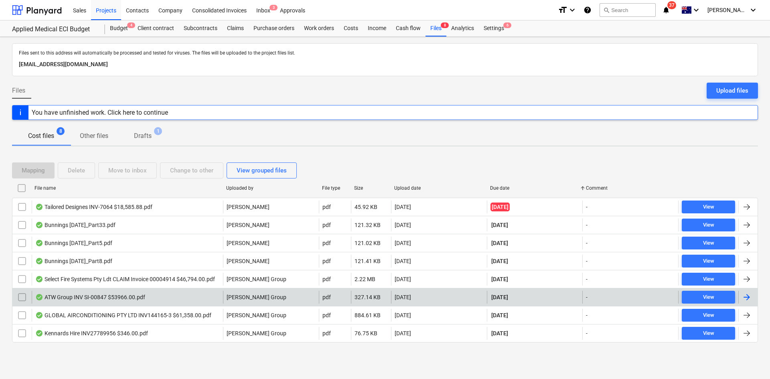
click at [122, 295] on div "ATW Group INV SI-00847 $53966.00.pdf" at bounding box center [90, 297] width 110 height 6
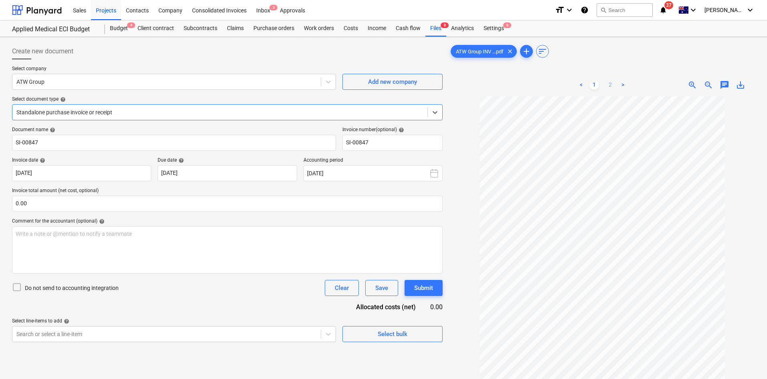
click at [610, 83] on link "2" at bounding box center [610, 85] width 10 height 10
click at [597, 86] on link "1" at bounding box center [594, 85] width 10 height 10
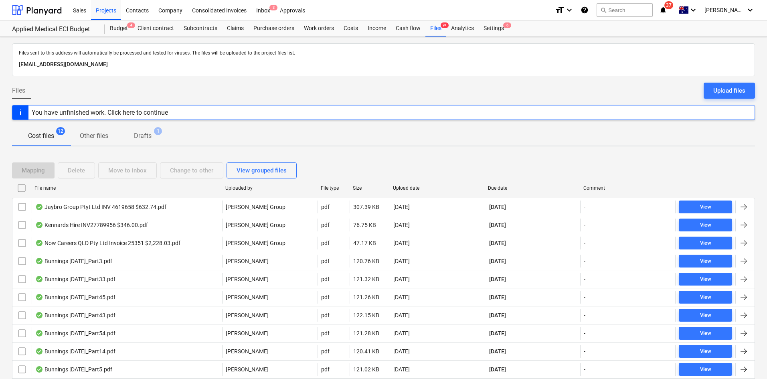
drag, startPoint x: 513, startPoint y: 191, endPoint x: 508, endPoint y: 188, distance: 5.4
click at [513, 191] on div "Due date" at bounding box center [532, 188] width 95 height 13
checkbox input "false"
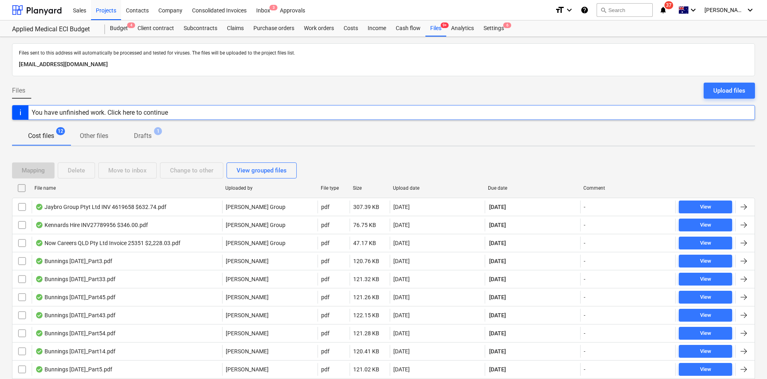
checkbox input "false"
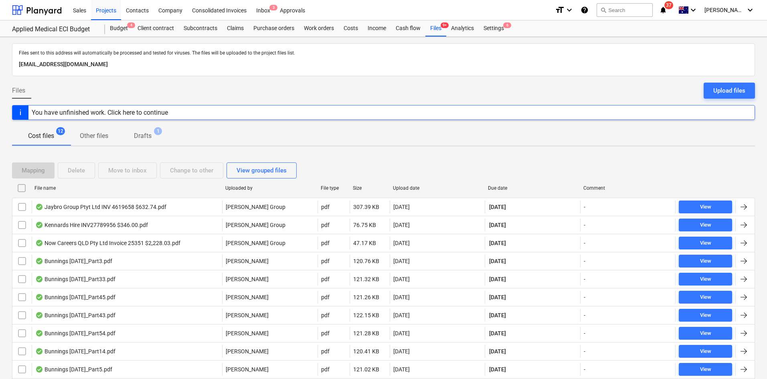
checkbox input "false"
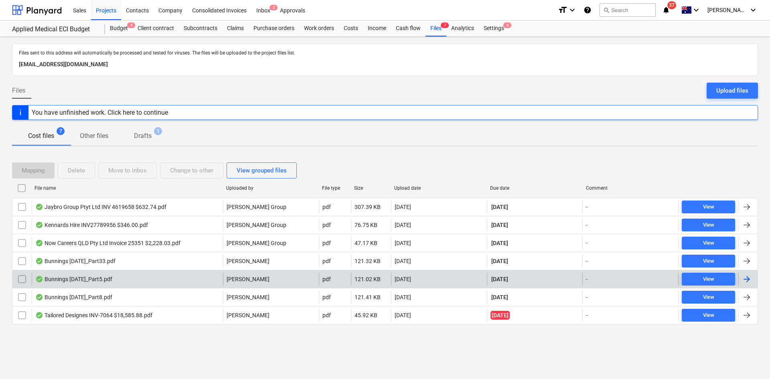
click at [84, 276] on div "Bunnings July 25_Part5.pdf" at bounding box center [73, 279] width 77 height 6
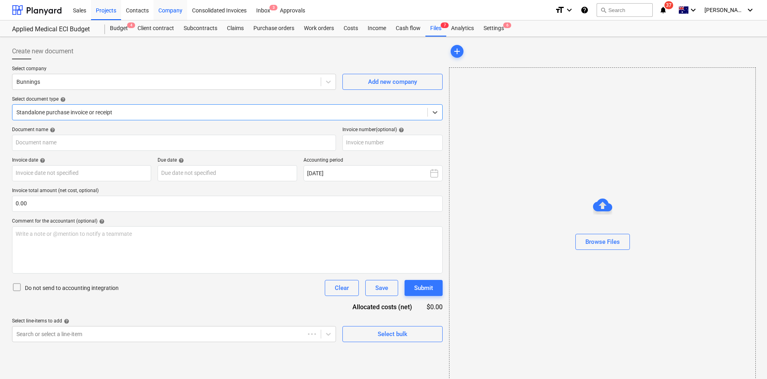
type input "8175/01196846"
type input "03 Jul 2025"
type input "31 Aug 2025"
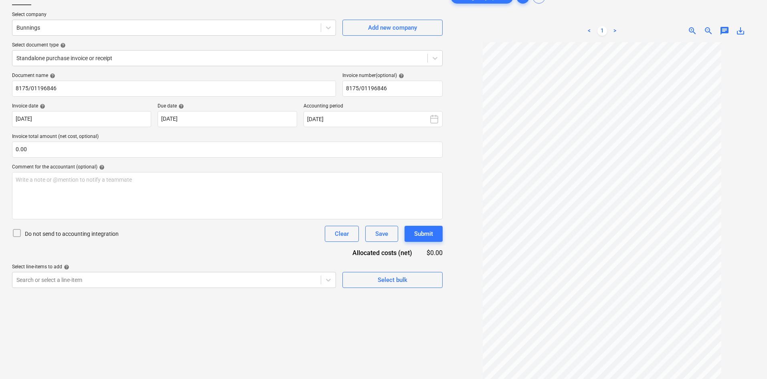
scroll to position [40, 0]
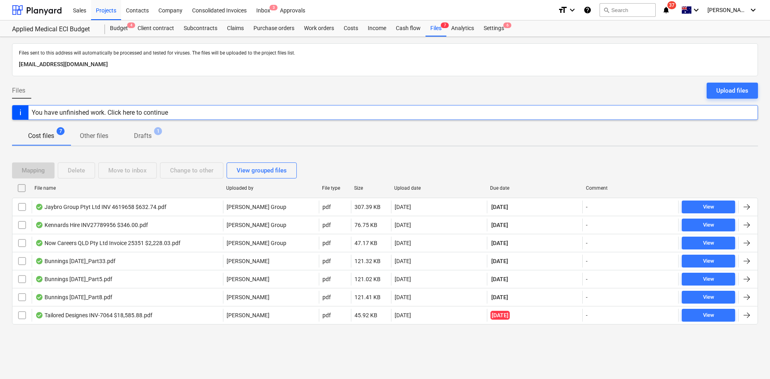
click at [504, 188] on div "Due date" at bounding box center [534, 188] width 89 height 6
checkbox input "false"
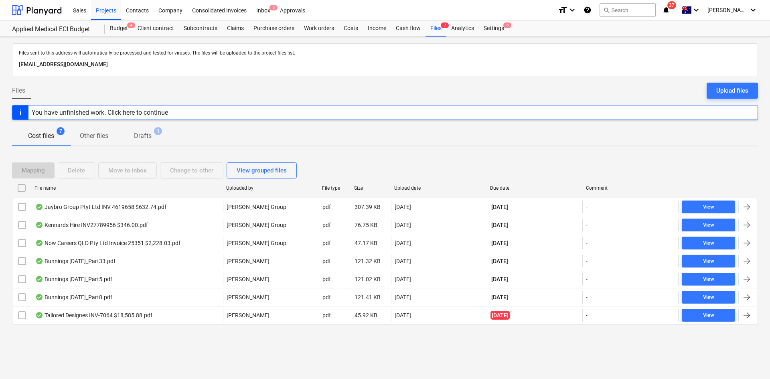
checkbox input "false"
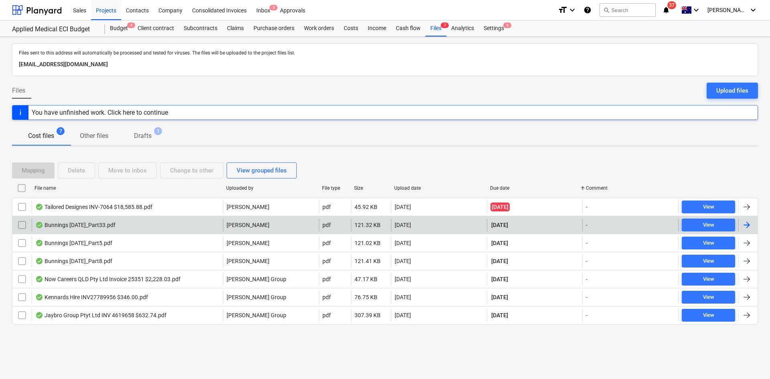
click at [115, 228] on div "Bunnings July 25_Part33.pdf" at bounding box center [75, 225] width 80 height 6
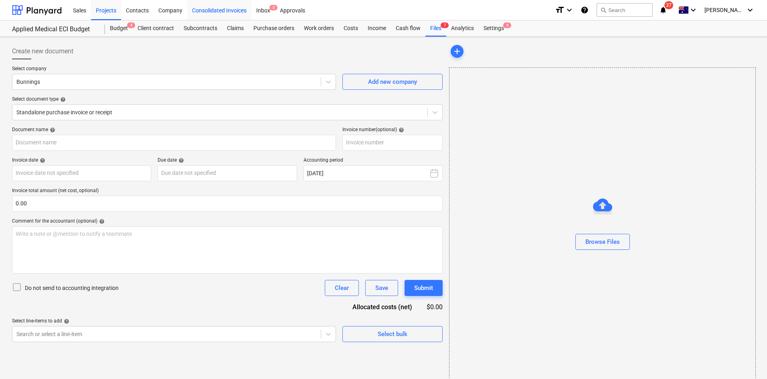
type input "8175/01558162"
type input "18 Jul 2025"
type input "31 Aug 2025"
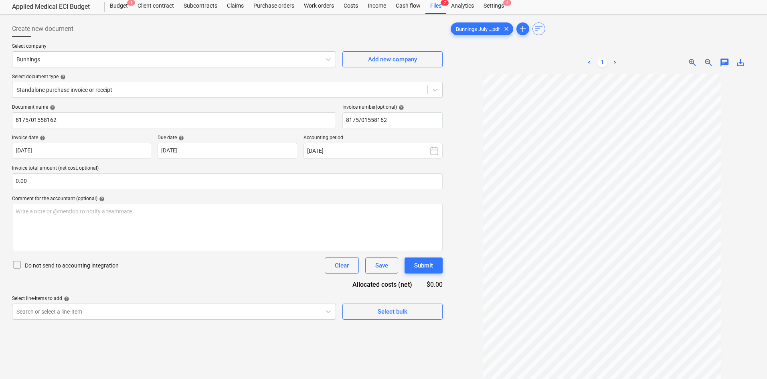
scroll to position [40, 0]
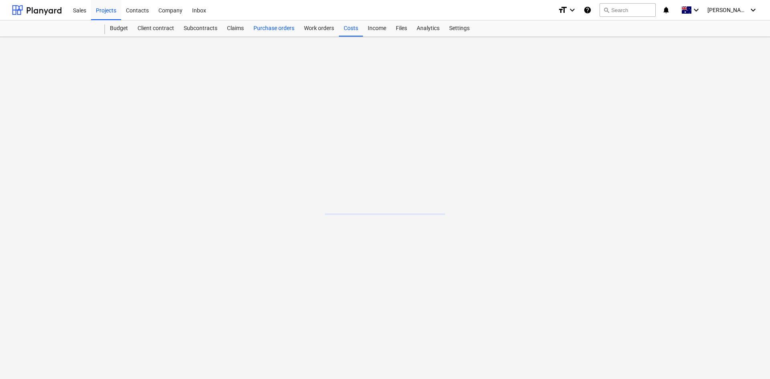
click at [282, 30] on div "Purchase orders" at bounding box center [274, 28] width 51 height 16
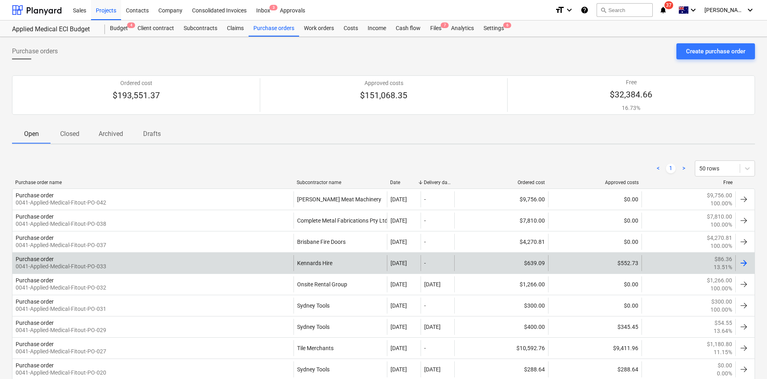
click at [128, 262] on div "Purchase order 0041-Applied-Medical-Fitout-PO-033" at bounding box center [152, 263] width 281 height 16
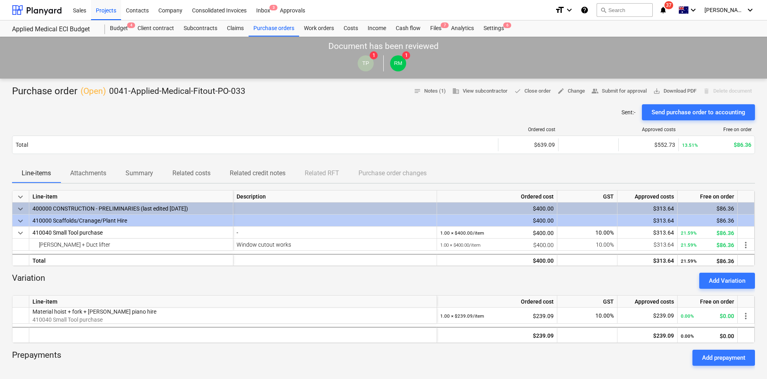
click at [103, 176] on p "Attachments" at bounding box center [88, 173] width 36 height 10
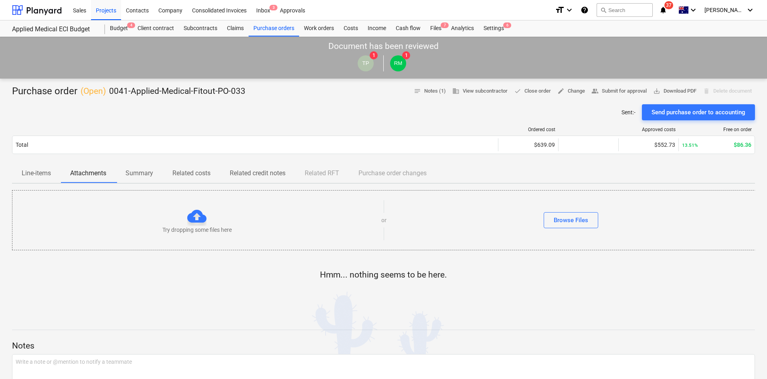
click at [194, 171] on p "Related costs" at bounding box center [191, 173] width 38 height 10
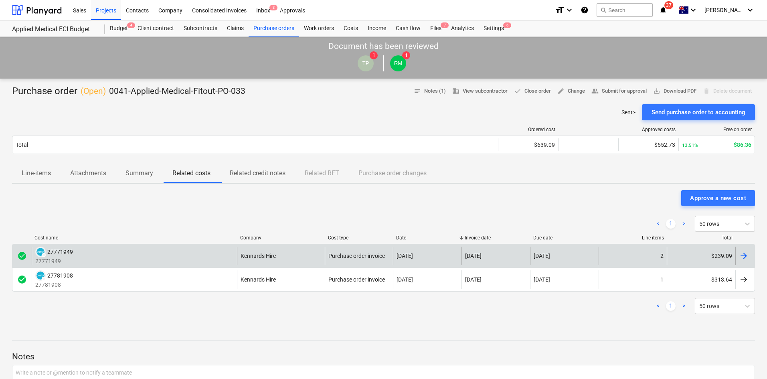
click at [187, 263] on div "DRAFT 27771949 27771949" at bounding box center [134, 256] width 205 height 18
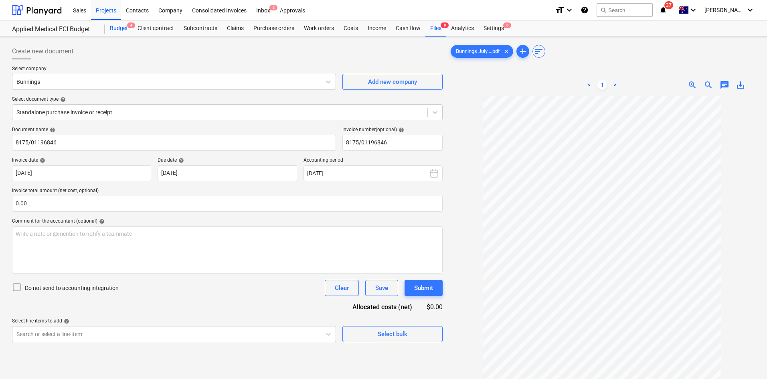
click at [115, 31] on div "Budget 4" at bounding box center [119, 28] width 28 height 16
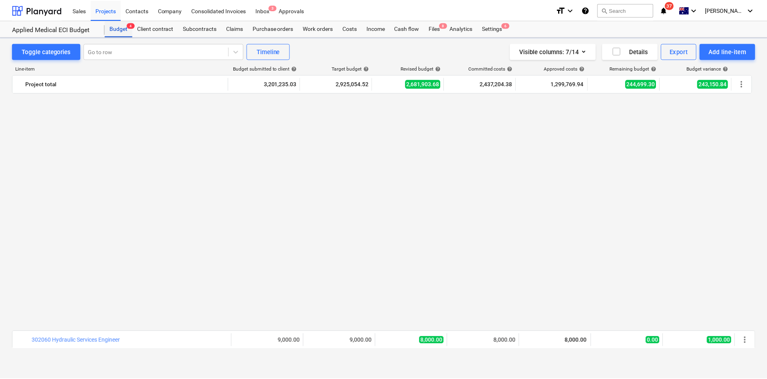
scroll to position [601, 0]
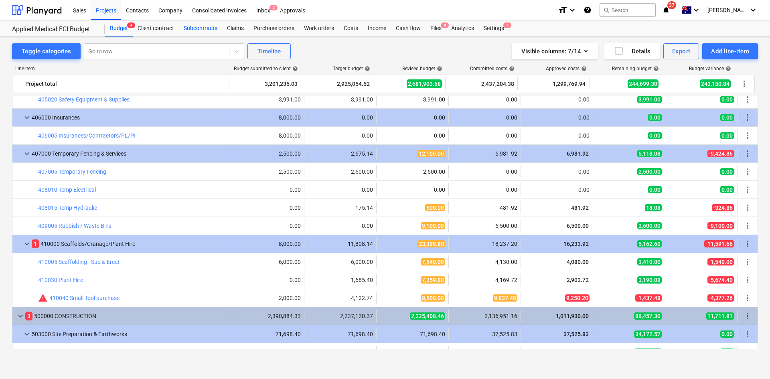
click at [208, 28] on div "Subcontracts" at bounding box center [200, 28] width 43 height 16
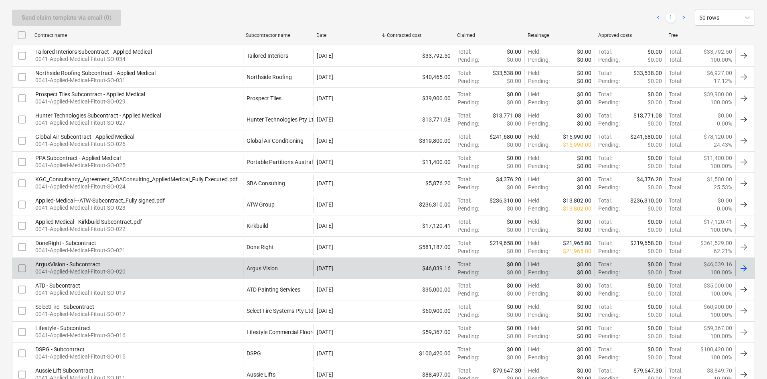
scroll to position [71, 0]
